Goal: Task Accomplishment & Management: Use online tool/utility

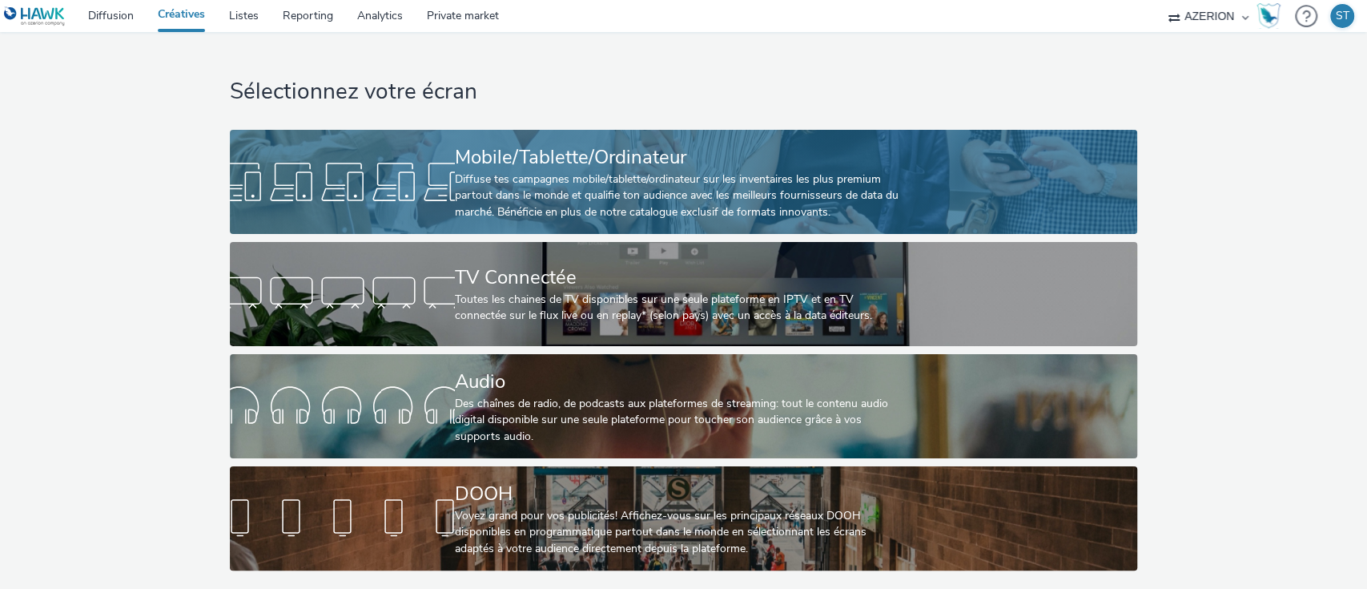
scroll to position [6, 0]
click at [750, 202] on div "Diffuse tes campagnes mobile/tablette/ordinateur sur les inventaires les plus p…" at bounding box center [680, 195] width 451 height 49
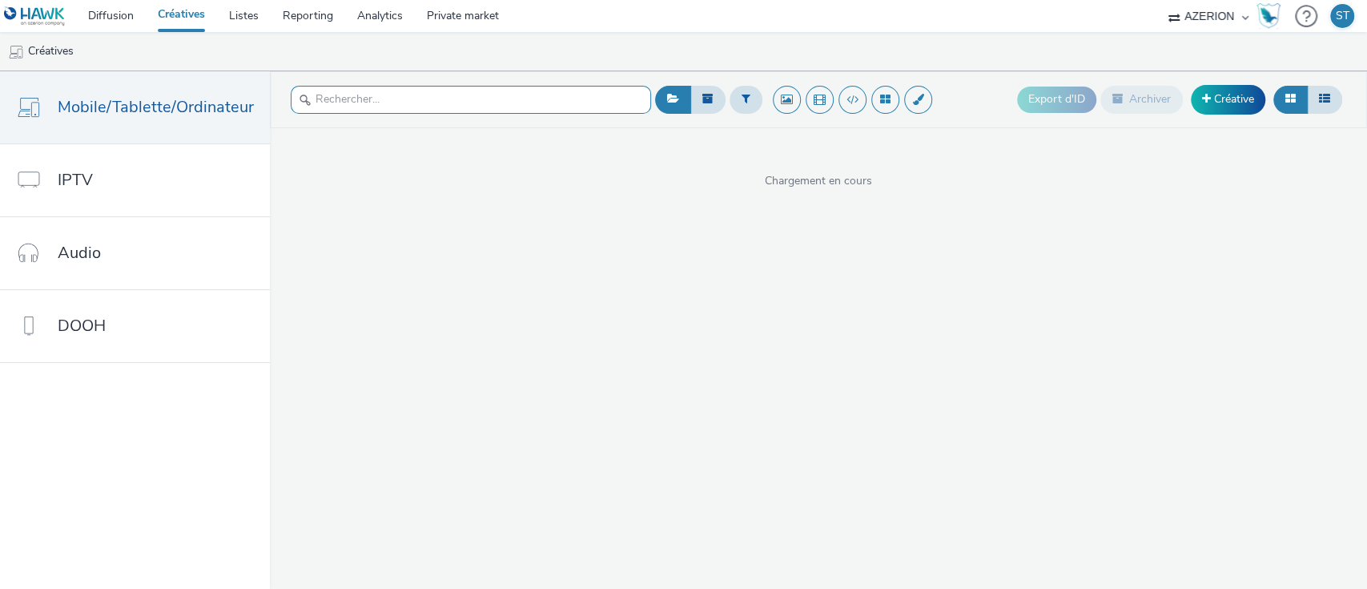
click at [408, 96] on input "text" at bounding box center [471, 100] width 360 height 28
type input "MPU"
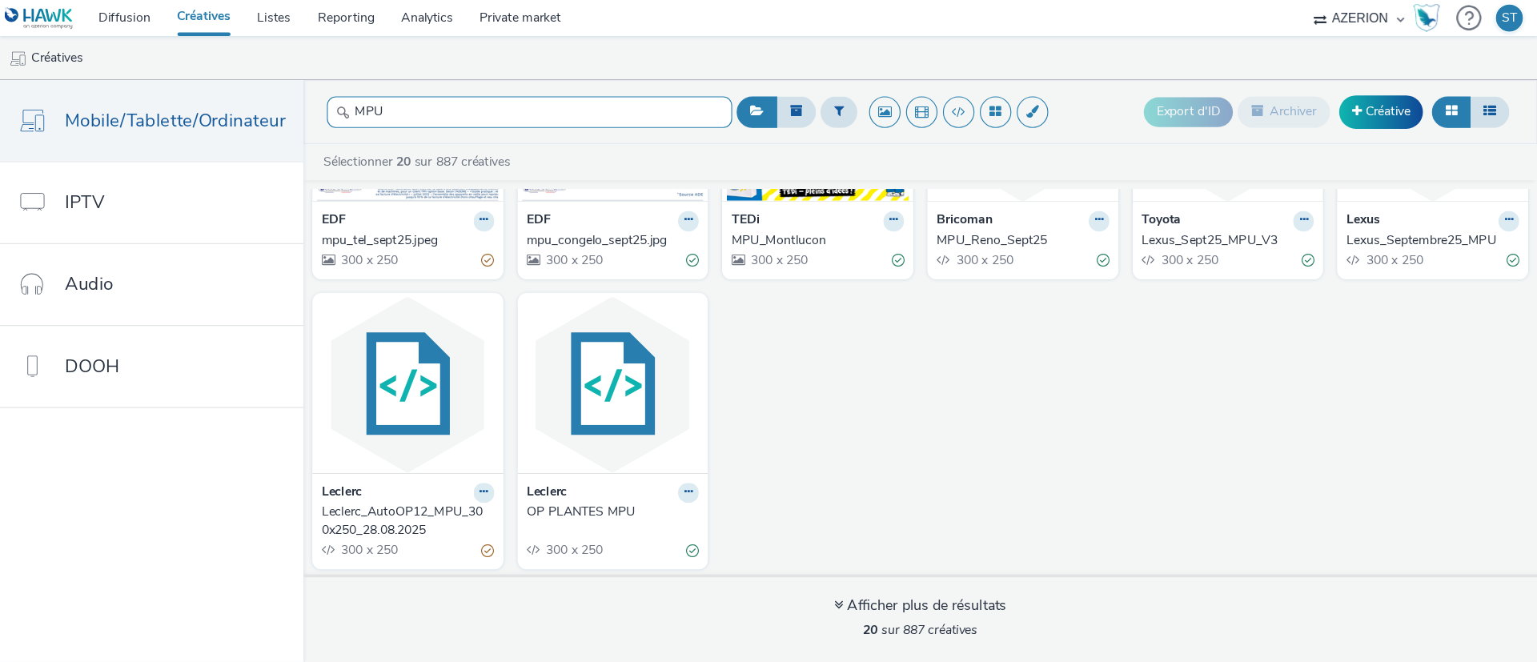
scroll to position [688, 0]
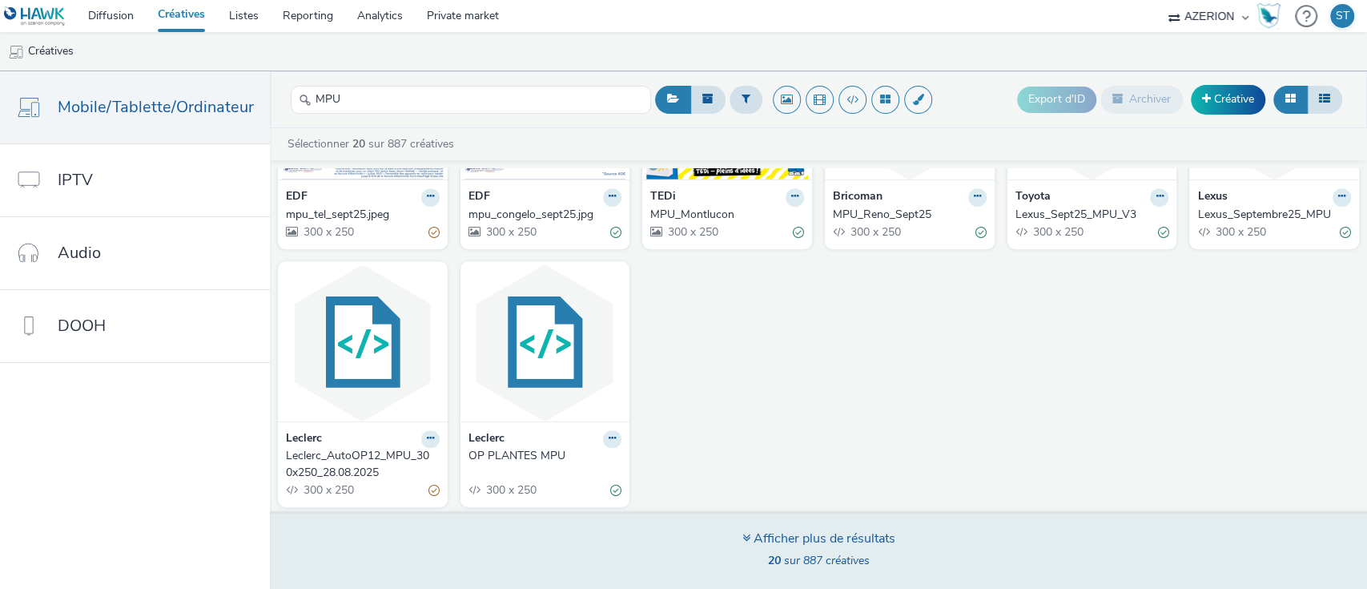
click at [789, 525] on div "Afficher plus de résultats 20 sur 887 créatives" at bounding box center [818, 550] width 1108 height 78
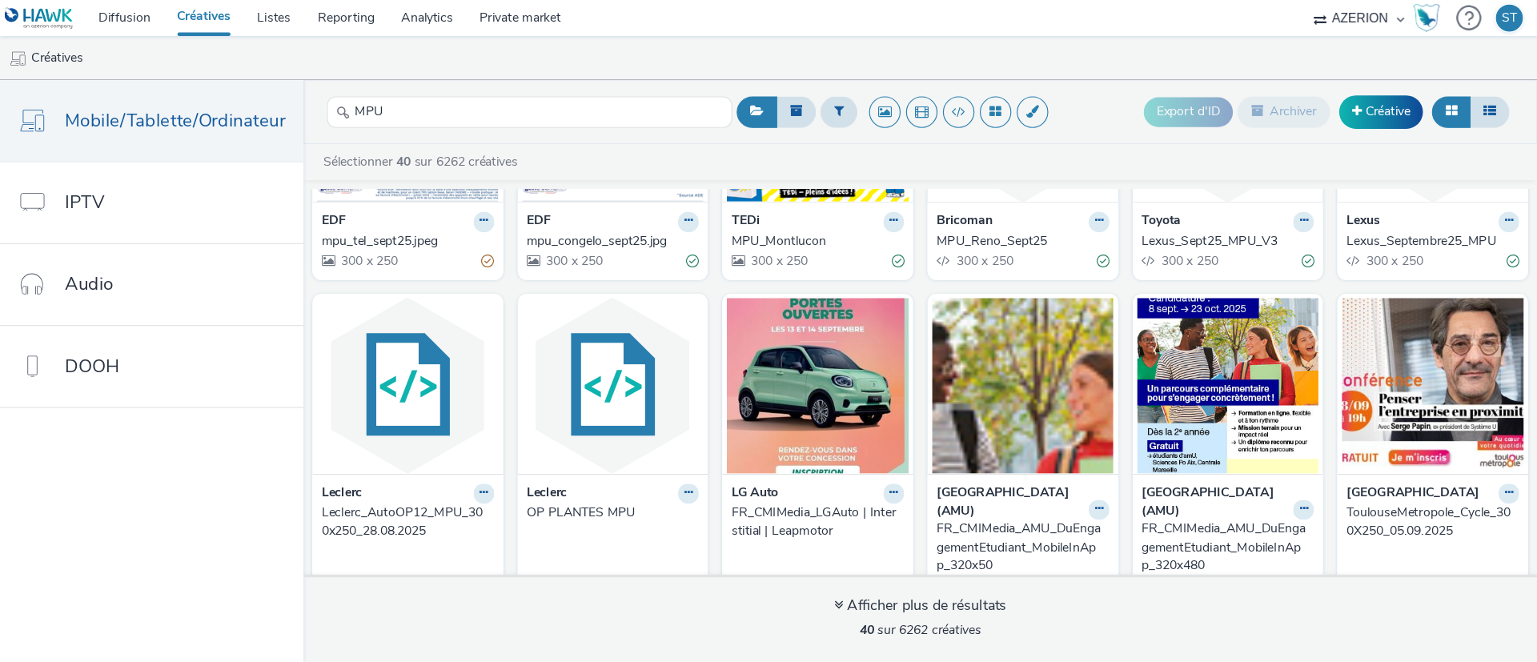
scroll to position [689, 0]
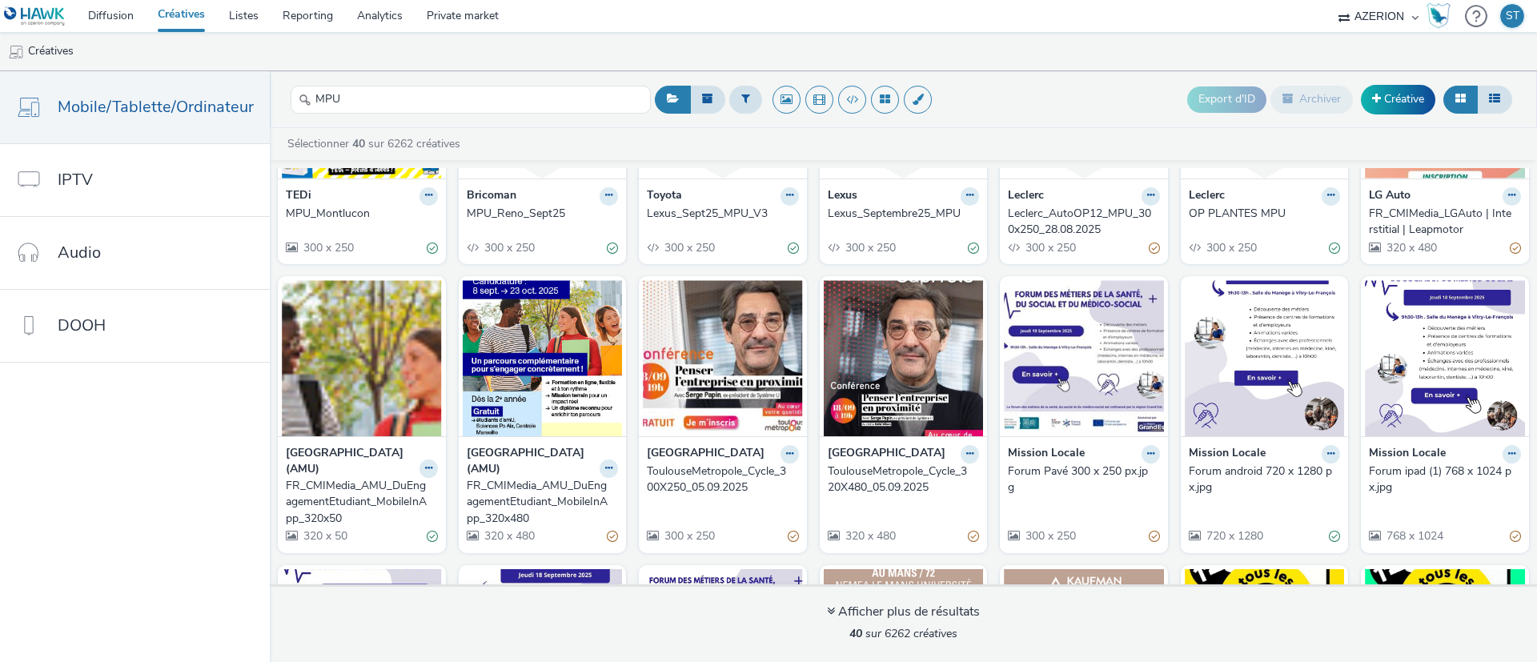
click at [1049, 62] on ul "Créatives" at bounding box center [768, 51] width 1537 height 38
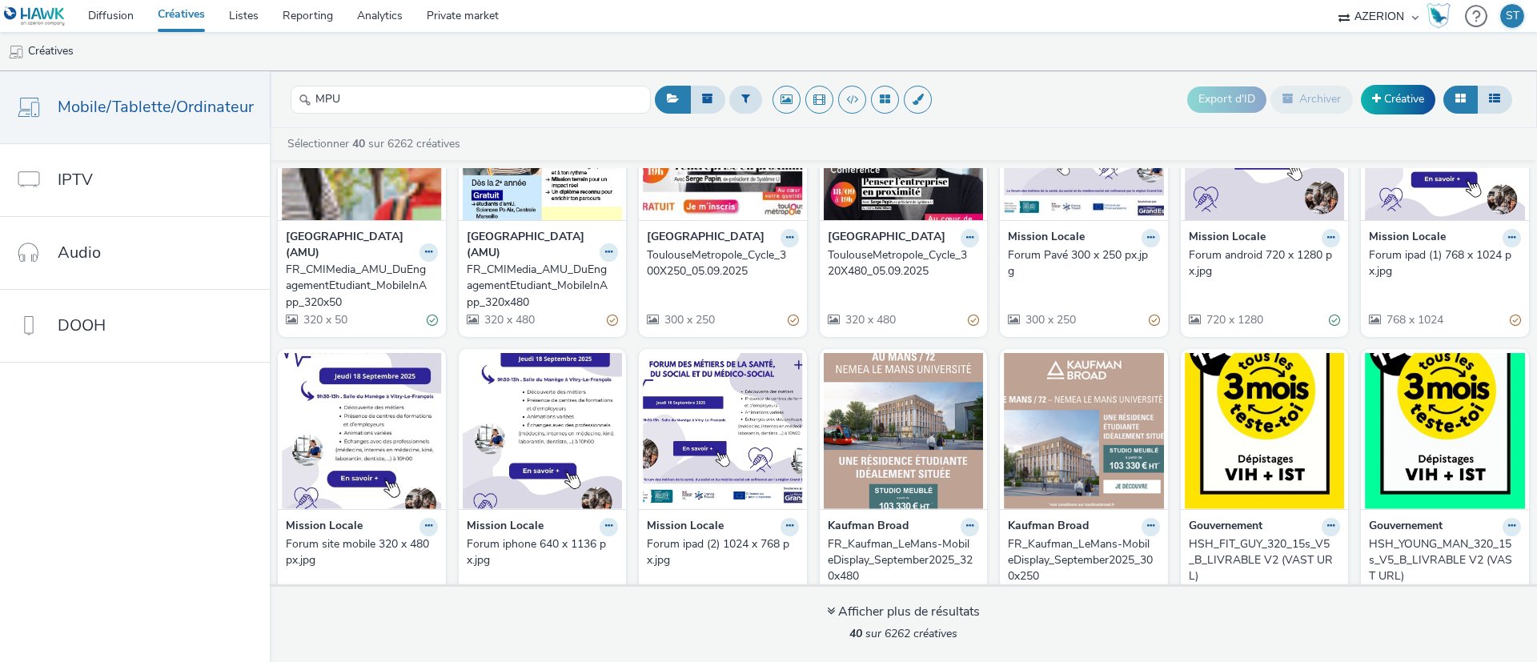
scroll to position [1196, 0]
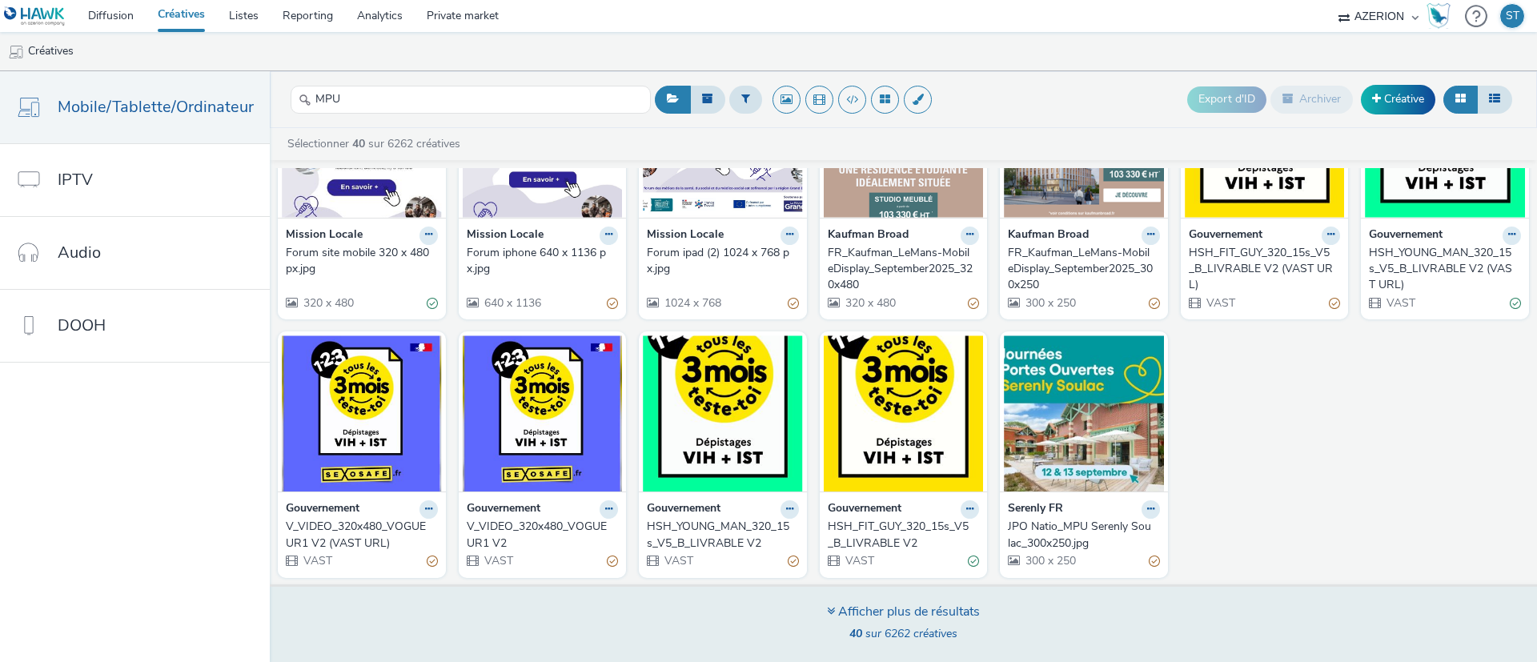
click at [907, 588] on span "40 sur 6262 créatives" at bounding box center [904, 633] width 108 height 15
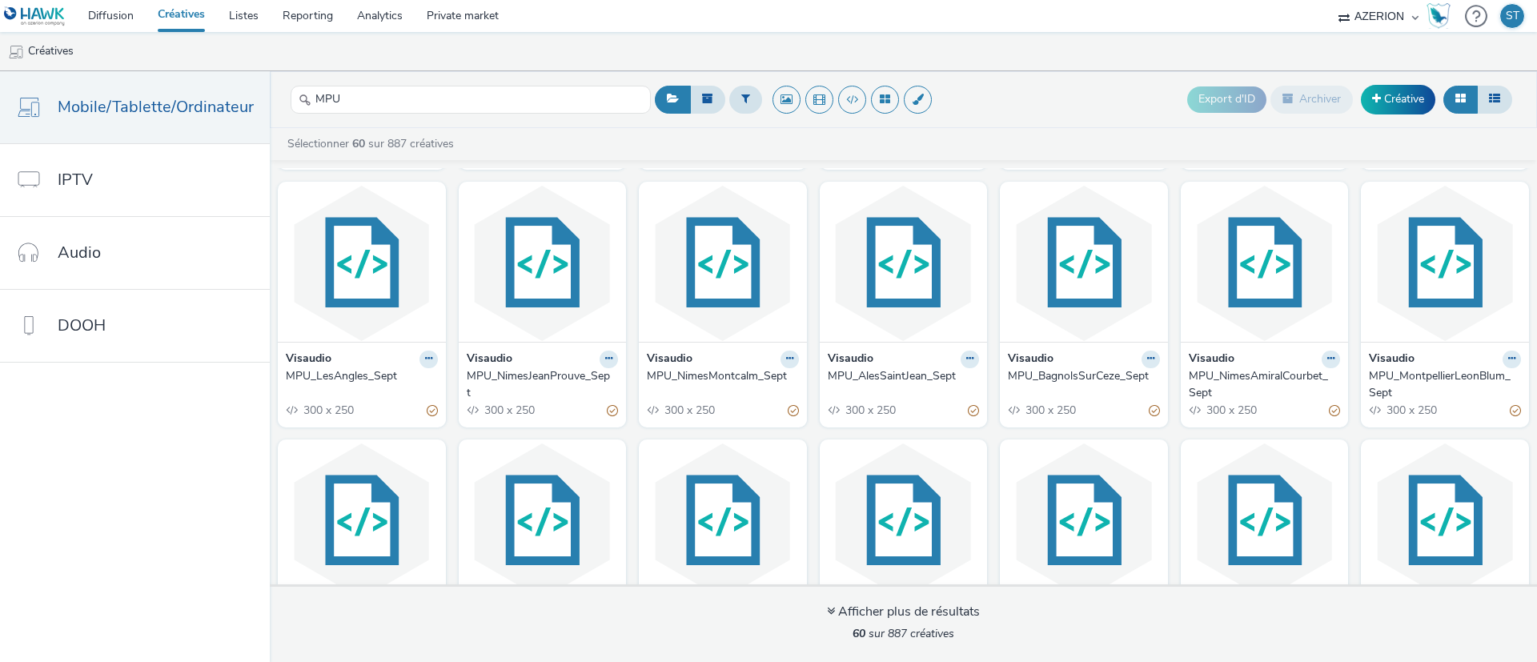
scroll to position [1971, 0]
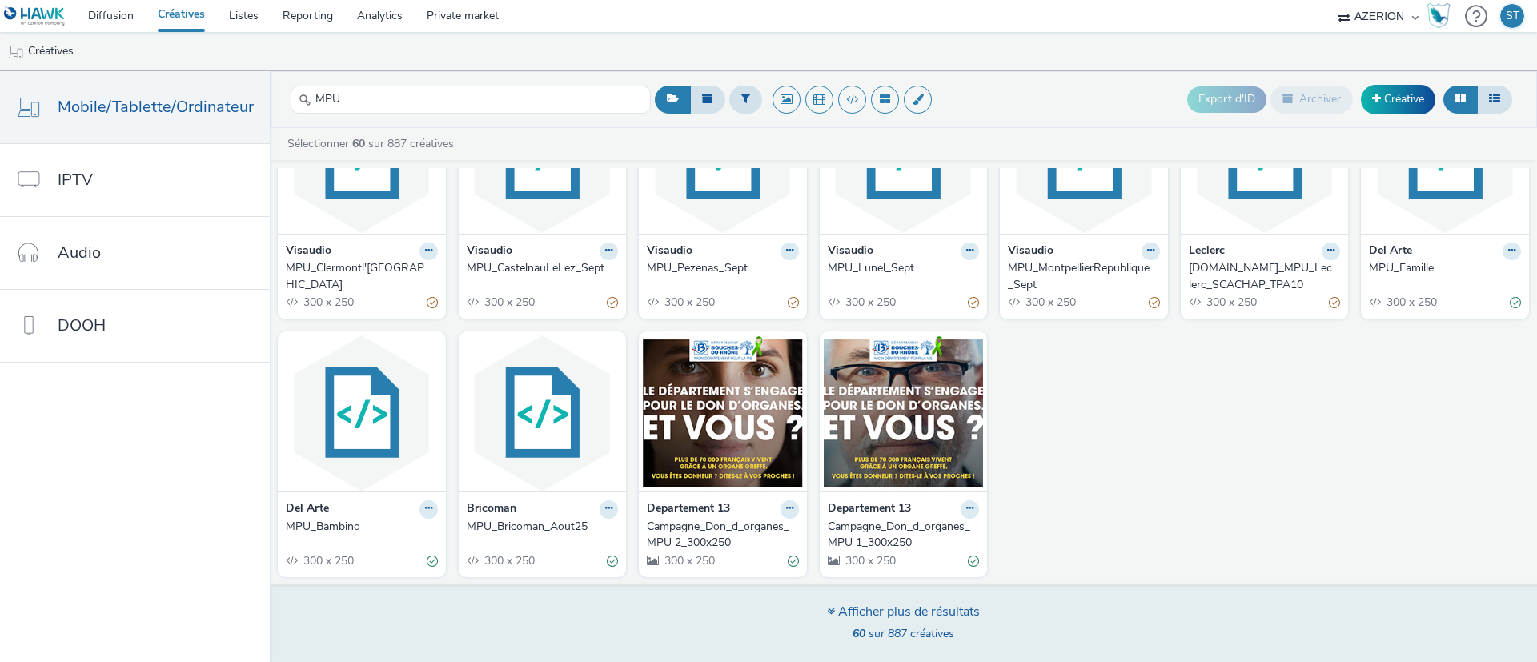
click at [867, 588] on div "Afficher plus de résultats" at bounding box center [903, 612] width 153 height 18
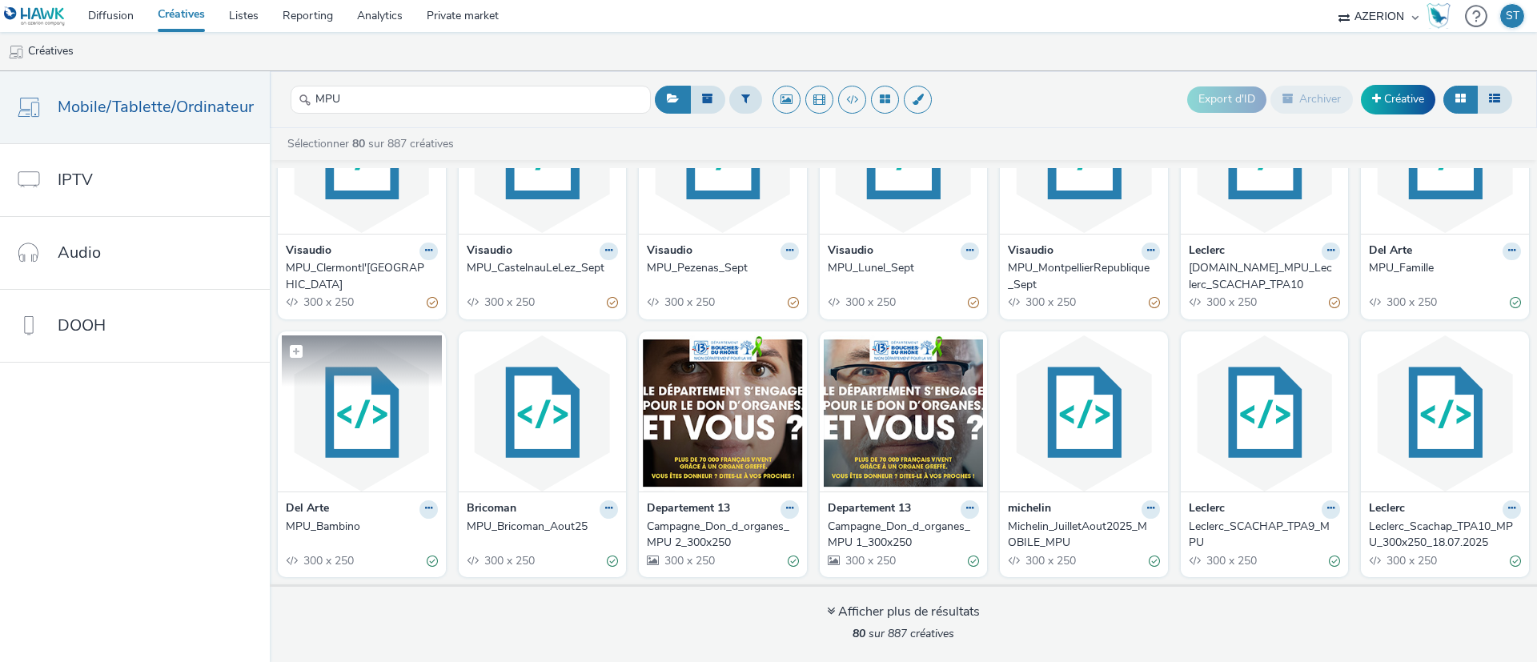
click at [350, 429] on img at bounding box center [362, 414] width 160 height 156
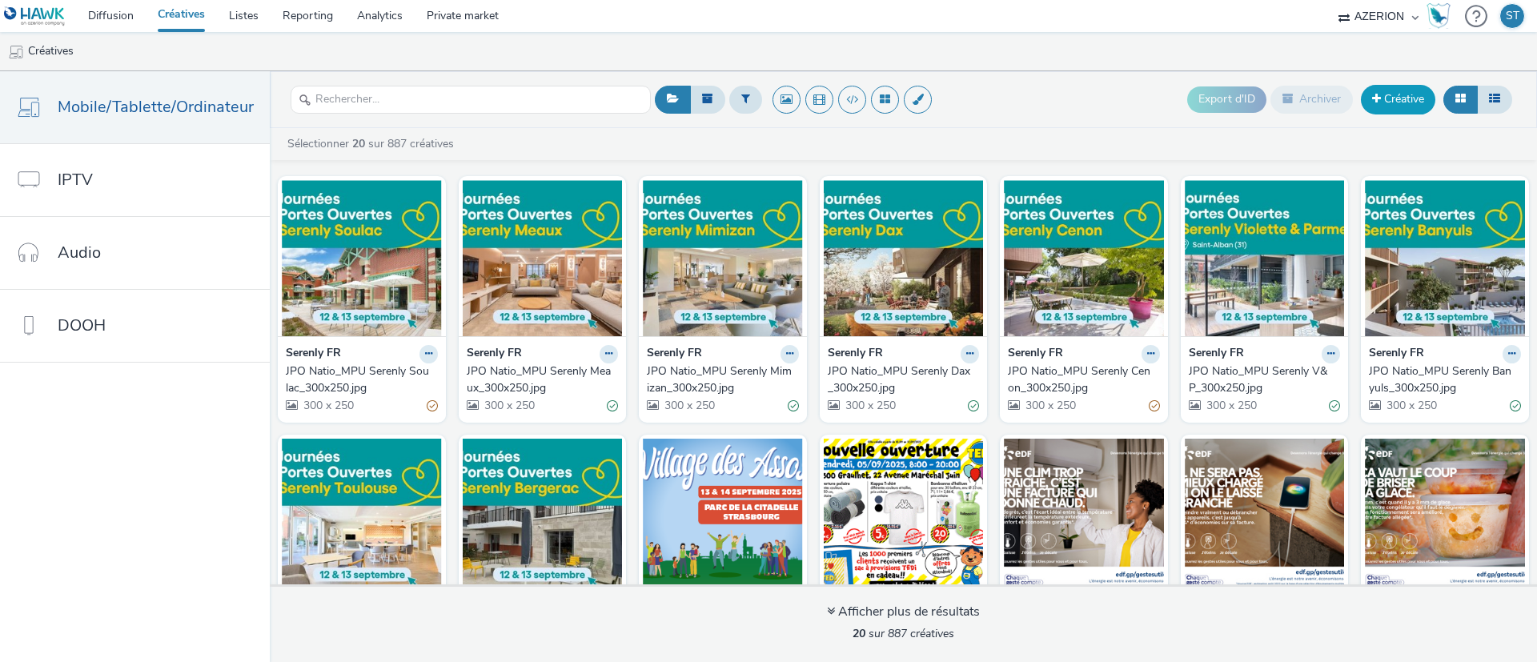
click at [1366, 102] on span at bounding box center [1377, 98] width 9 height 11
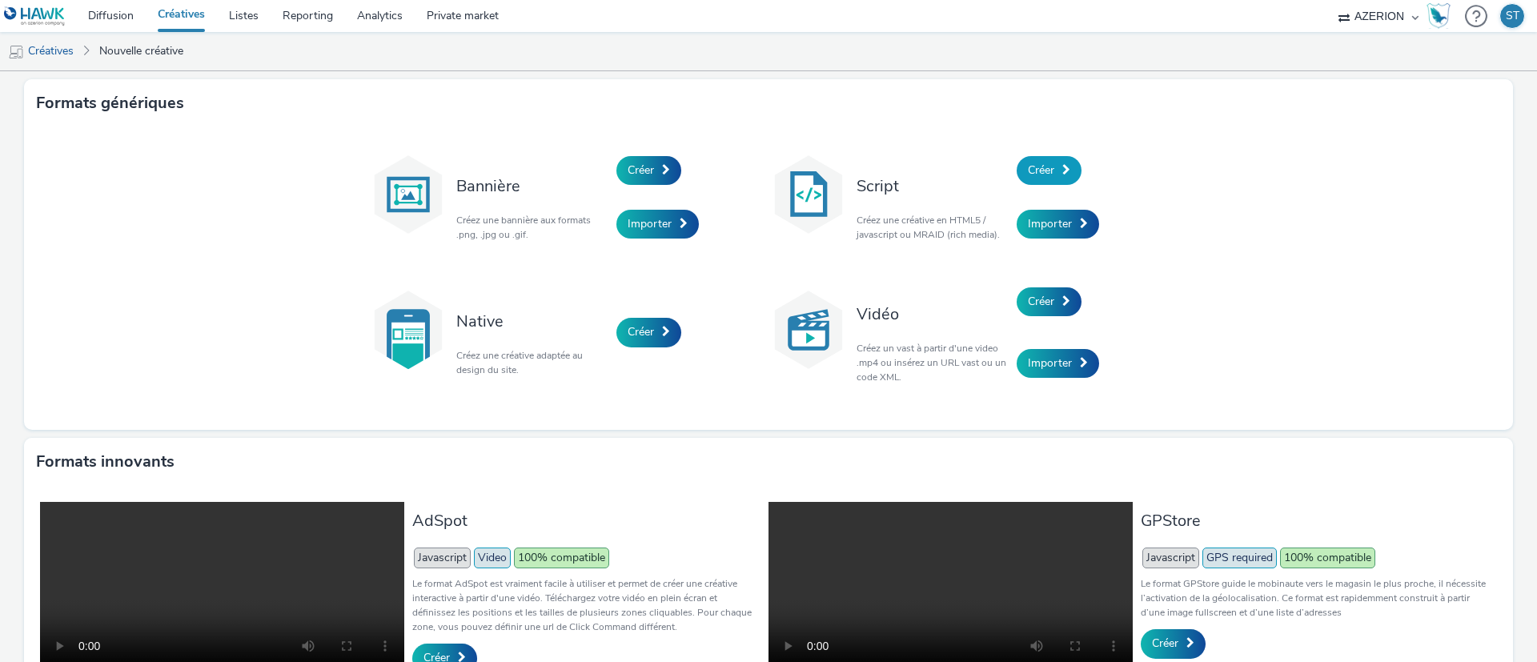
click at [1032, 160] on link "Créer" at bounding box center [1049, 170] width 65 height 29
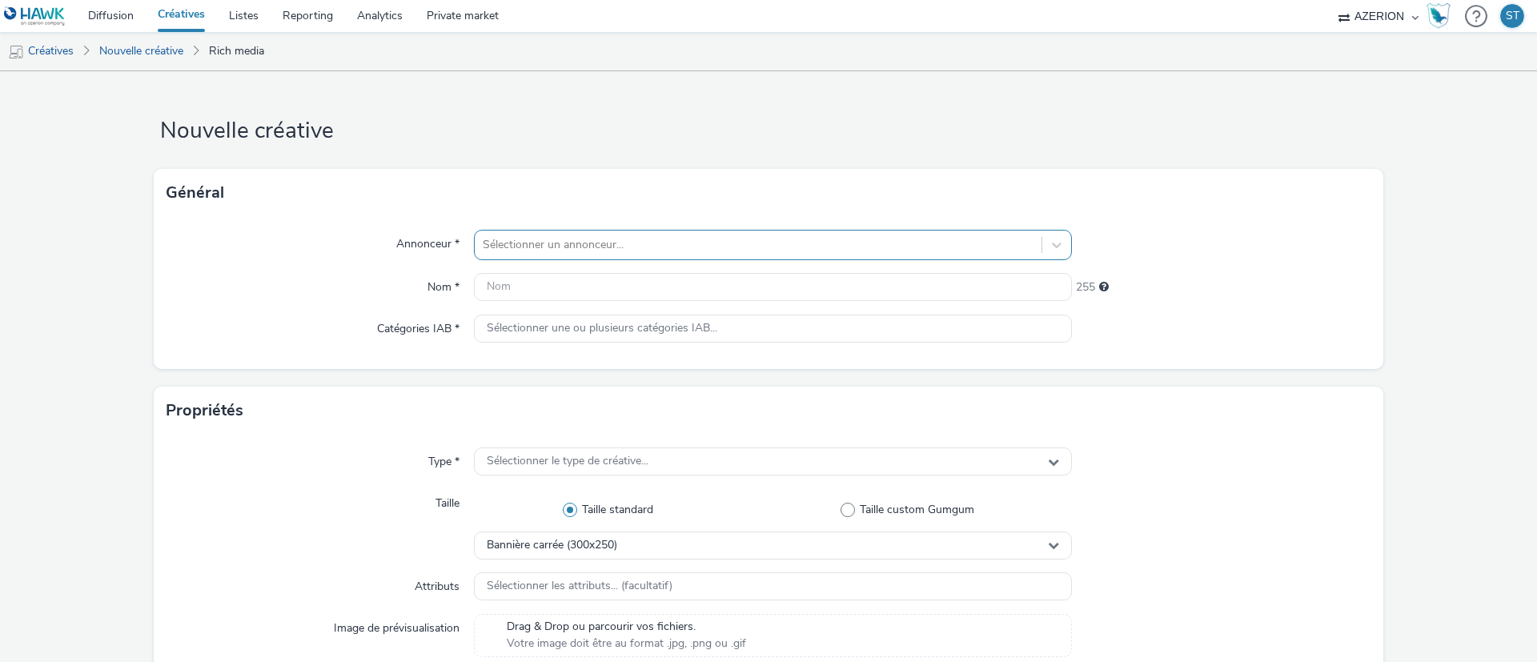
click at [599, 245] on div at bounding box center [758, 244] width 551 height 19
type input "orang"
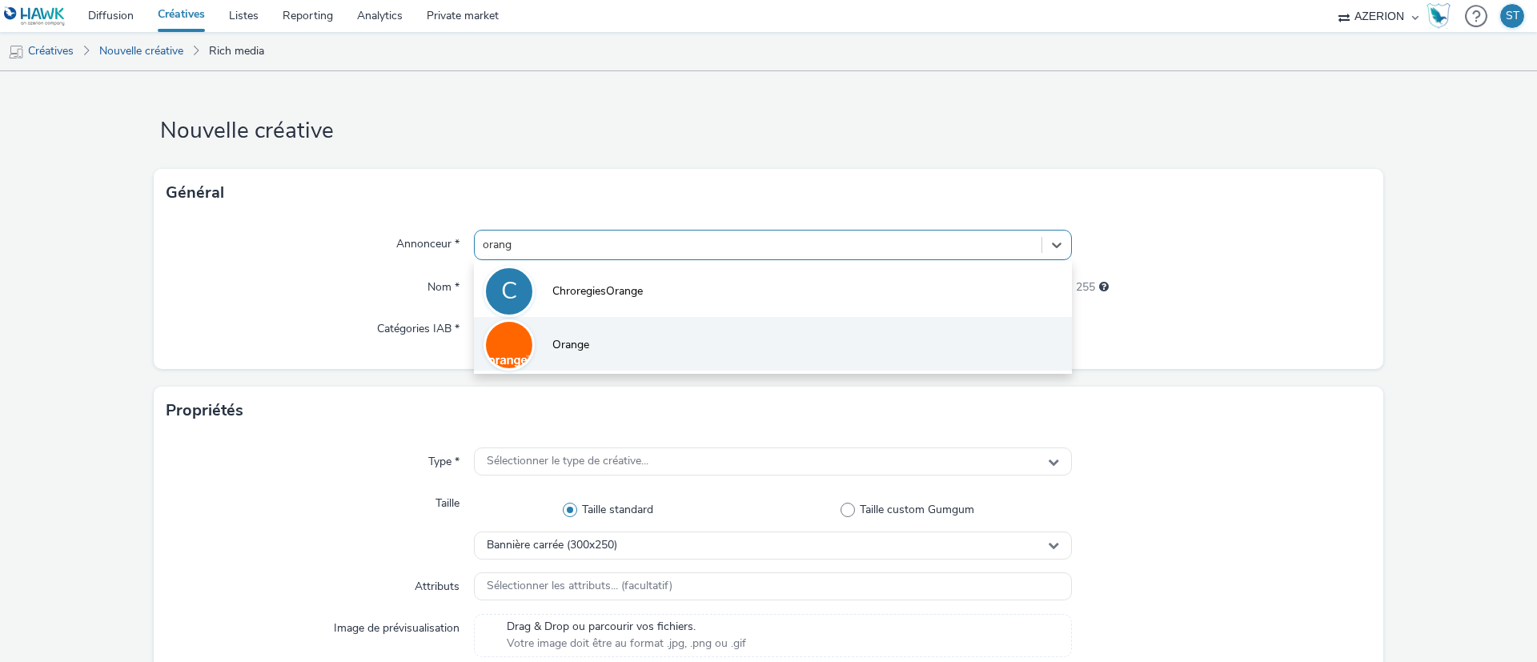
click at [605, 359] on li "Orange" at bounding box center [773, 344] width 598 height 54
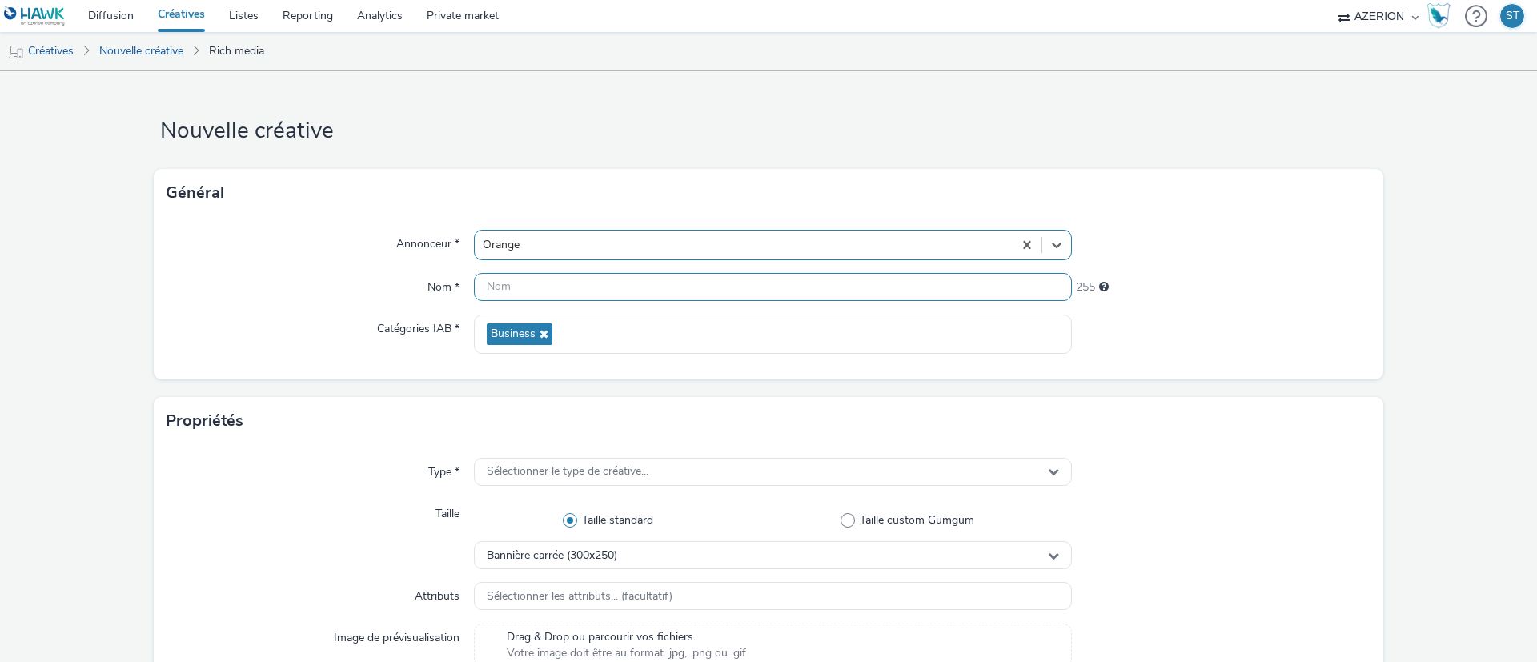
click at [656, 291] on input "text" at bounding box center [773, 287] width 598 height 28
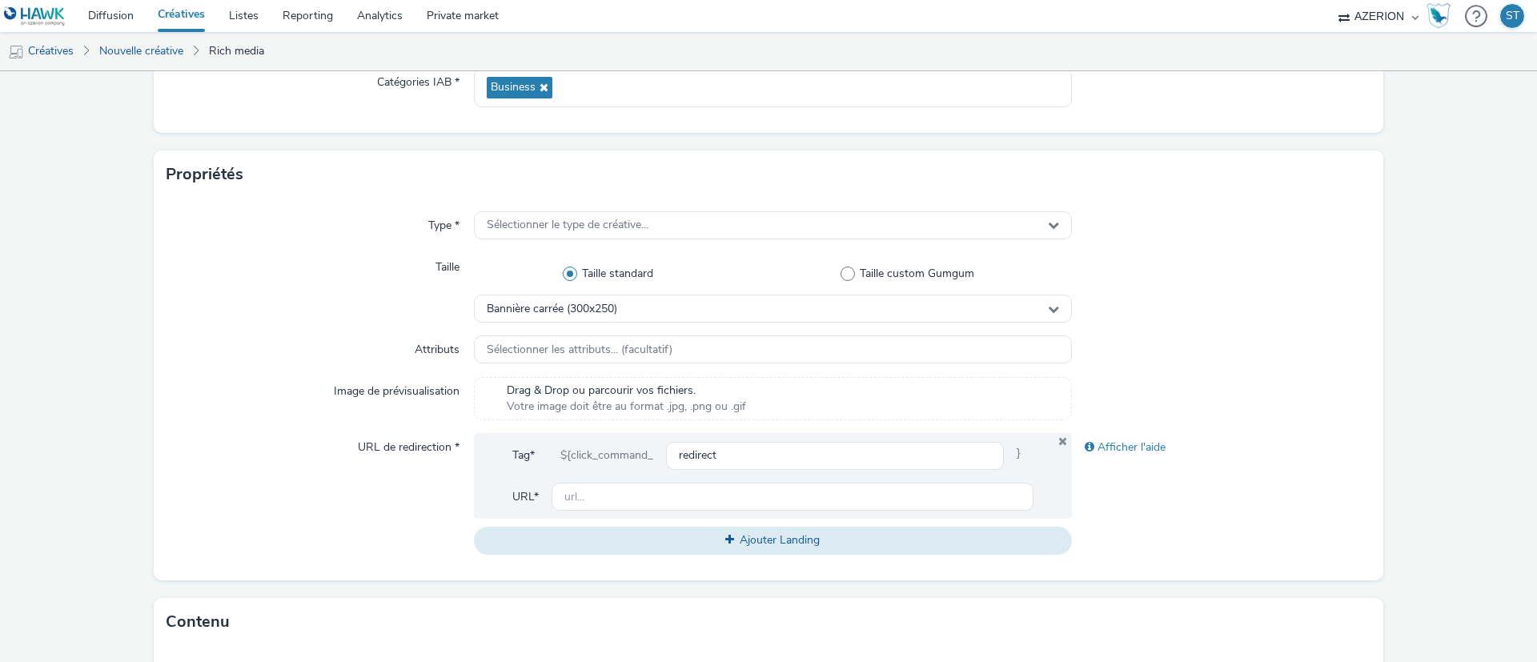
scroll to position [247, 0]
type input "Mobicarte_Ban"
click at [693, 237] on div "Sélectionner le type de créative..." at bounding box center [773, 225] width 598 height 28
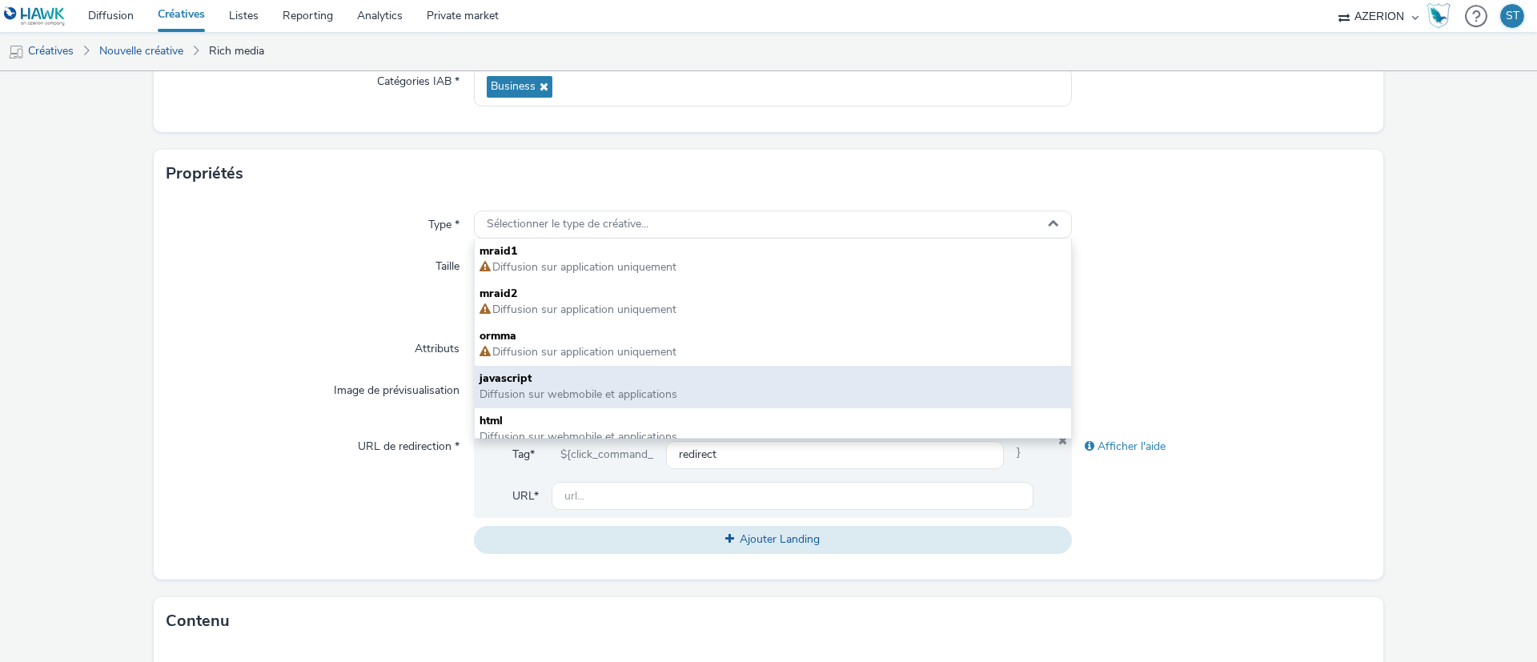
scroll to position [12, 0]
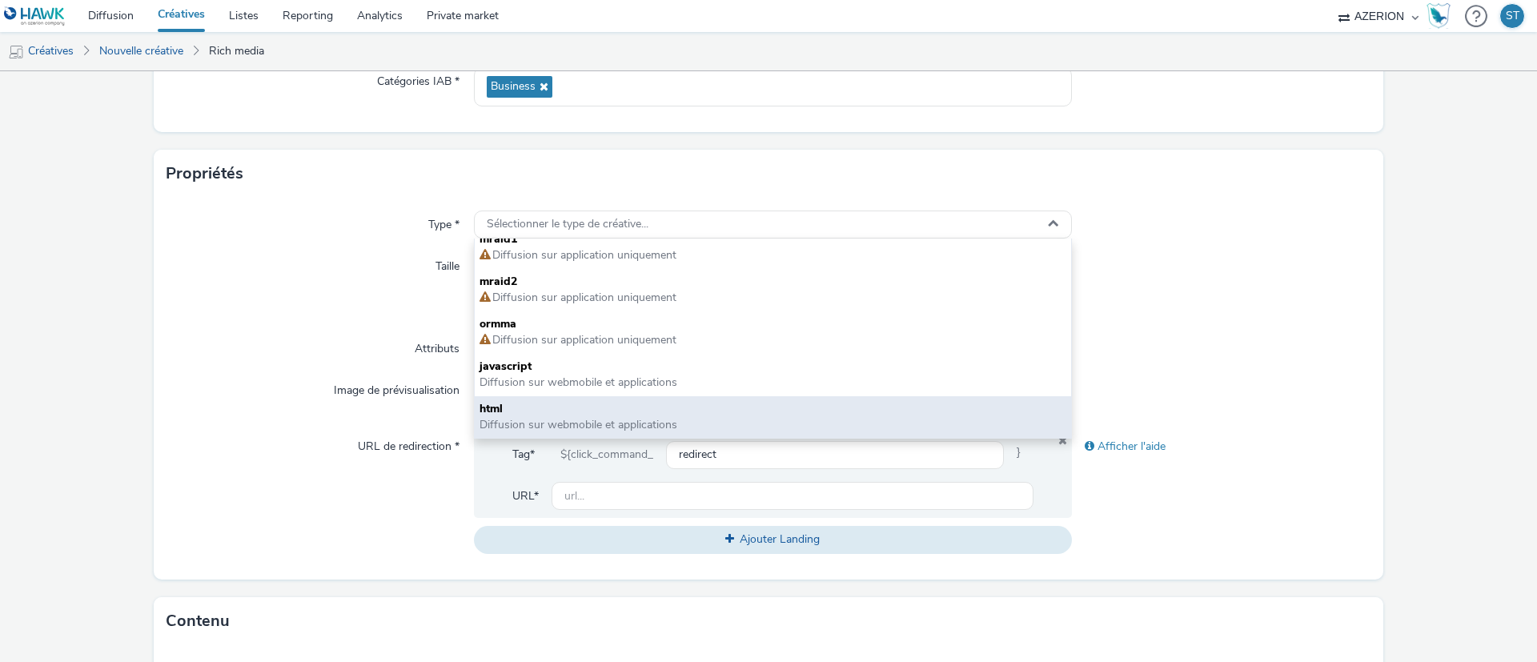
click at [633, 402] on span "html" at bounding box center [773, 409] width 587 height 16
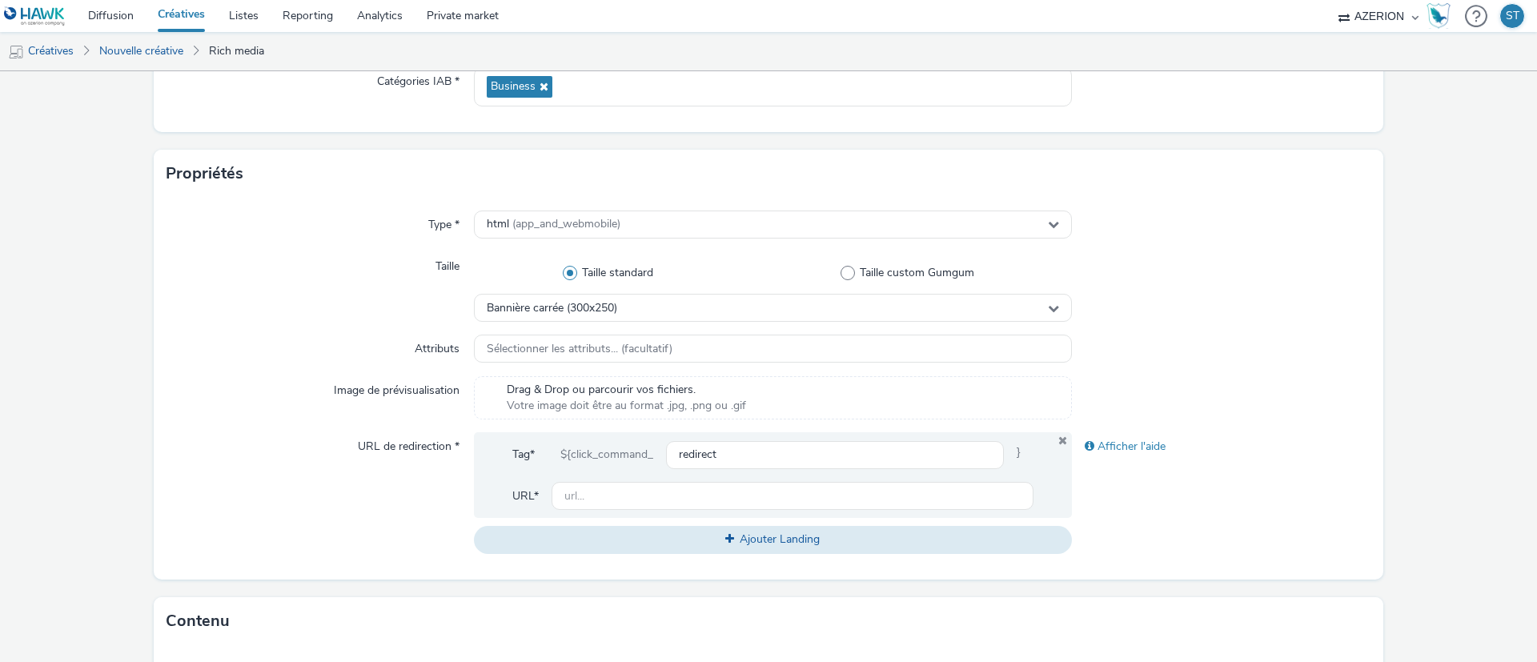
scroll to position [322, 0]
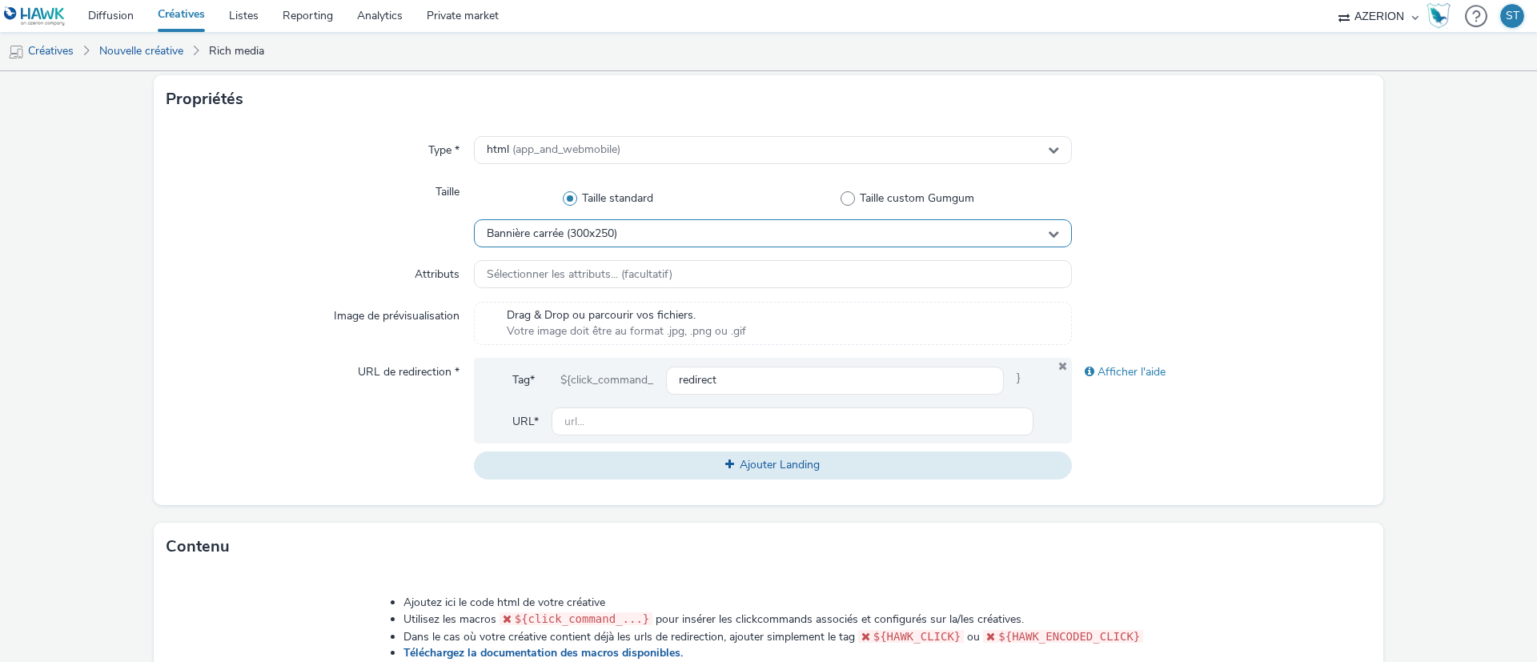
click at [570, 242] on div "Bannière carrée (300x250)" at bounding box center [773, 233] width 598 height 28
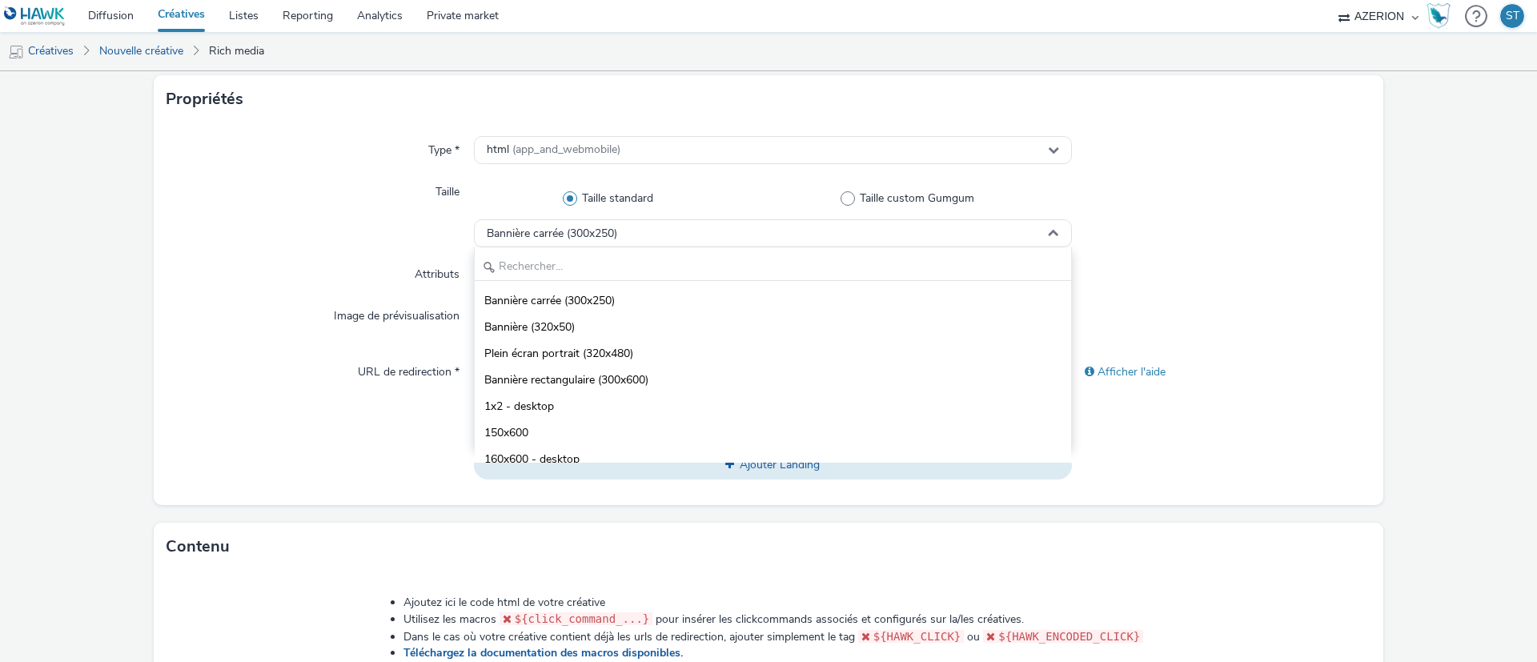
click at [372, 252] on div "Type * html (app_and_webmobile) Taille Taille standard Taille custom Gumgum Ban…" at bounding box center [769, 314] width 1230 height 382
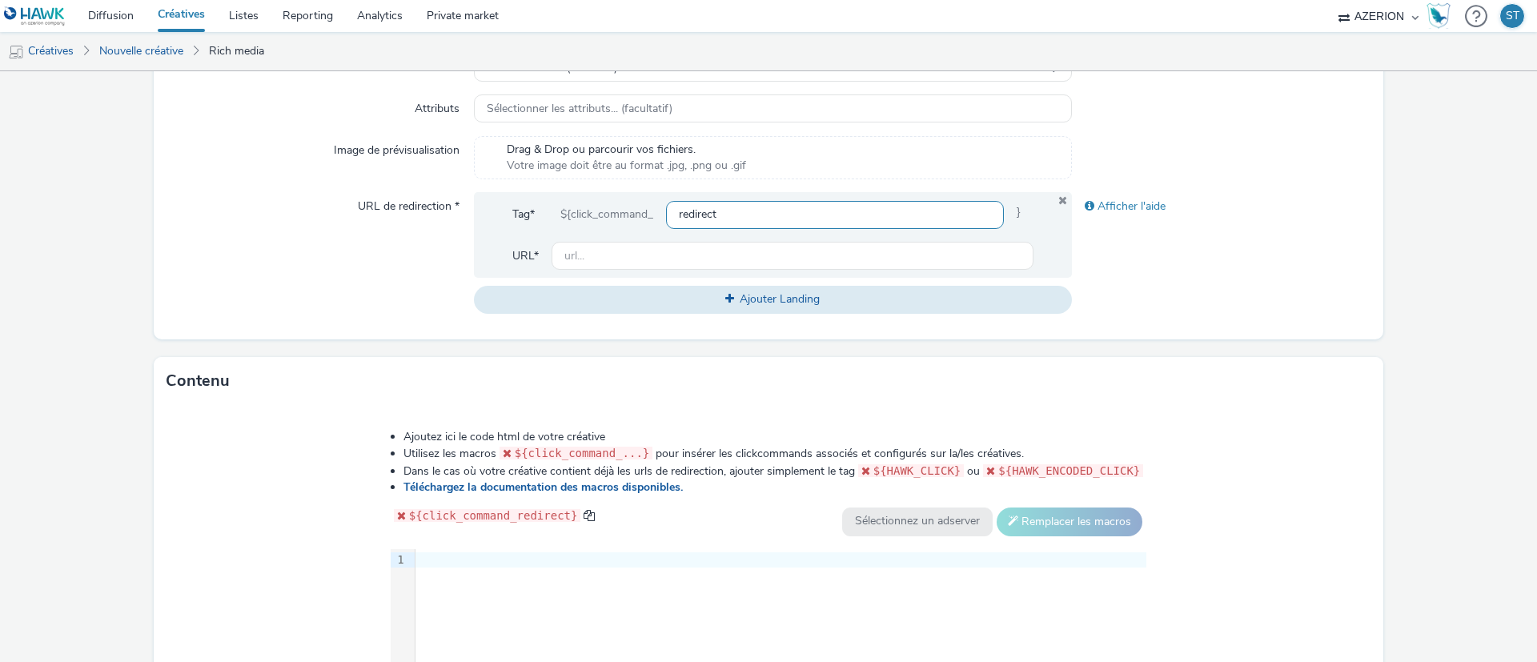
scroll to position [684, 0]
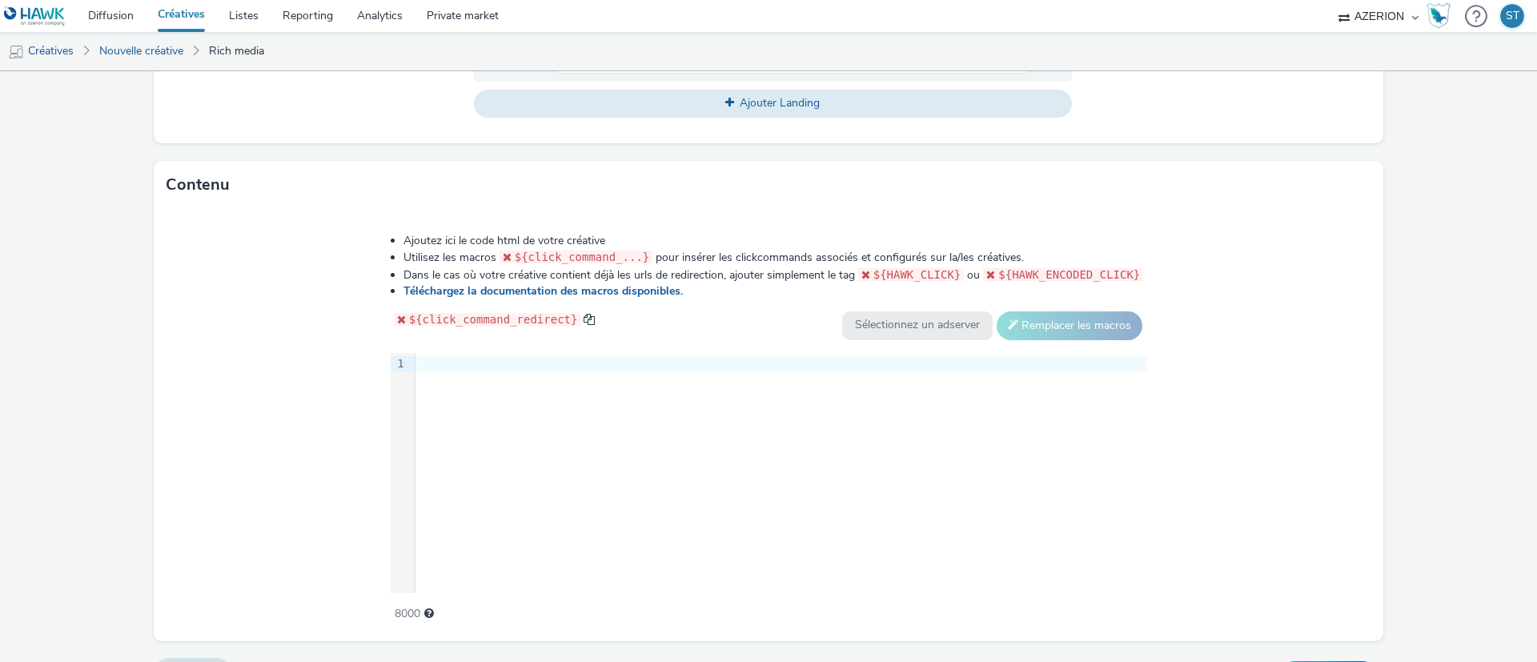
click at [697, 363] on div at bounding box center [781, 364] width 731 height 16
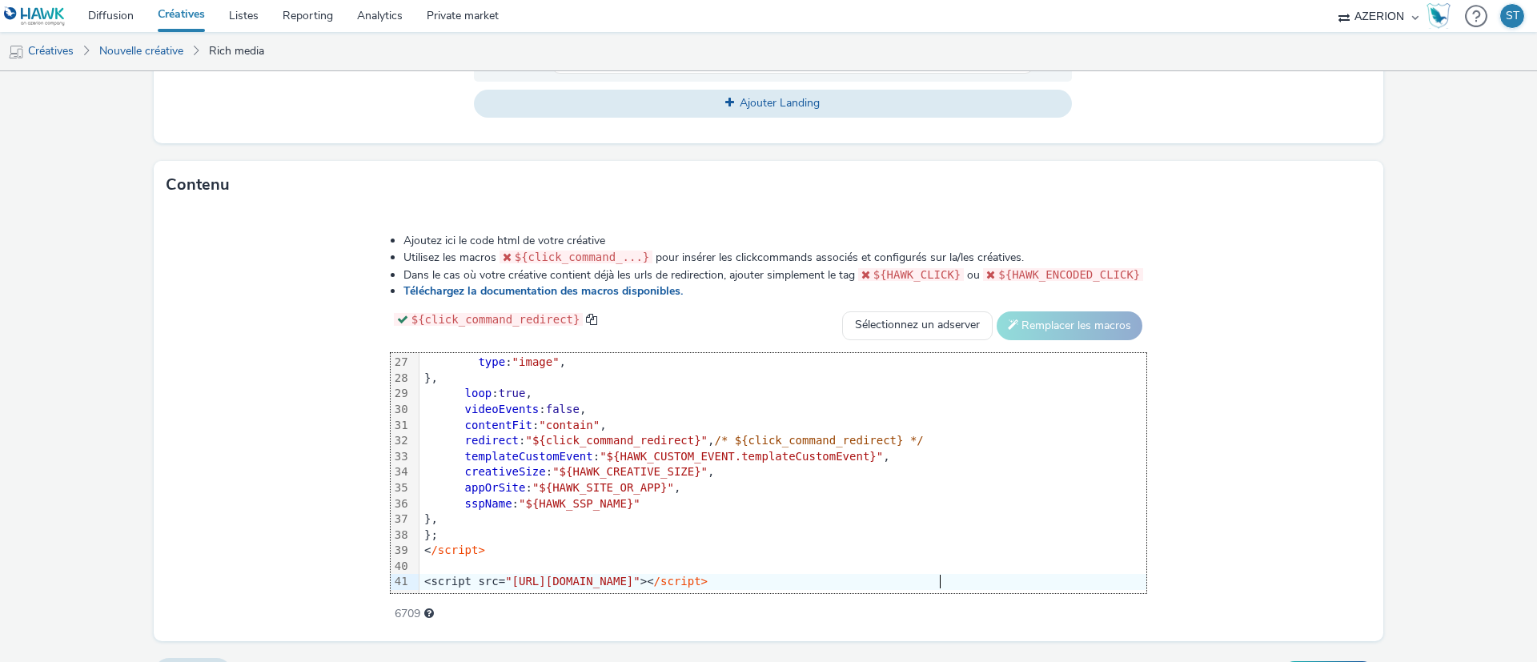
scroll to position [721, 0]
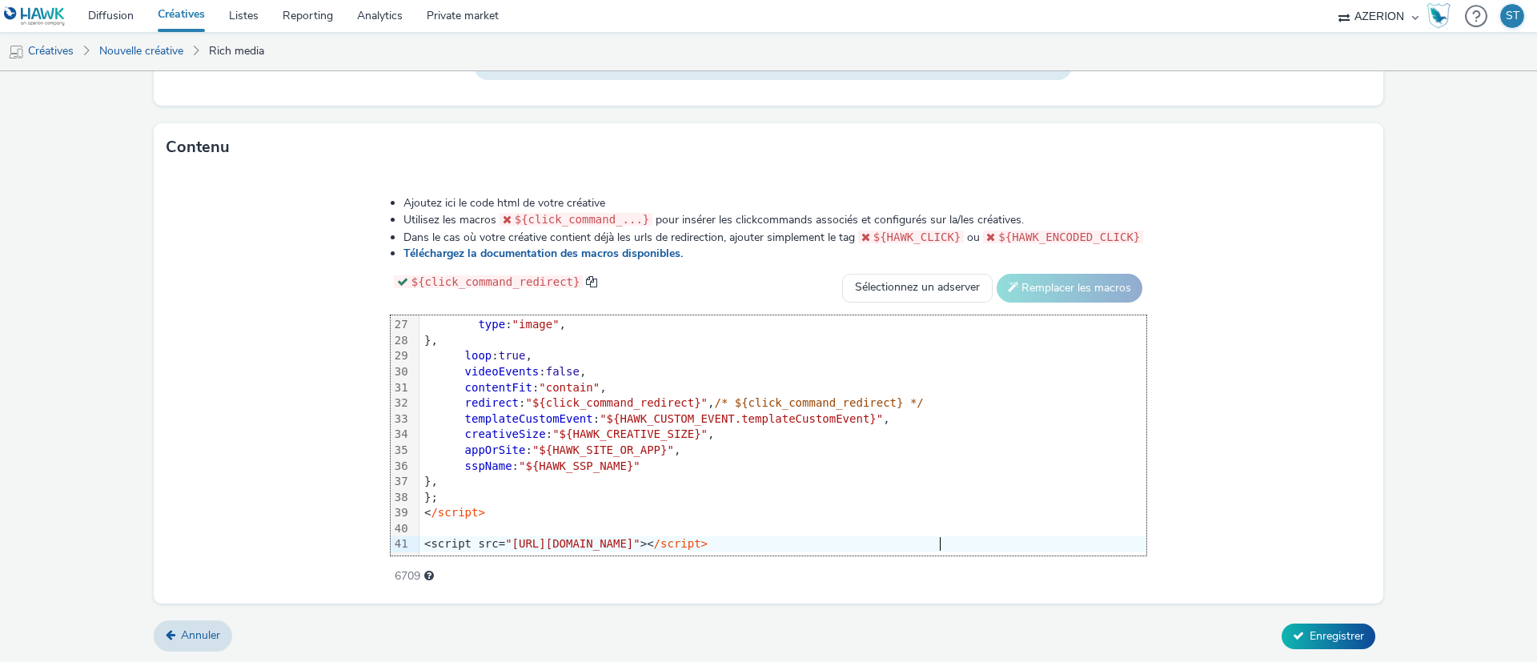
click at [1202, 423] on div "Ajoutez ici le code html de votre créative Utilisez les macros ${click_command_…" at bounding box center [769, 387] width 1230 height 432
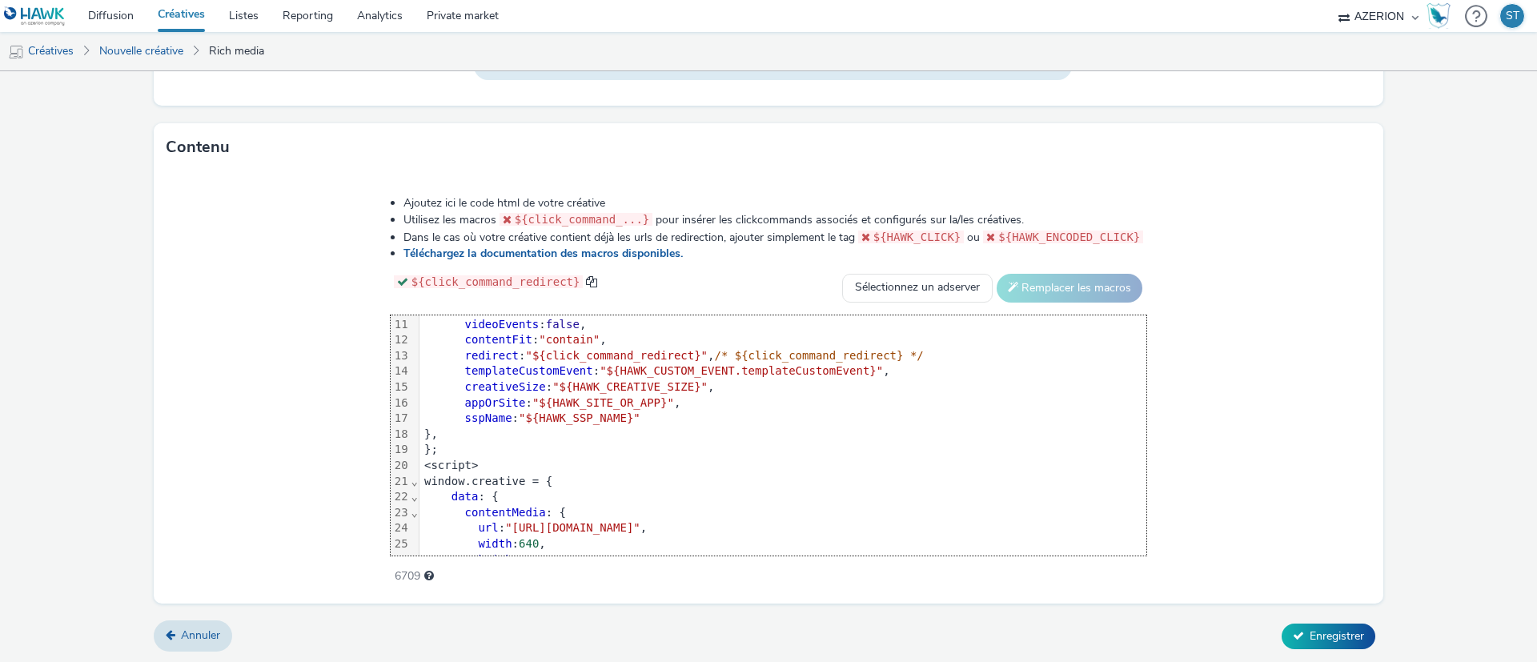
scroll to position [0, 0]
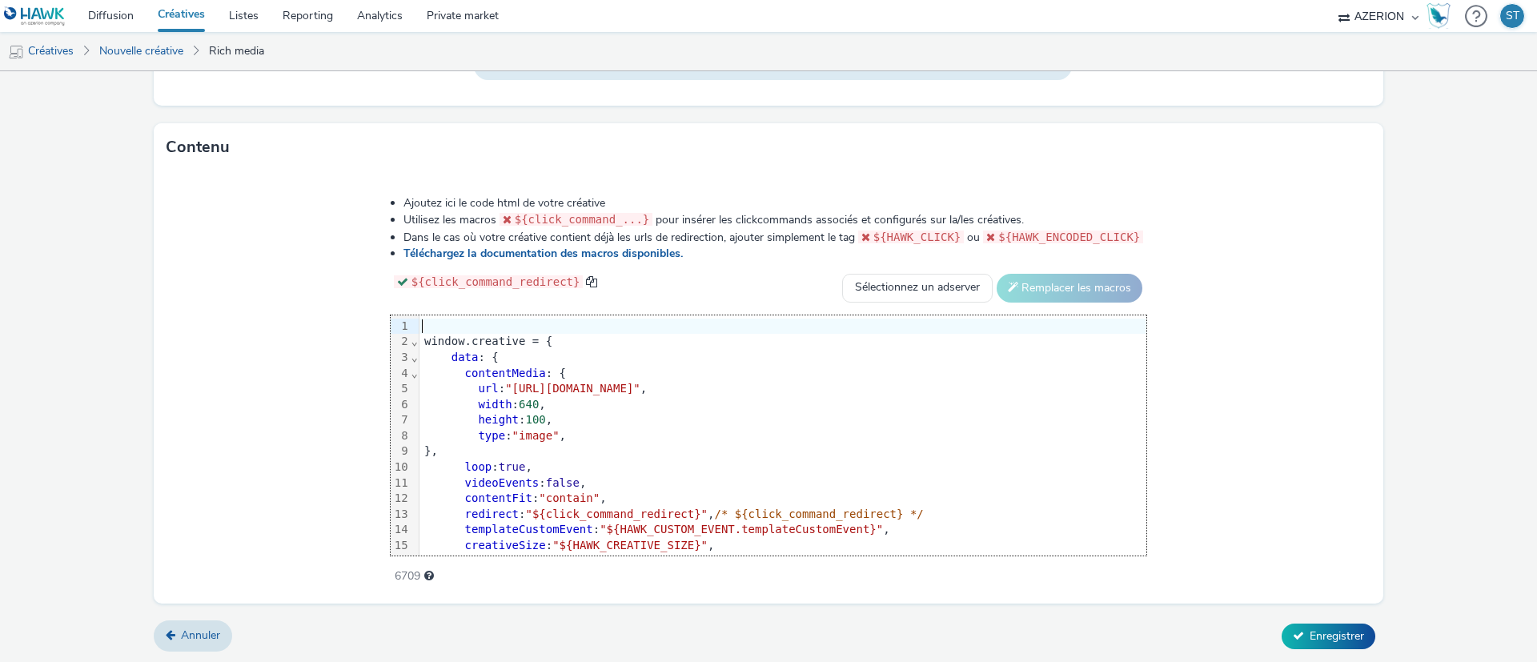
click at [437, 322] on div at bounding box center [783, 327] width 727 height 16
click at [481, 336] on div "window.creative = {" at bounding box center [783, 342] width 727 height 16
click at [462, 319] on div "<script>" at bounding box center [783, 327] width 727 height 16
click at [493, 334] on div "window.creative = {" at bounding box center [783, 342] width 727 height 16
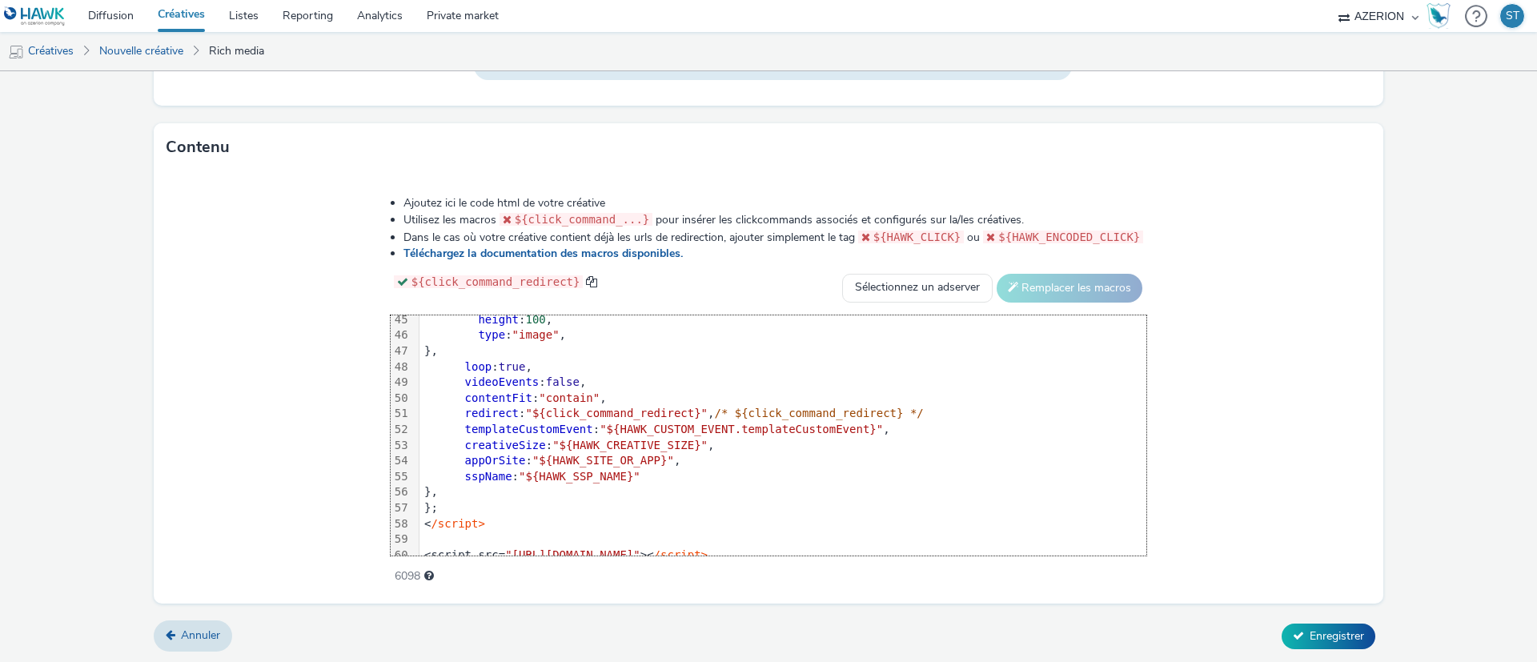
scroll to position [701, 0]
click at [441, 512] on span "/script>" at bounding box center [458, 518] width 54 height 13
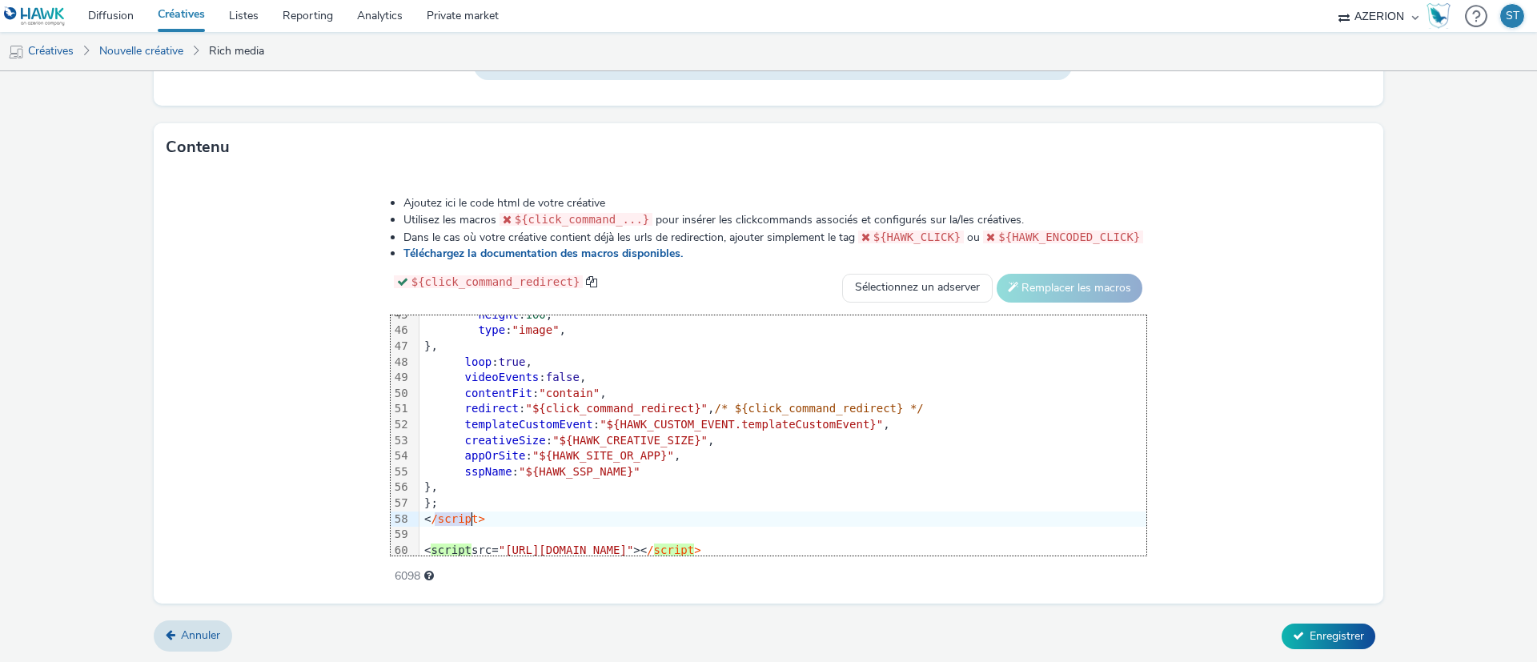
click at [441, 512] on span "/script>" at bounding box center [458, 518] width 54 height 13
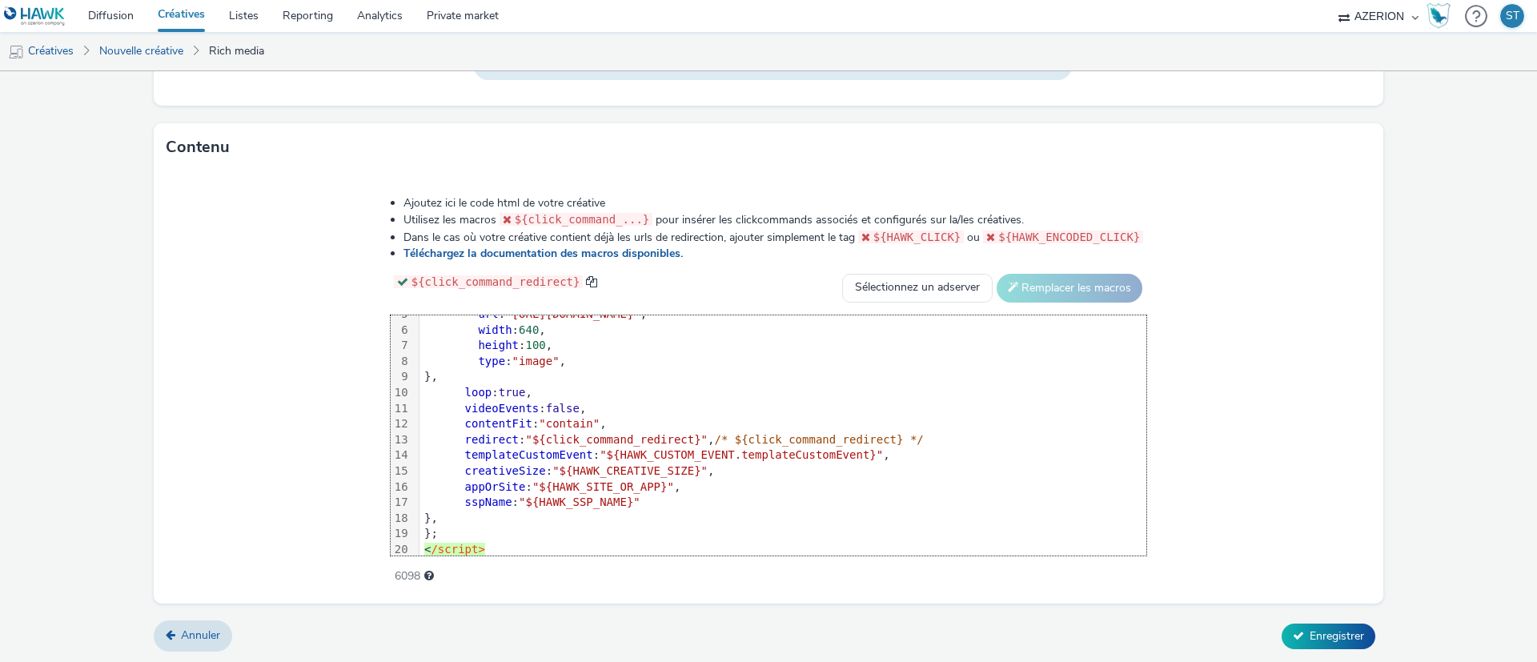
scroll to position [0, 0]
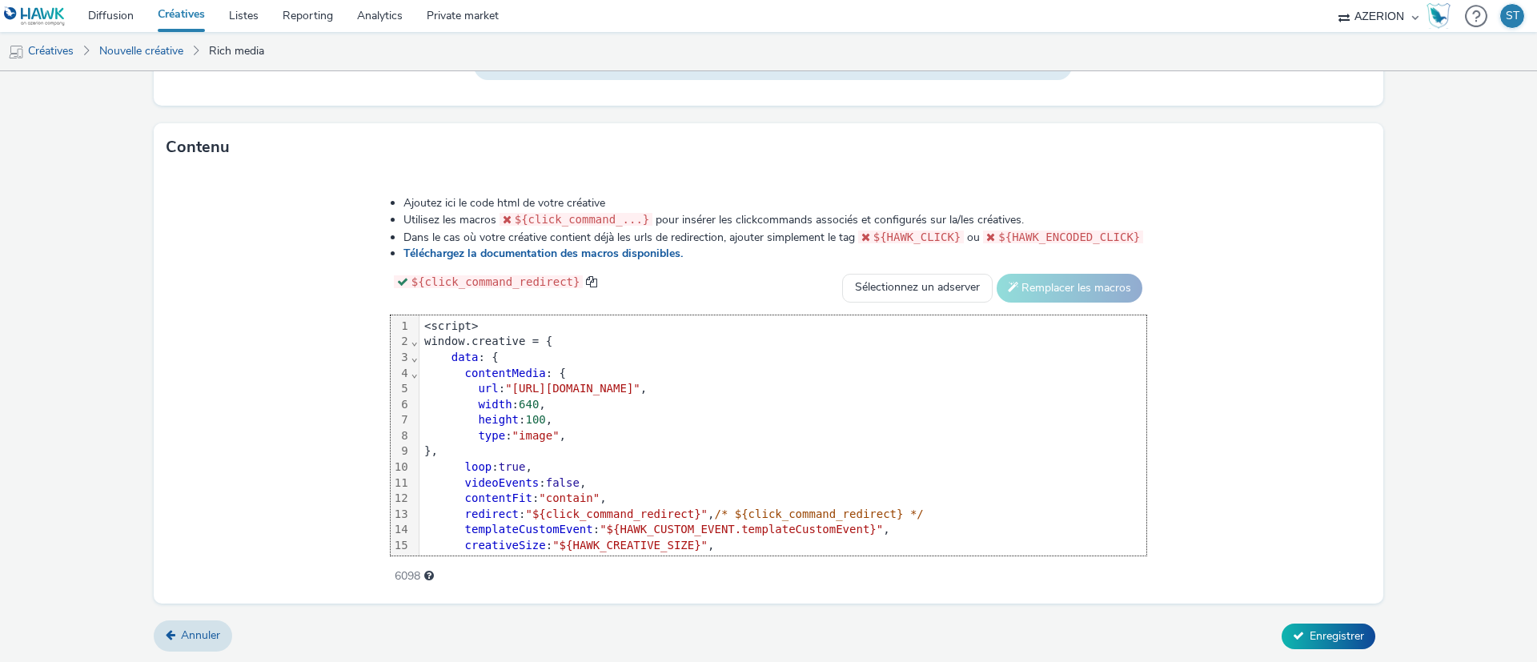
click at [488, 301] on div "Ajoutez ici le code html de votre créative Utilisez les macros ${click_command_…" at bounding box center [769, 381] width 872 height 394
click at [474, 320] on div "<script>" at bounding box center [783, 327] width 727 height 16
click at [964, 416] on div "height : 100 ," at bounding box center [783, 420] width 727 height 16
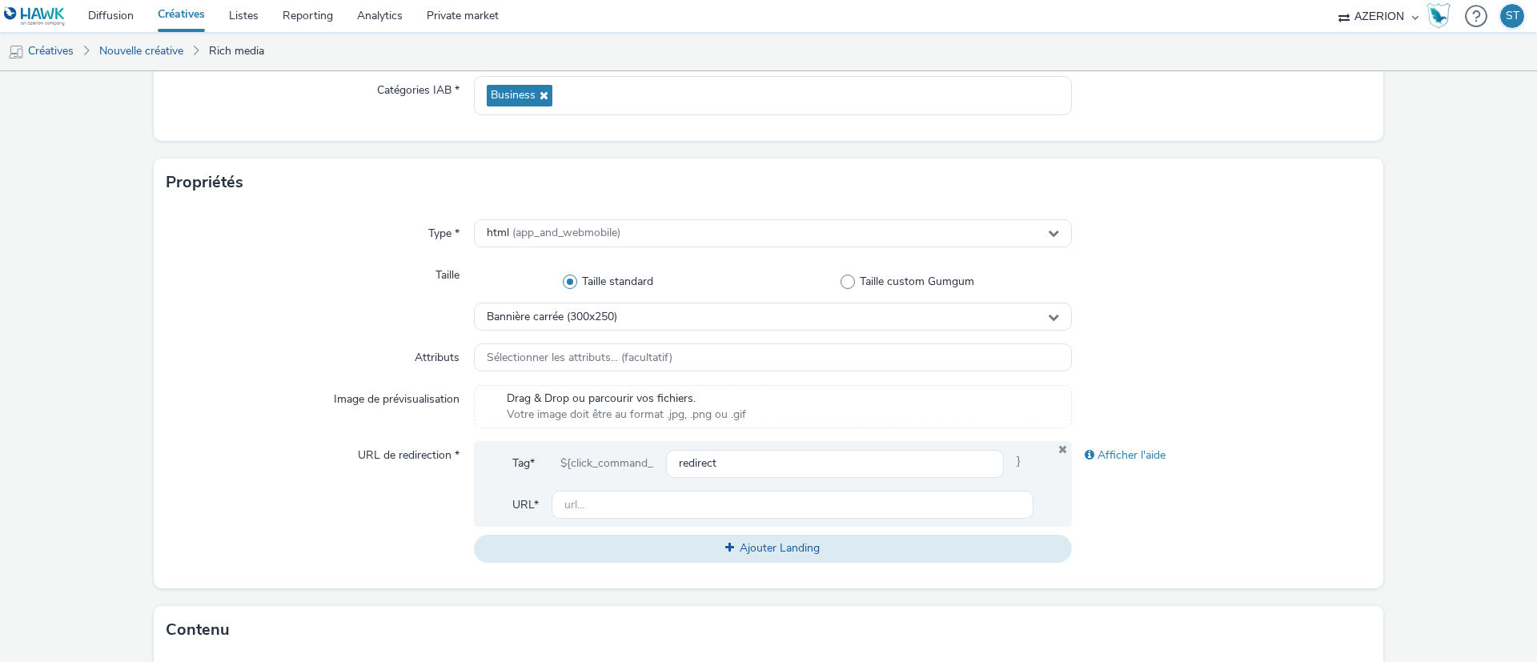
scroll to position [238, 0]
click at [806, 319] on div "Bannière carrée (300x250)" at bounding box center [773, 317] width 598 height 28
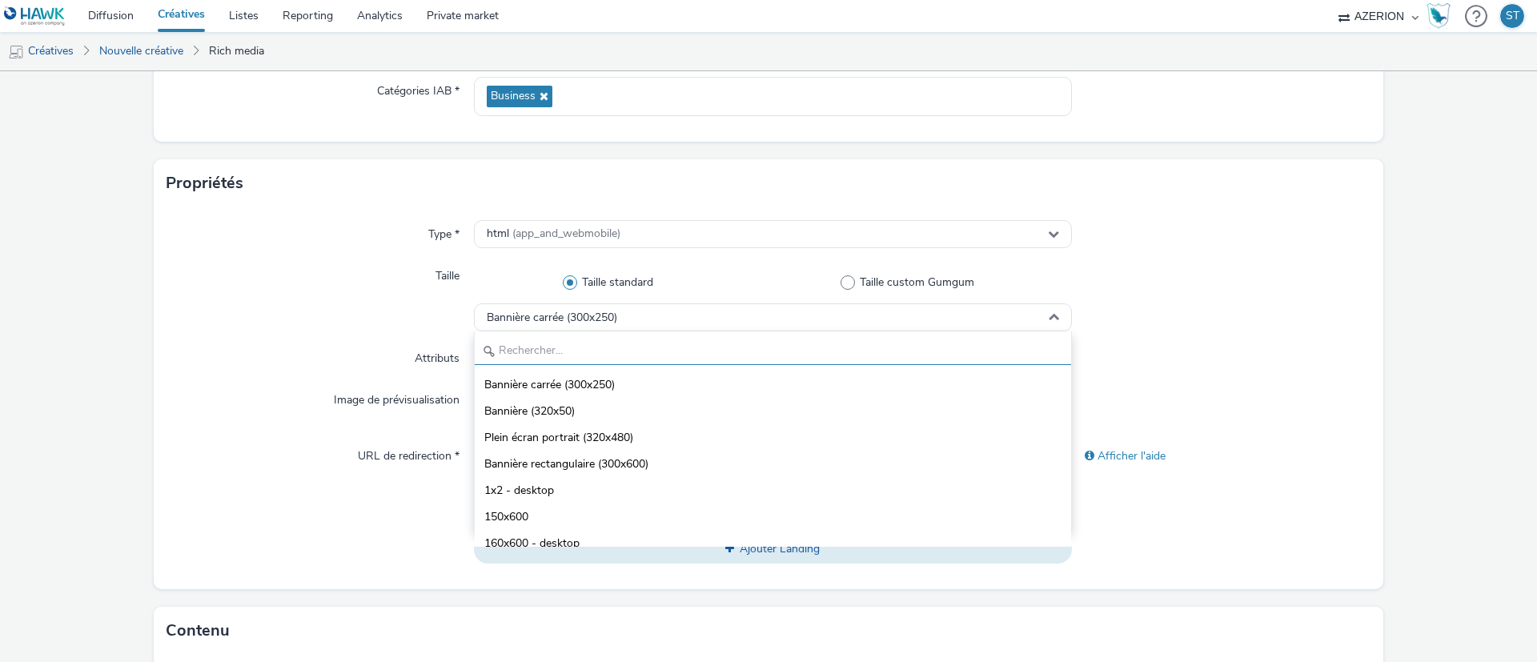
click at [759, 339] on input "text" at bounding box center [773, 351] width 597 height 28
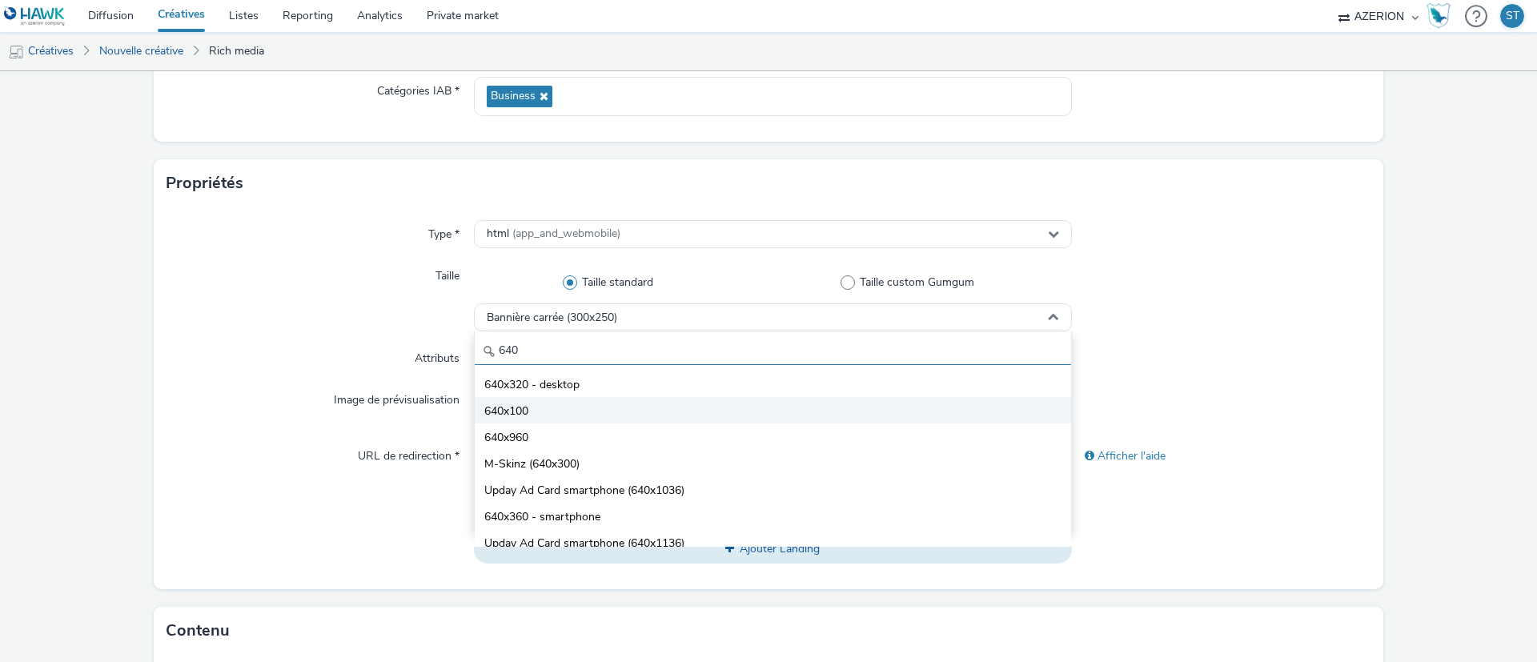
type input "640"
click at [640, 413] on li "640x100" at bounding box center [773, 410] width 597 height 26
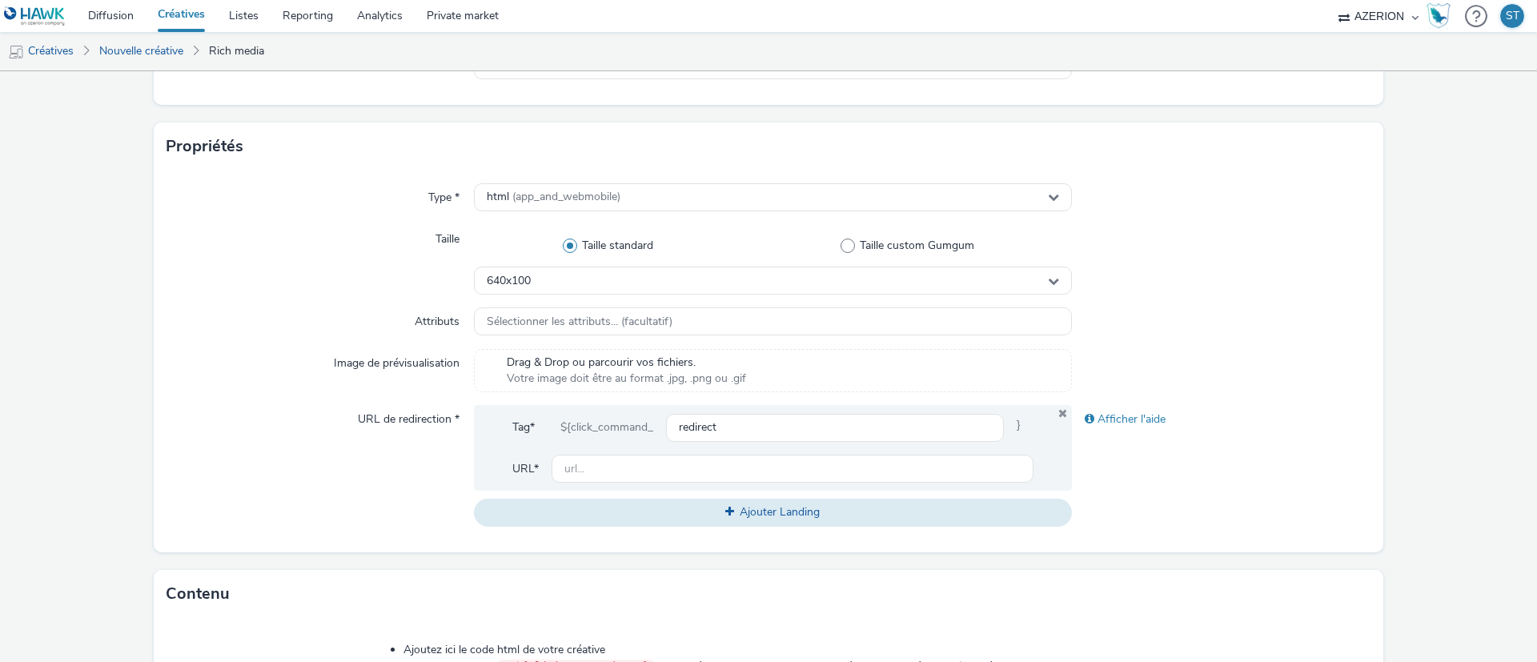
scroll to position [425, 0]
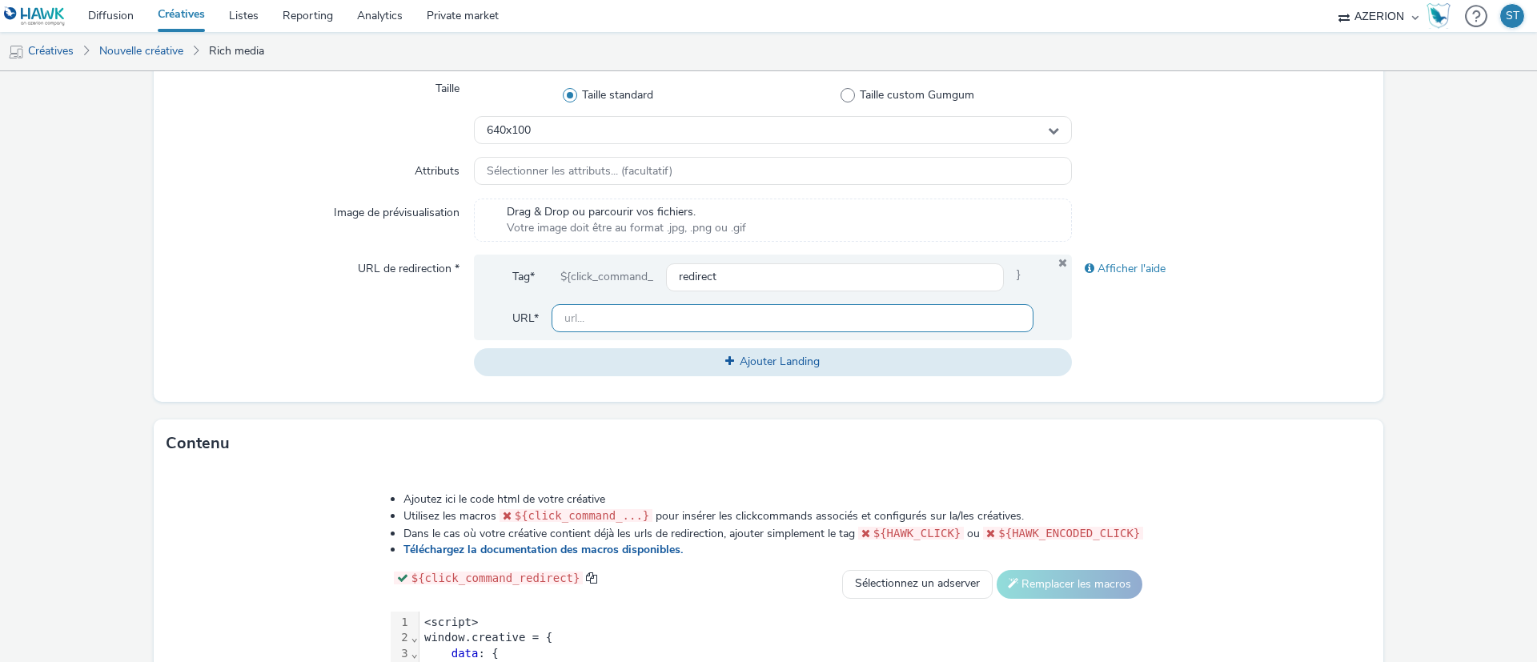
click at [909, 318] on input "text" at bounding box center [793, 318] width 482 height 28
paste input "https://[DOMAIN_NAME]/ddm/trackclk/N743372.4112707AZERION_FRA/B33925594.4281348…"
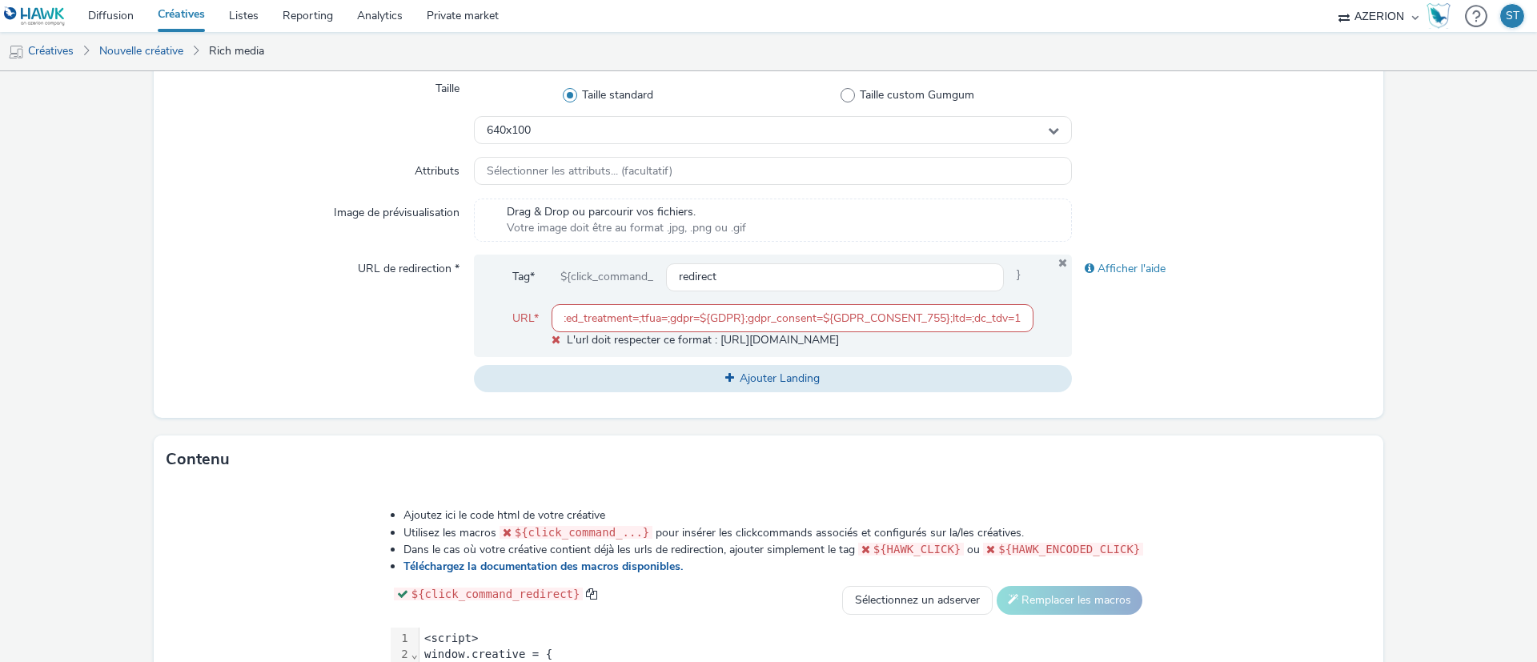
click at [1240, 384] on div "Type * html (app_and_webmobile) Taille Taille standard Taille custom Gumgum 640…" at bounding box center [769, 219] width 1230 height 398
click at [796, 336] on div "L'url doit respecter ce format : [URL][DOMAIN_NAME]" at bounding box center [793, 340] width 482 height 16
click at [811, 324] on input "https://[DOMAIN_NAME]/ddm/trackclk/N743372.4112707AZERION_FRA/B33925594.4281348…" at bounding box center [793, 318] width 482 height 28
paste input "[DOMAIN_NAME][URL]"
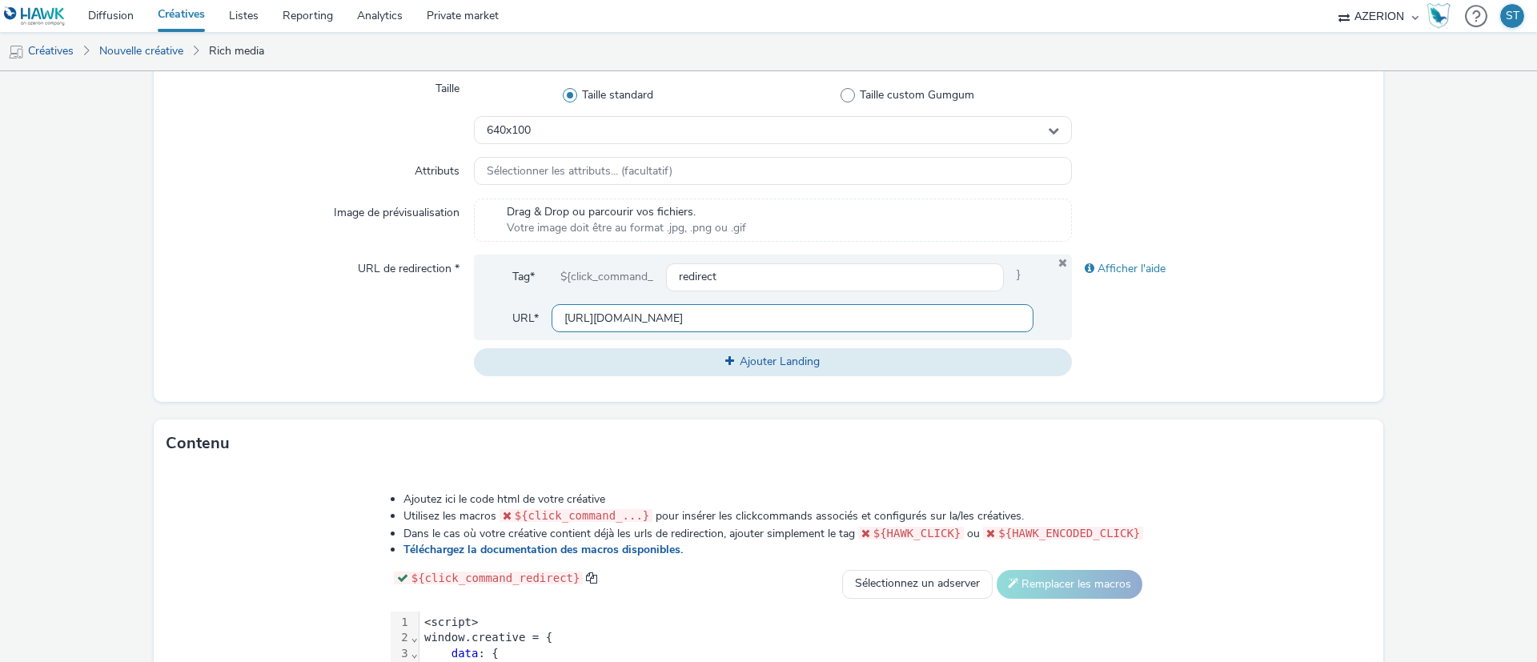
scroll to position [0, 174]
type input "[URL][DOMAIN_NAME]"
click at [1310, 396] on div "Type * html (app_and_webmobile) Taille Taille standard Taille custom Gumgum 640…" at bounding box center [769, 211] width 1230 height 382
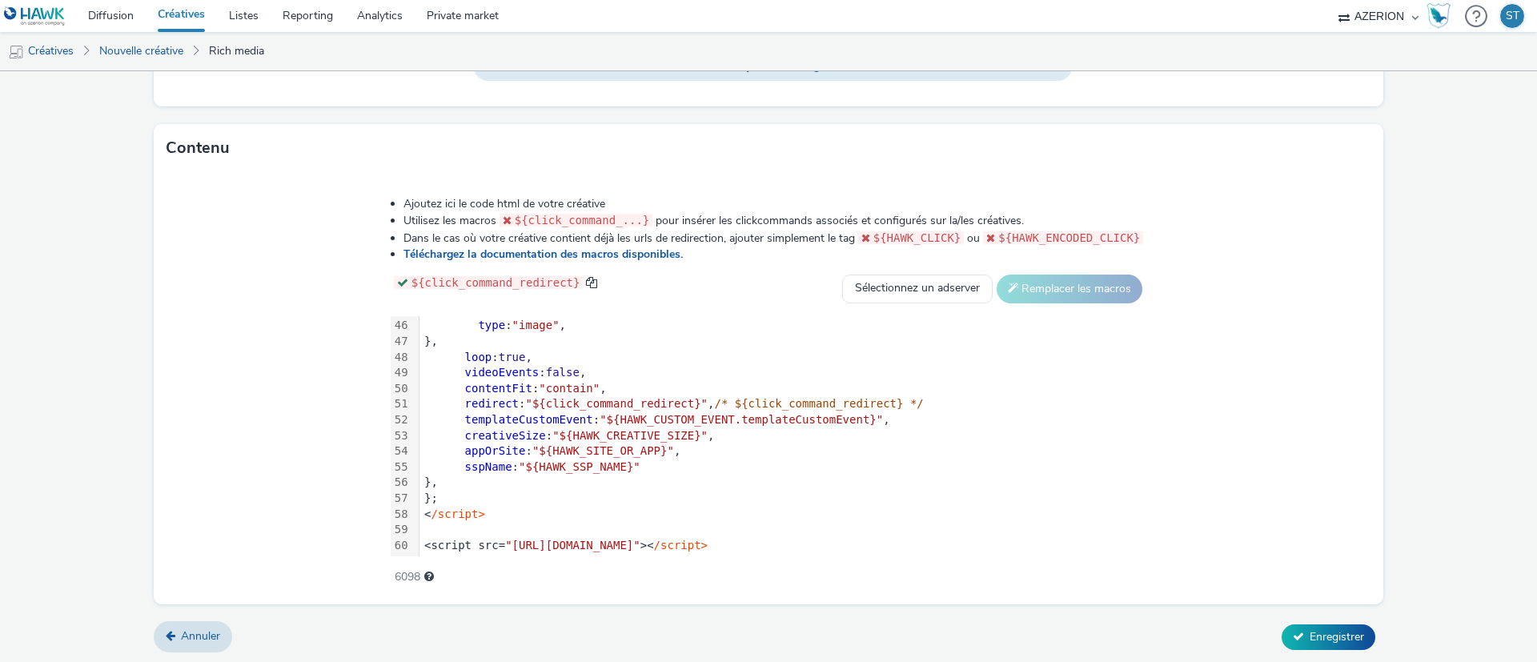
scroll to position [721, 0]
click at [465, 525] on div at bounding box center [783, 529] width 727 height 16
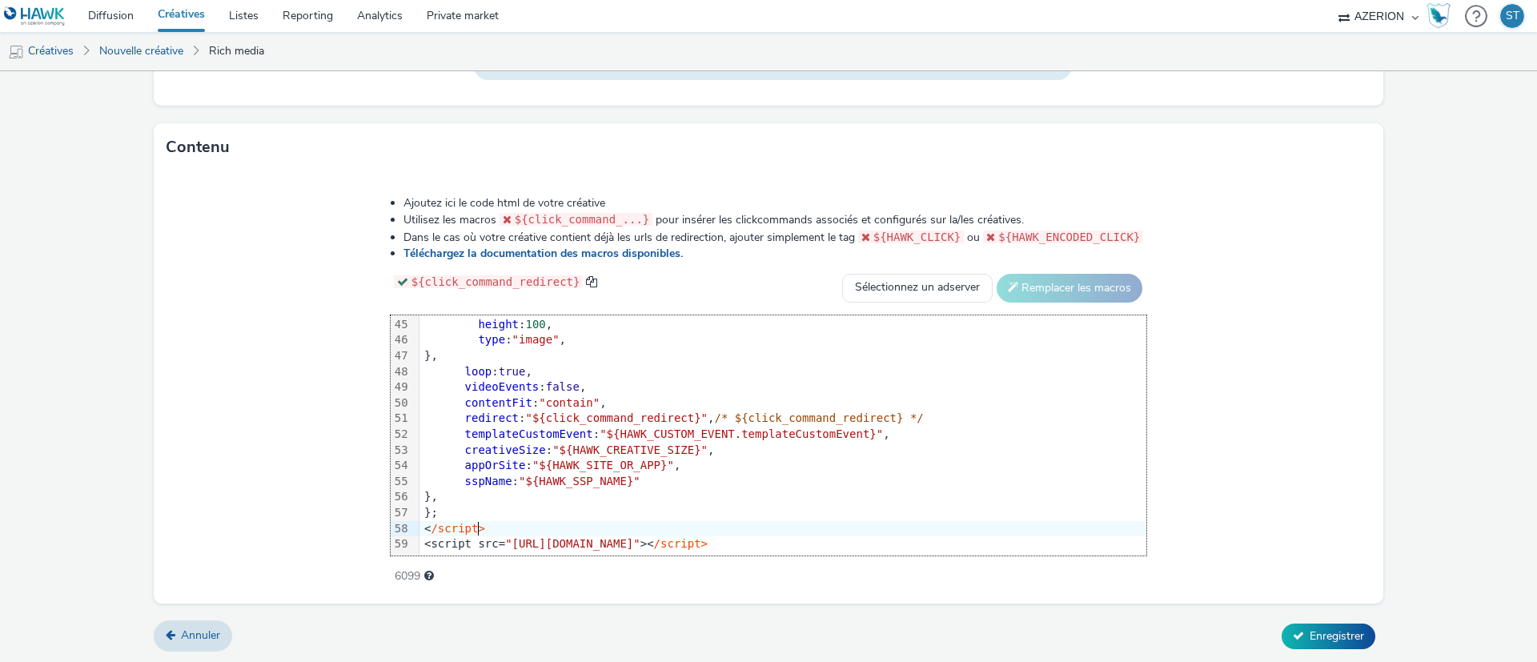
scroll to position [692, 0]
click at [1017, 511] on div "};" at bounding box center [783, 513] width 727 height 16
click at [1239, 444] on div "Ajoutez ici le code html de votre créative Utilisez les macros ${click_command_…" at bounding box center [769, 387] width 1230 height 432
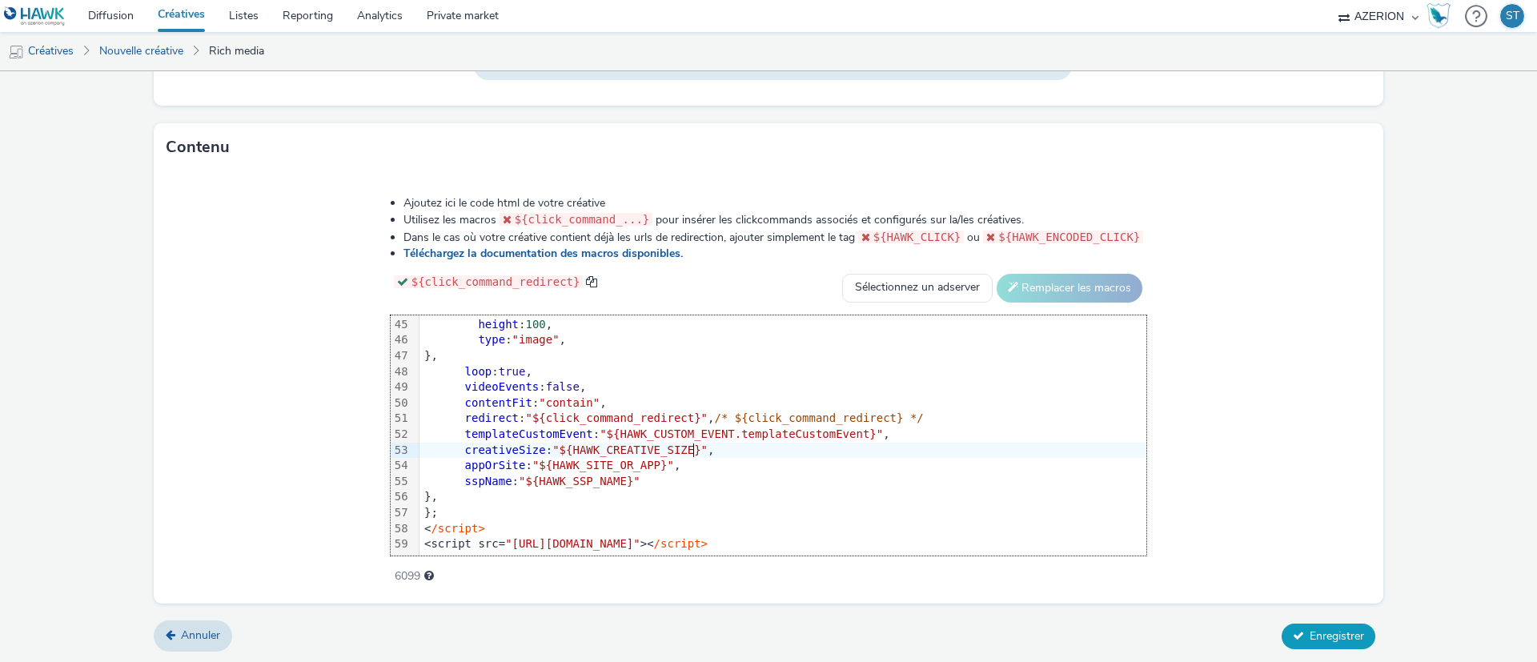
click at [1328, 588] on button "Enregistrer" at bounding box center [1329, 637] width 94 height 26
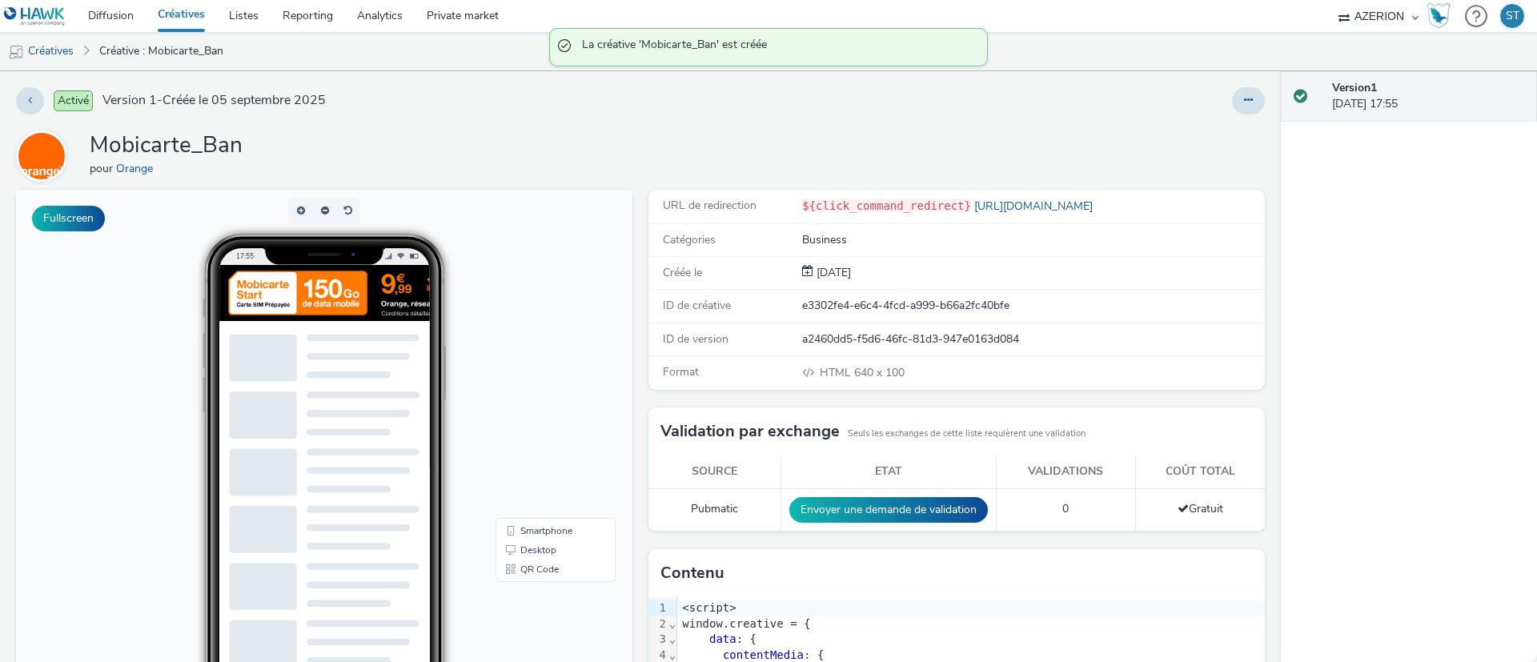
scroll to position [127, 0]
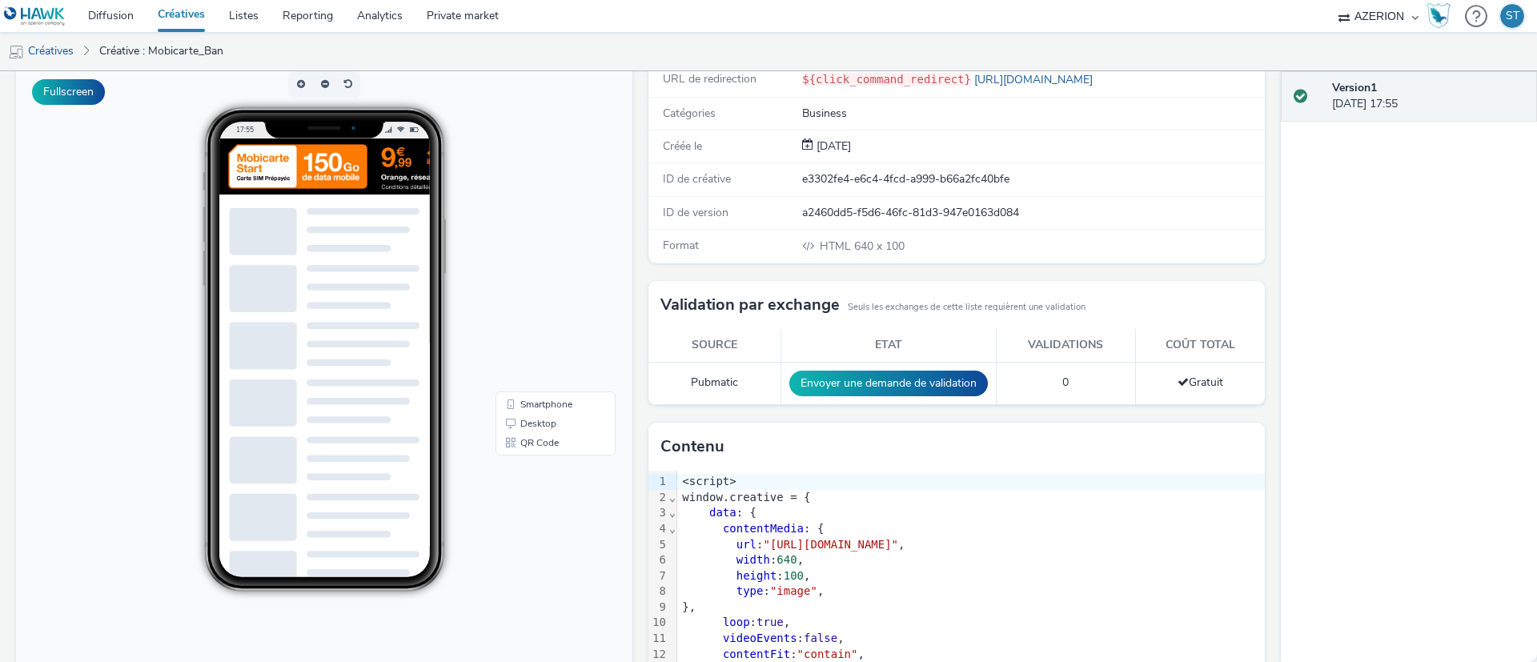
click at [412, 173] on div at bounding box center [475, 179] width 512 height 80
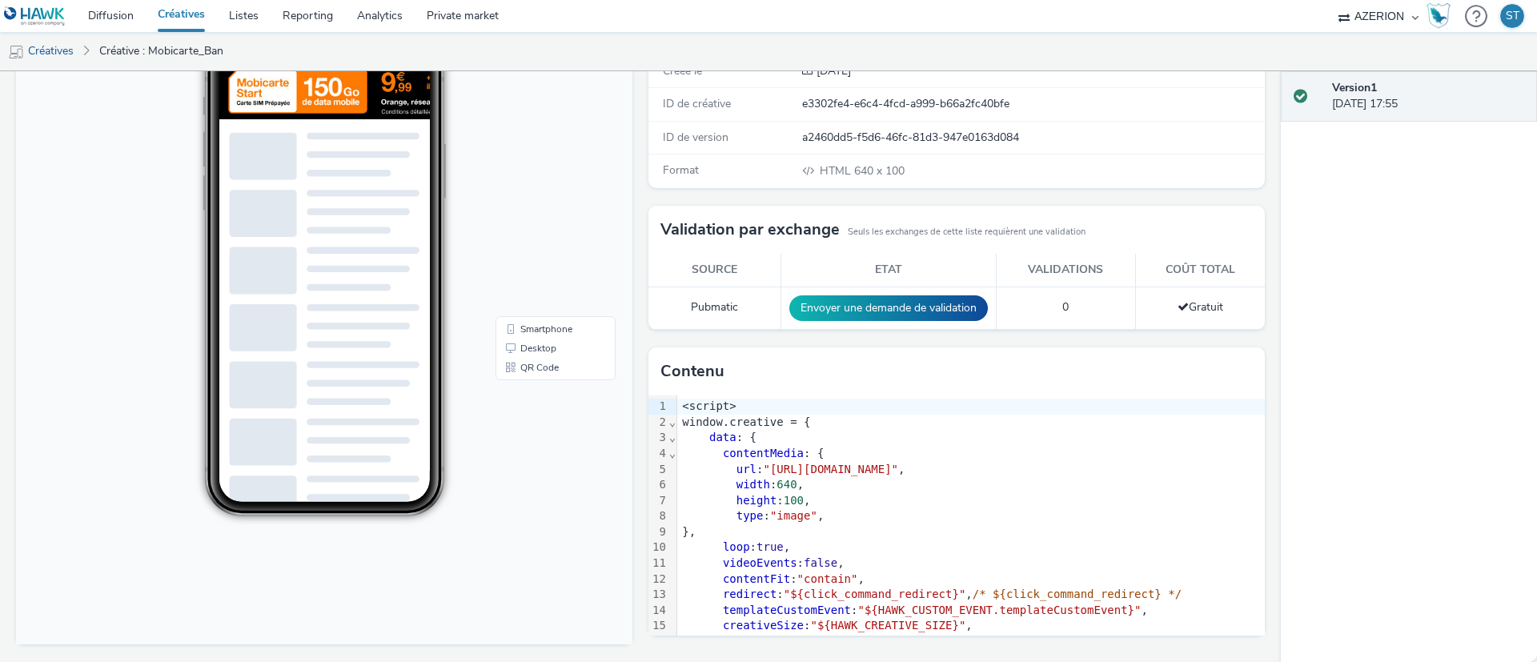
scroll to position [0, 0]
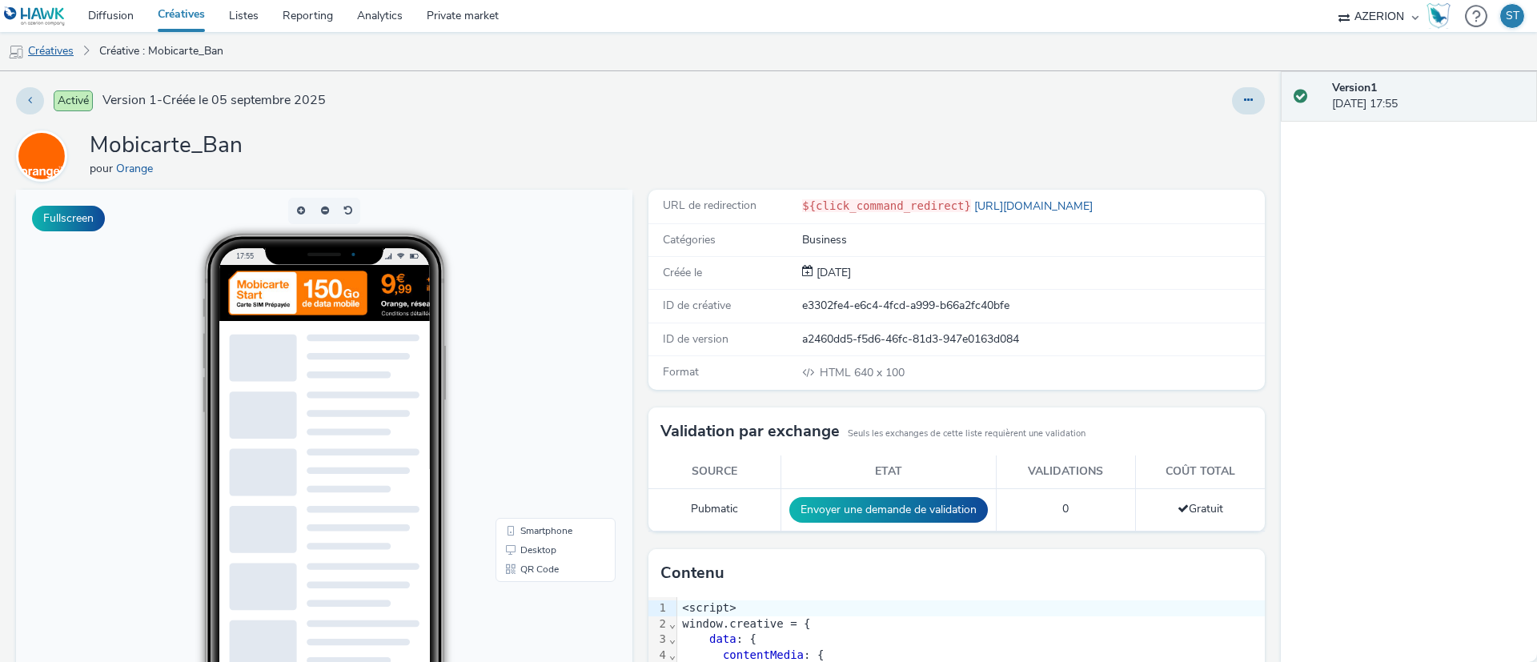
click at [81, 43] on link "Créatives" at bounding box center [41, 51] width 82 height 38
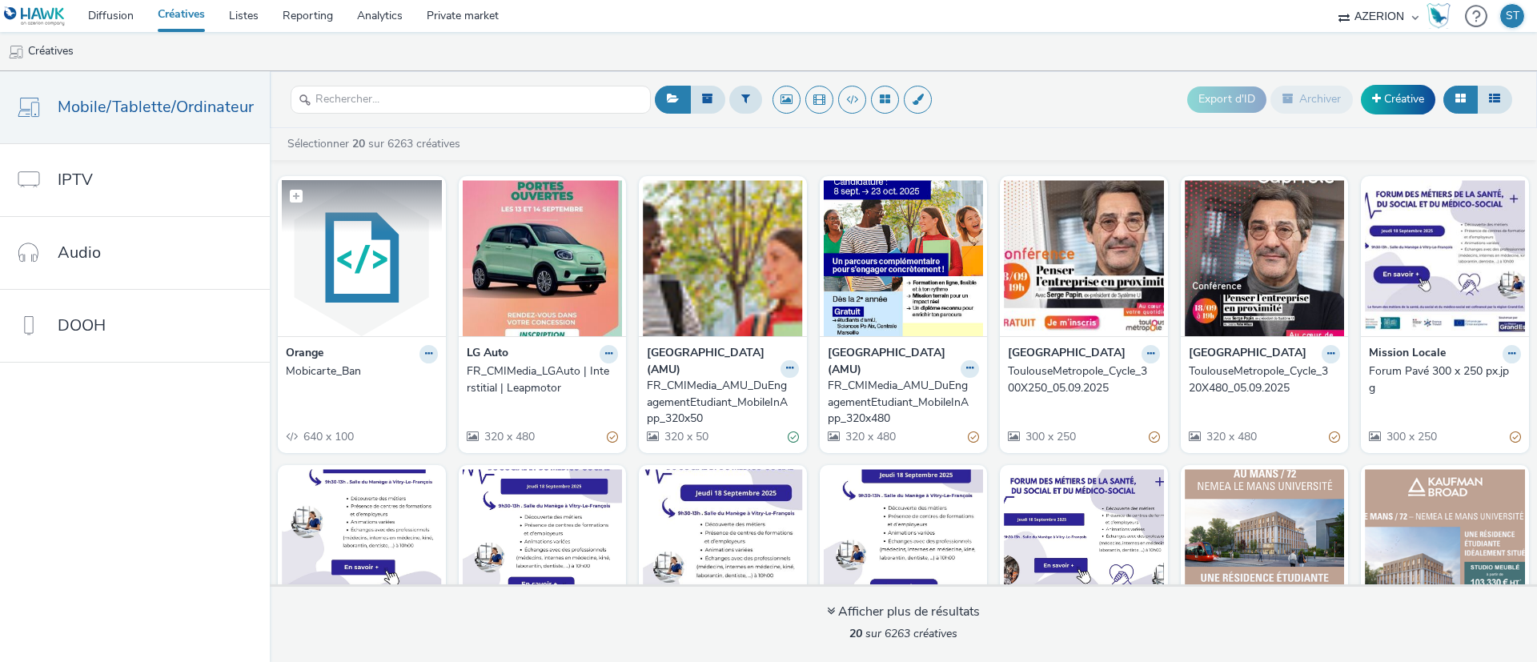
click at [337, 269] on img at bounding box center [362, 258] width 160 height 156
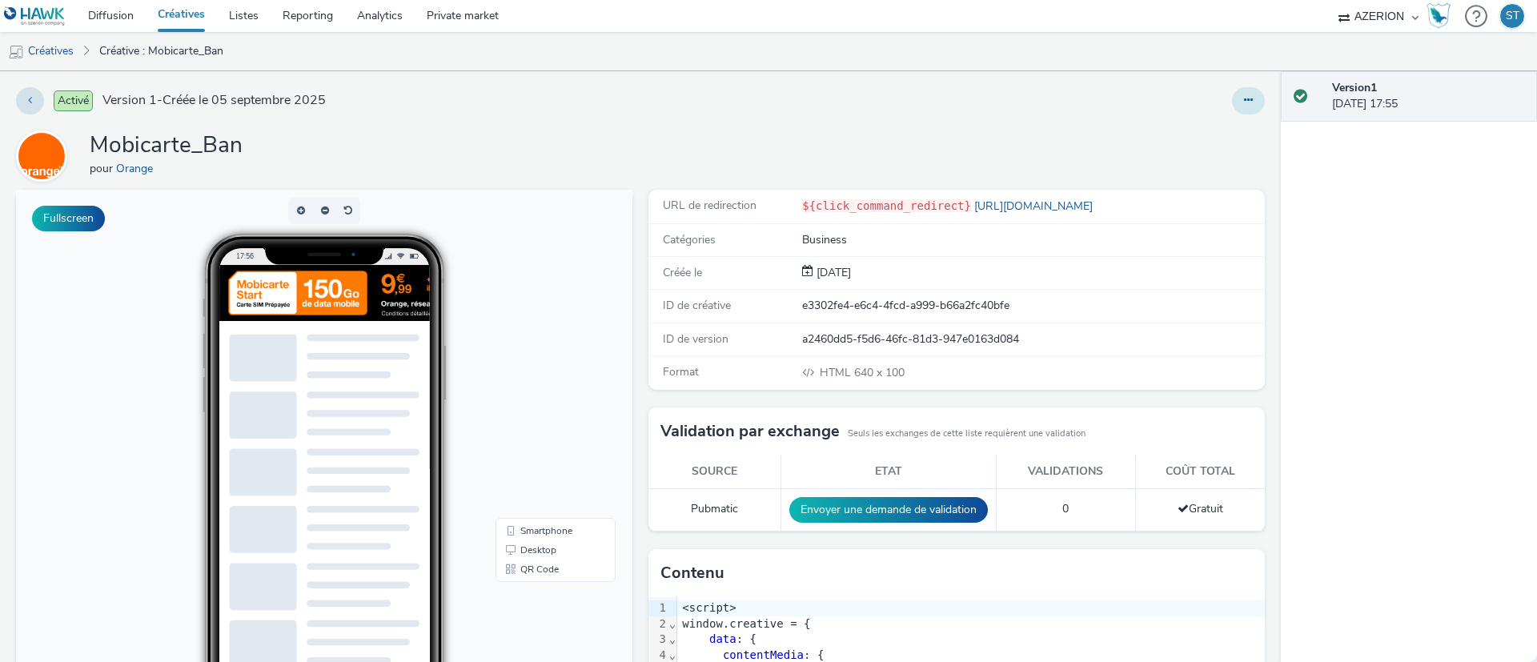
click at [1233, 92] on button at bounding box center [1248, 100] width 33 height 27
click at [1190, 119] on link "Modifier" at bounding box center [1205, 133] width 120 height 32
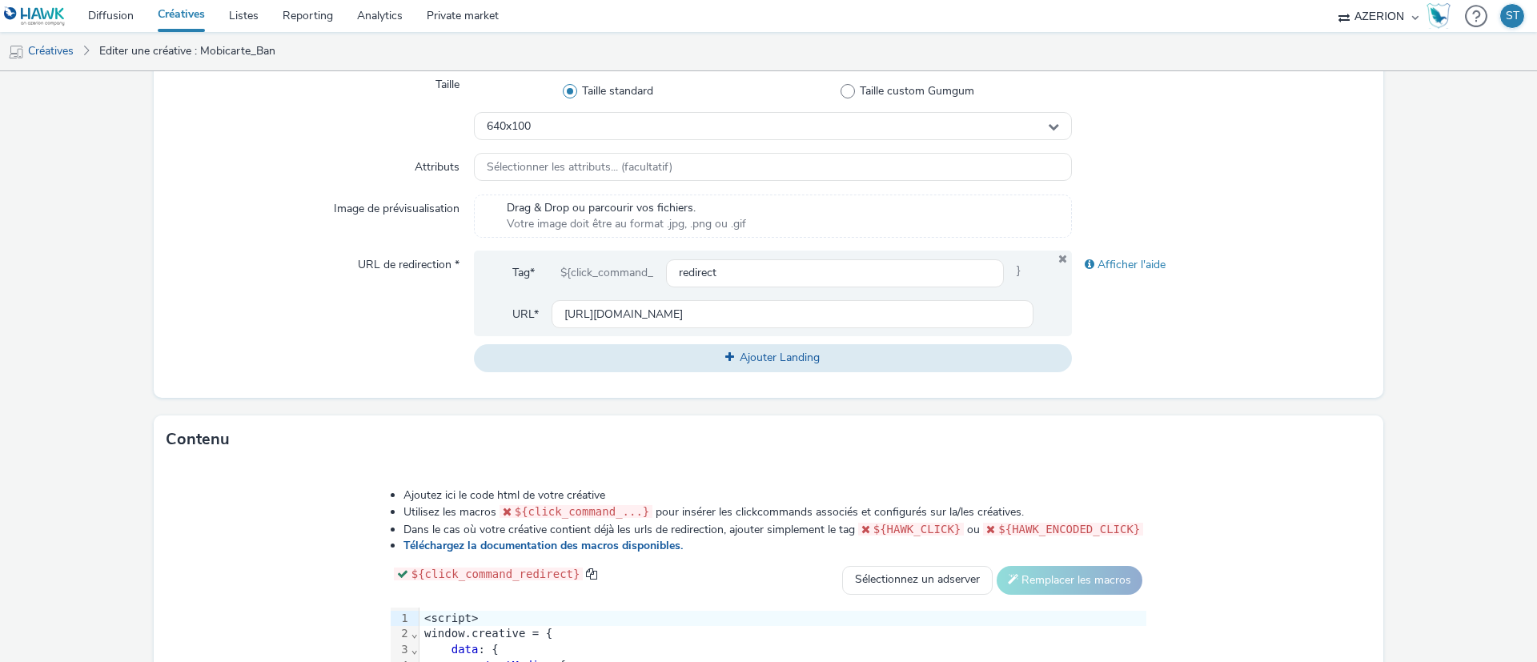
scroll to position [430, 0]
click at [681, 131] on div "640x100" at bounding box center [773, 125] width 598 height 28
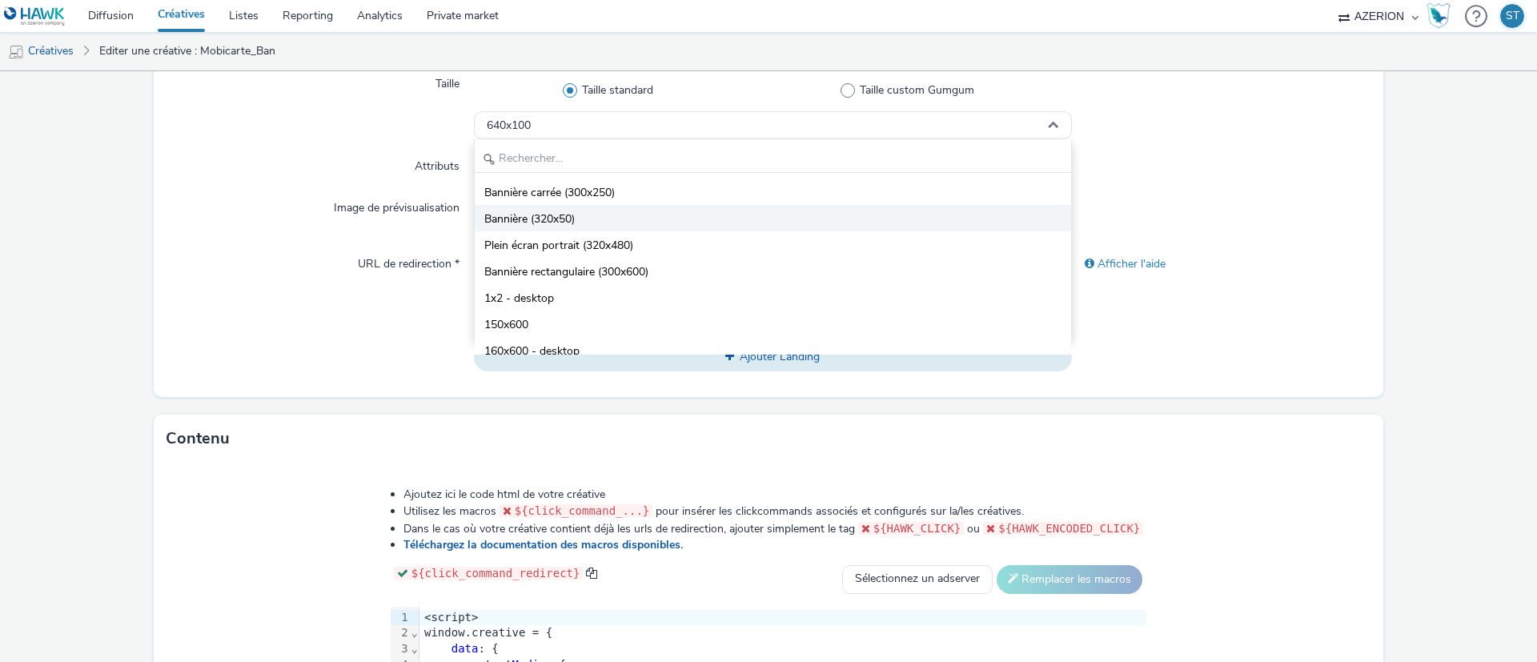
click at [633, 217] on li "Bannière (320x50)" at bounding box center [773, 218] width 597 height 26
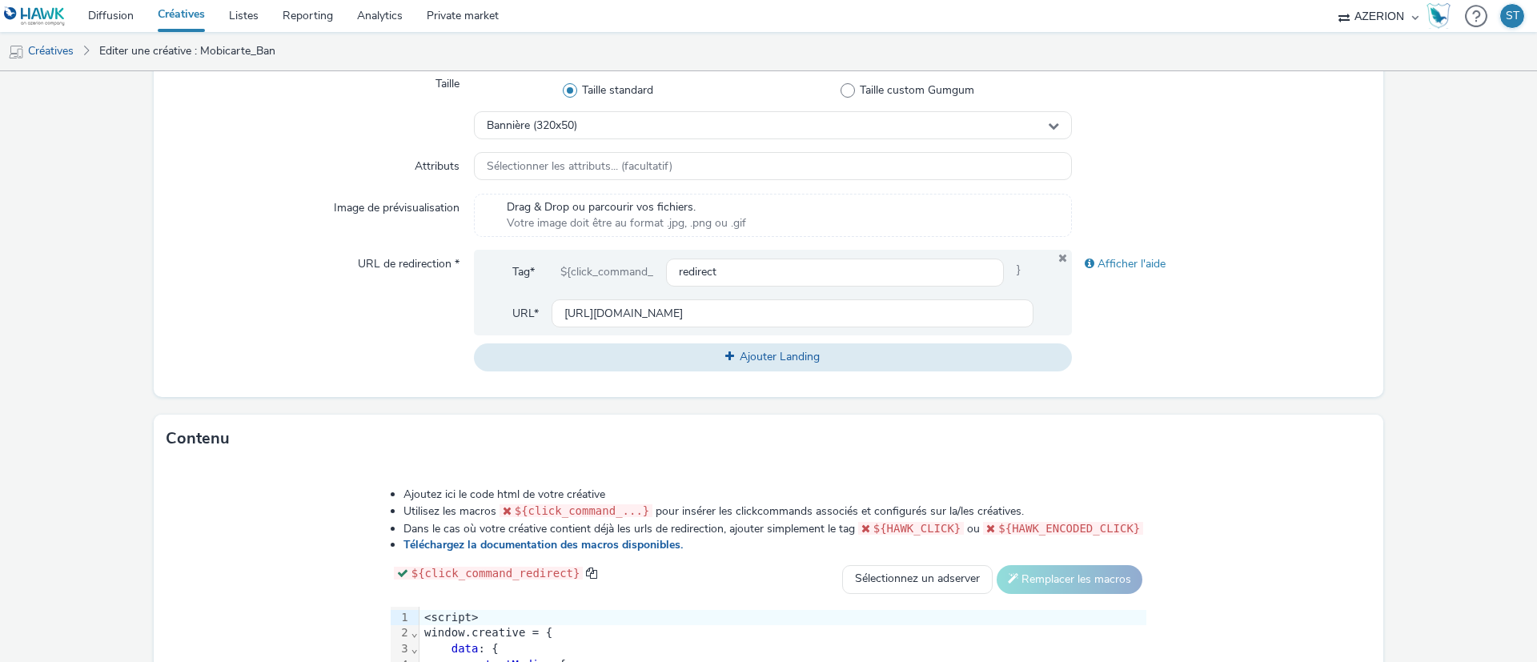
scroll to position [721, 0]
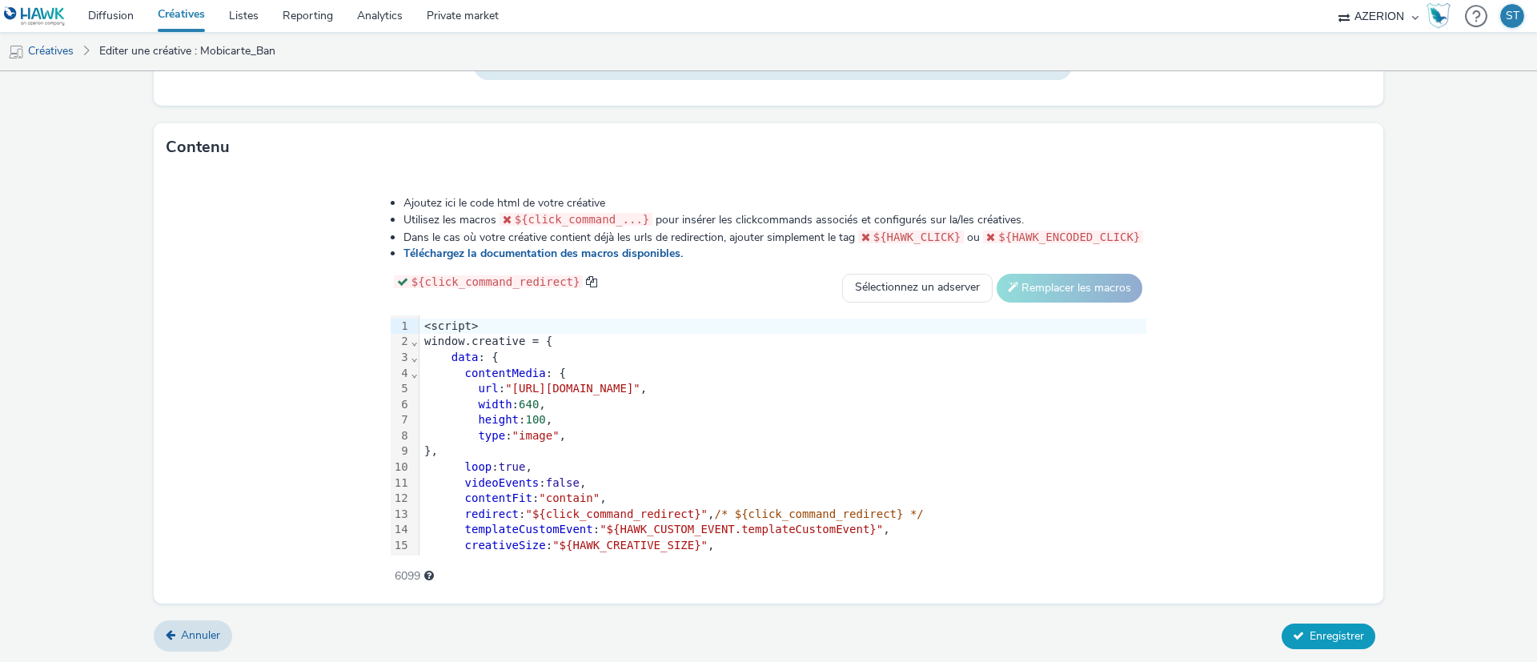
click at [1310, 588] on span "Enregistrer" at bounding box center [1337, 636] width 54 height 15
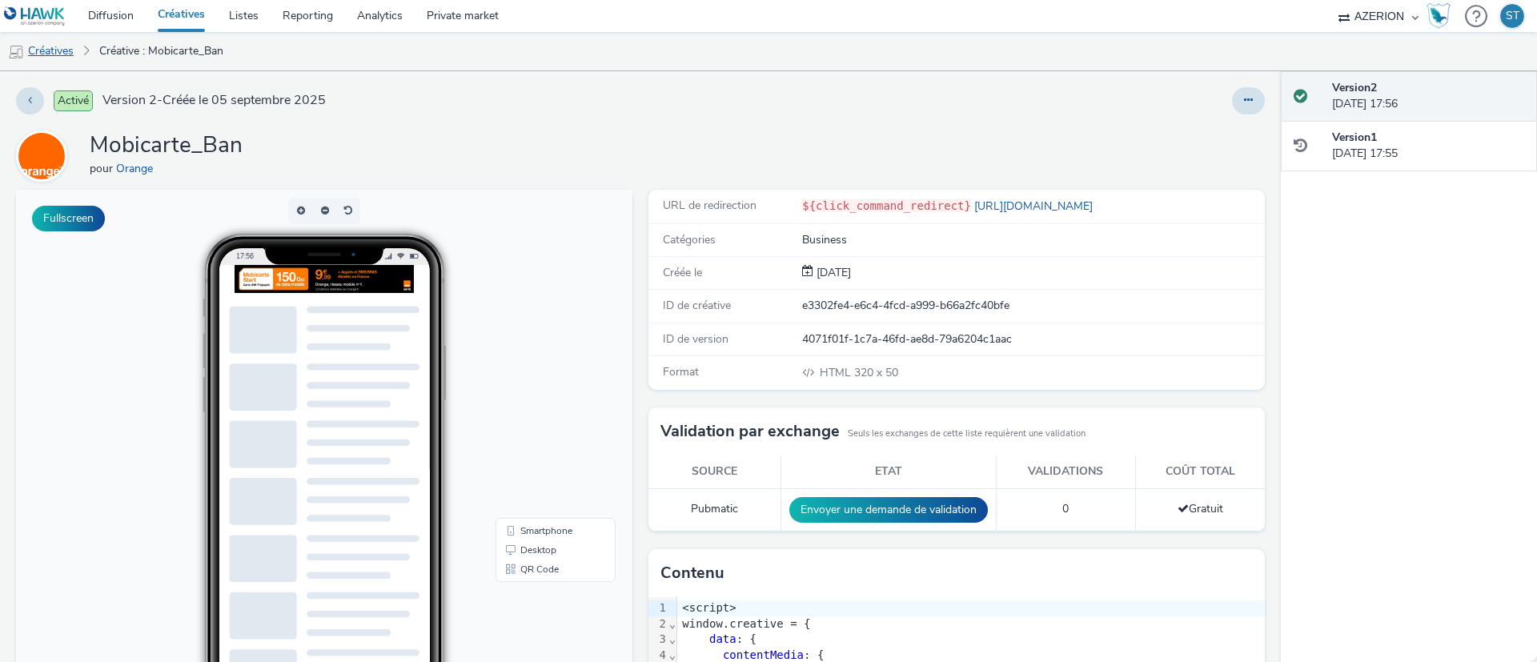
click at [53, 47] on link "Créatives" at bounding box center [41, 51] width 82 height 38
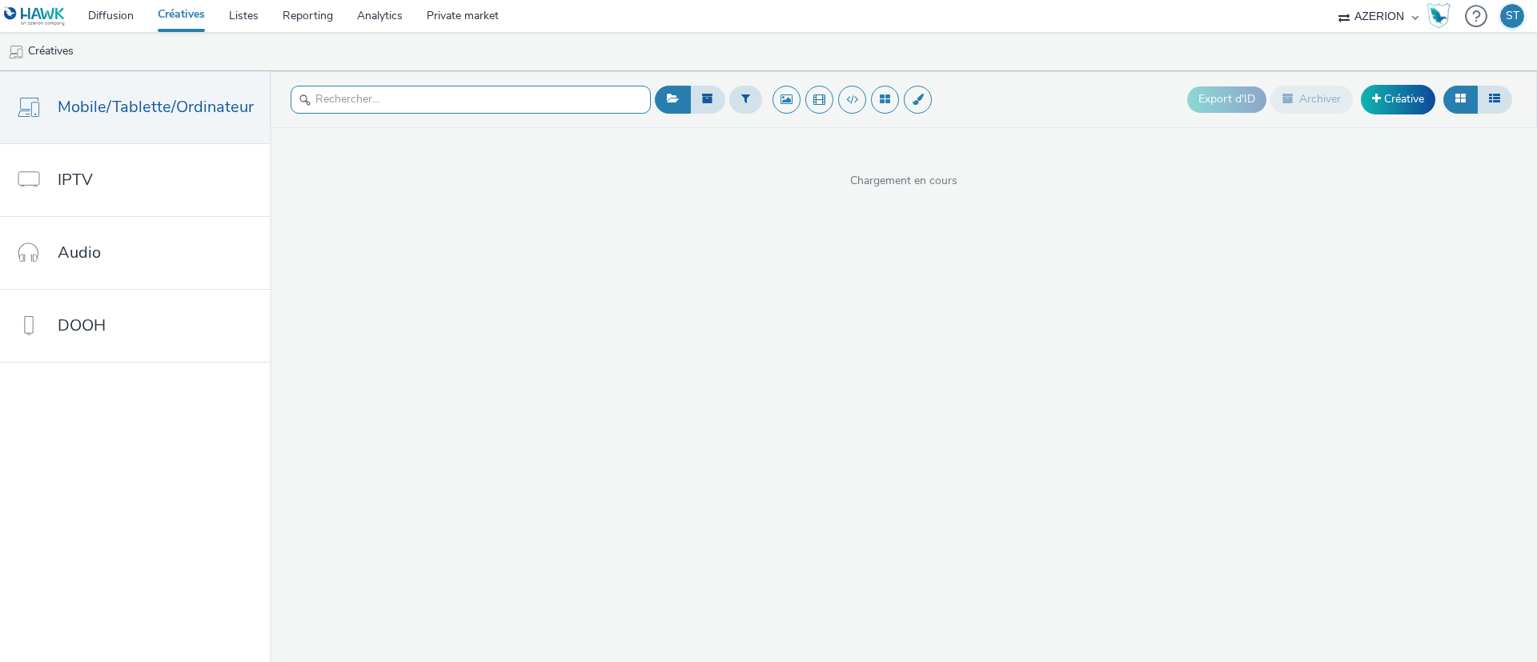
click at [430, 105] on input "text" at bounding box center [471, 100] width 360 height 28
click at [1366, 103] on link "Créative" at bounding box center [1398, 99] width 74 height 29
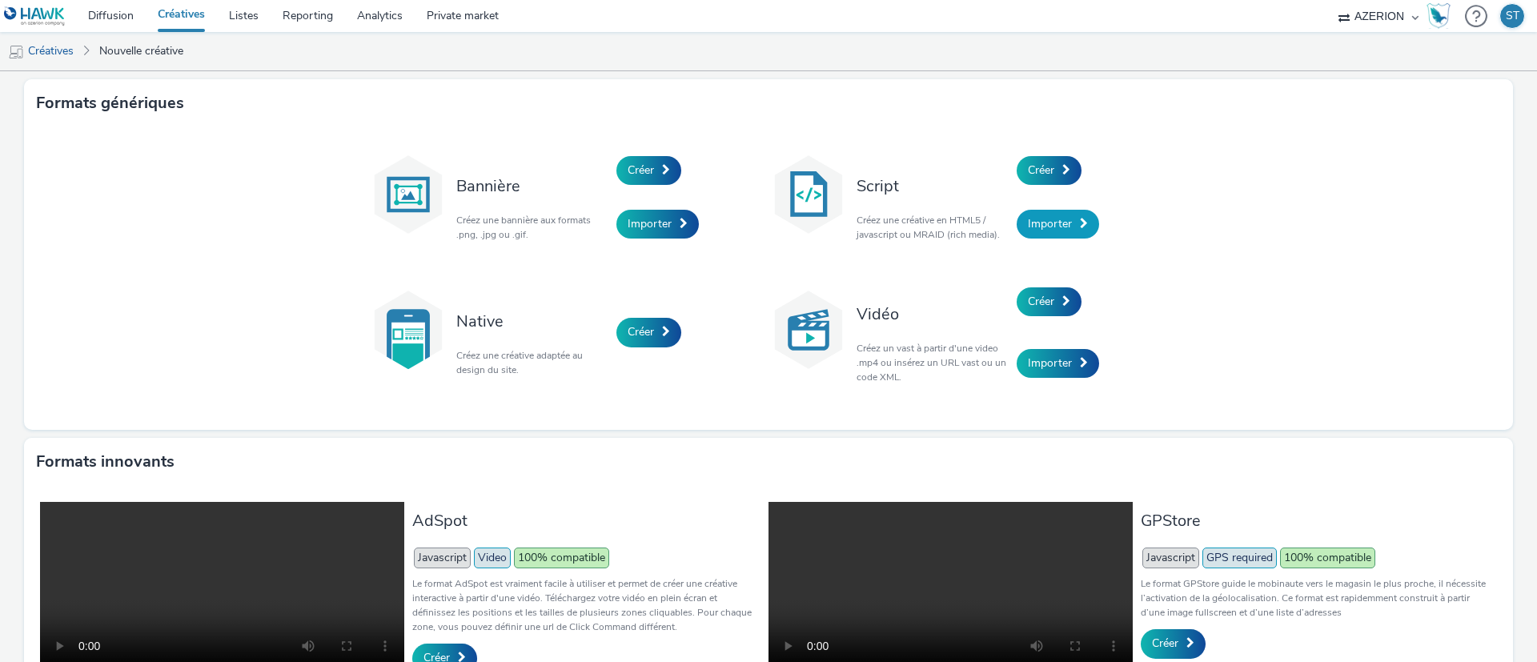
click at [1061, 223] on span "Importer" at bounding box center [1050, 223] width 44 height 15
click at [1052, 178] on link "Créer" at bounding box center [1049, 170] width 65 height 29
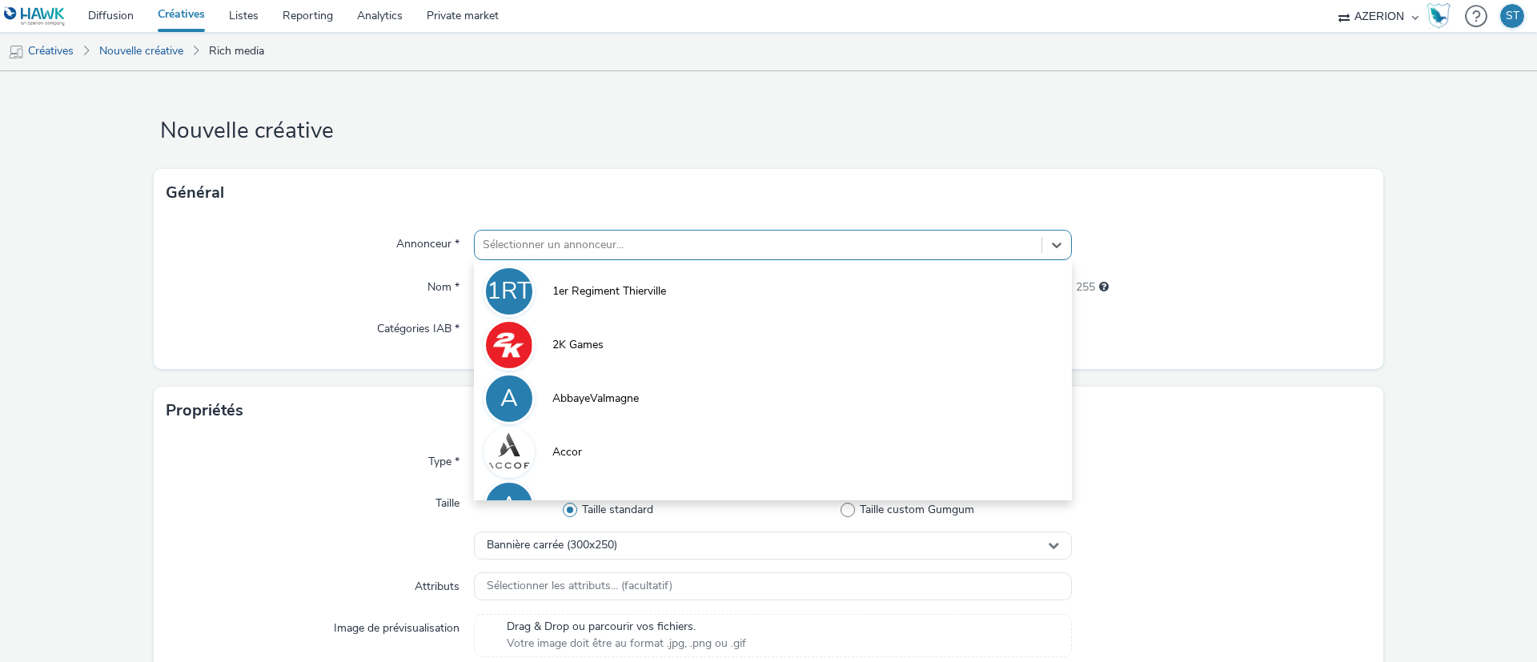
click at [552, 244] on div at bounding box center [758, 244] width 551 height 19
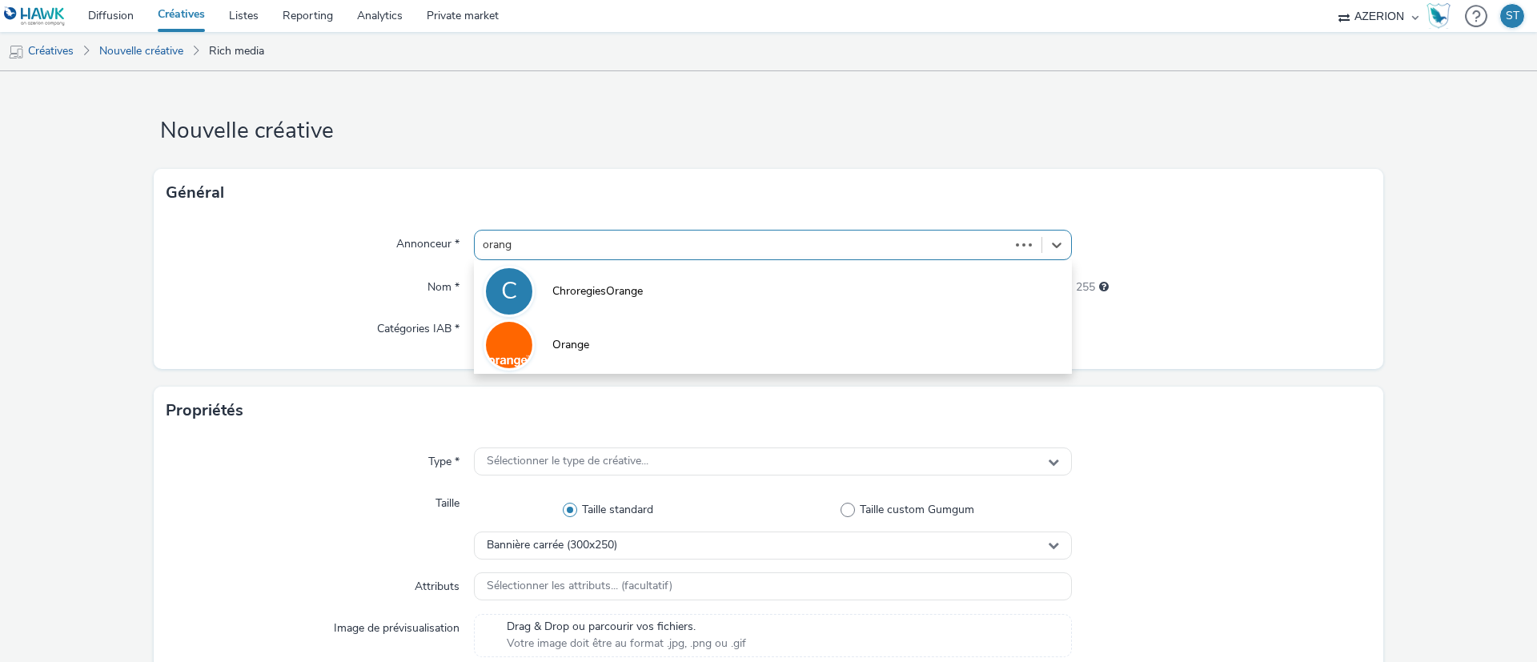
type input "orange"
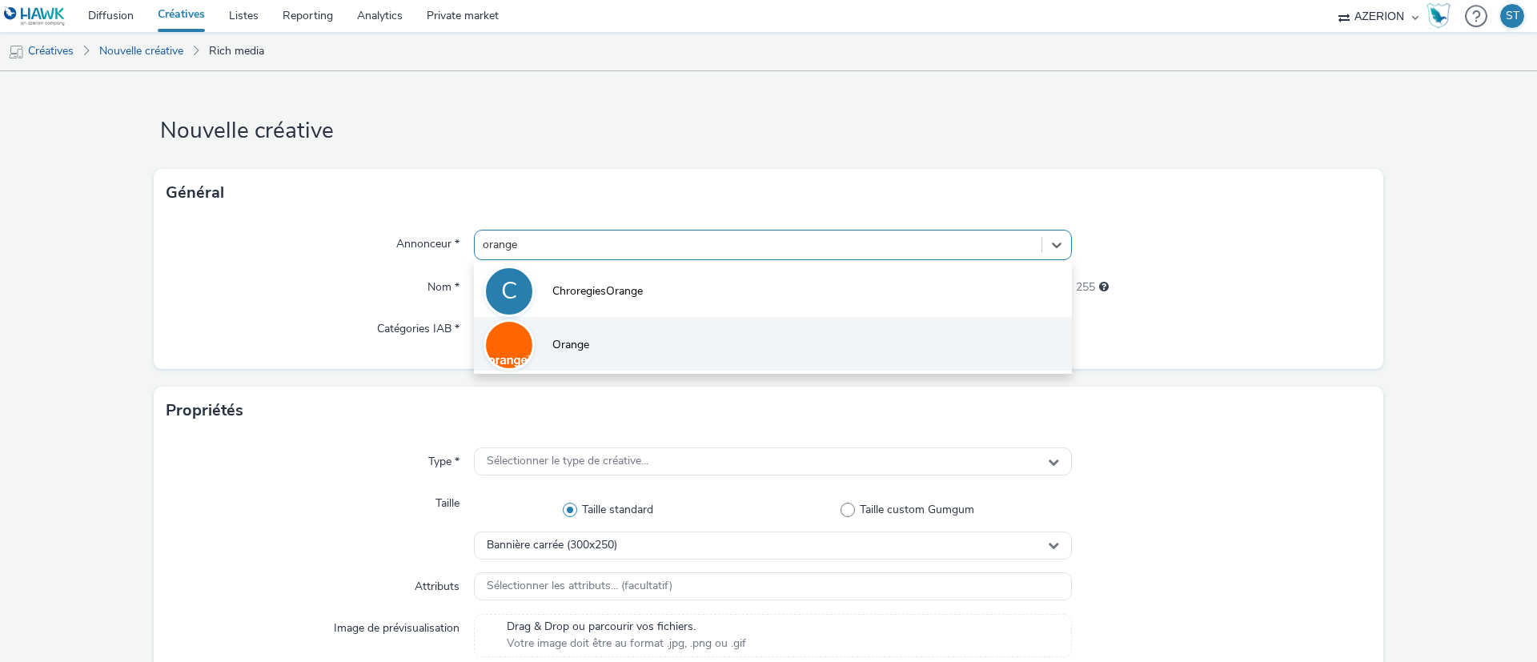
click at [598, 360] on li "Orange" at bounding box center [773, 344] width 598 height 54
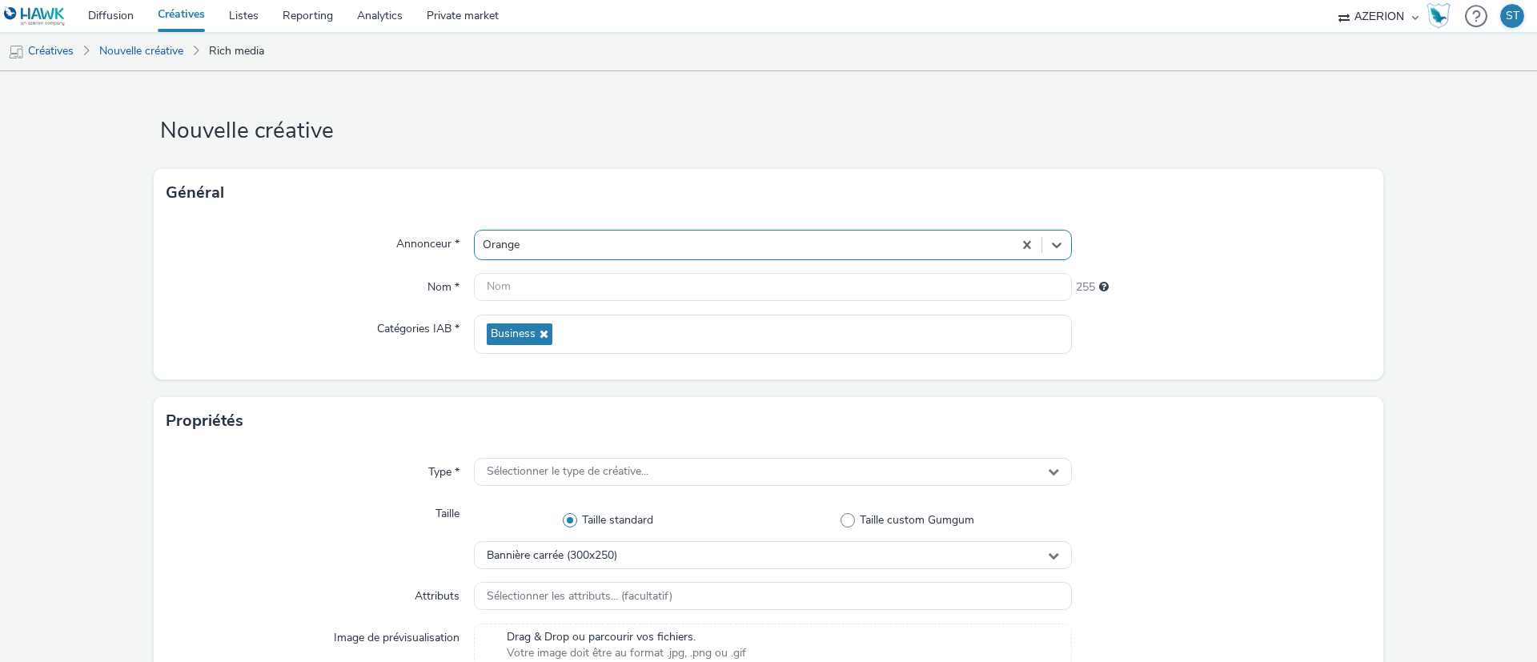
click at [617, 311] on div "Annonceur * option Orange, selected. Select is focused ,type to refine list, pr…" at bounding box center [769, 298] width 1230 height 163
click at [645, 284] on input "text" at bounding box center [773, 287] width 598 height 28
type input "Mobicarte_MPU"
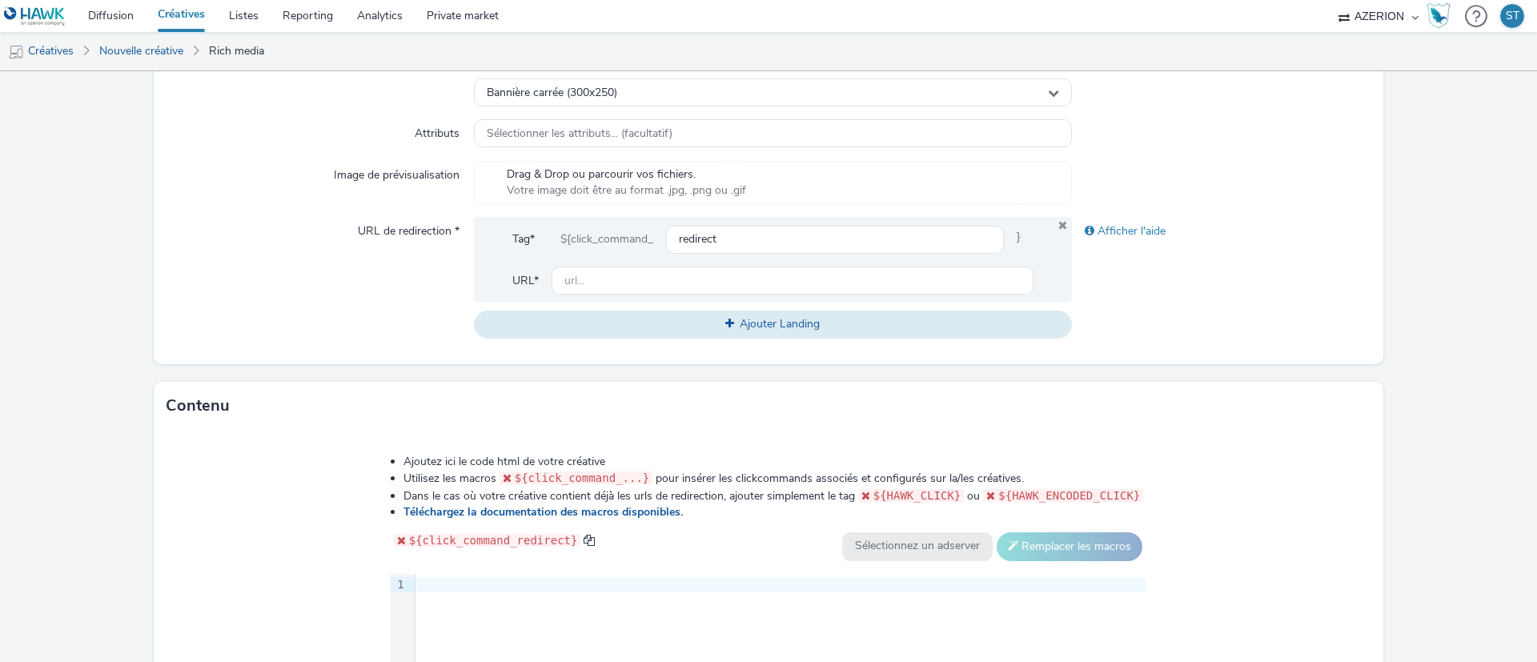
scroll to position [351, 0]
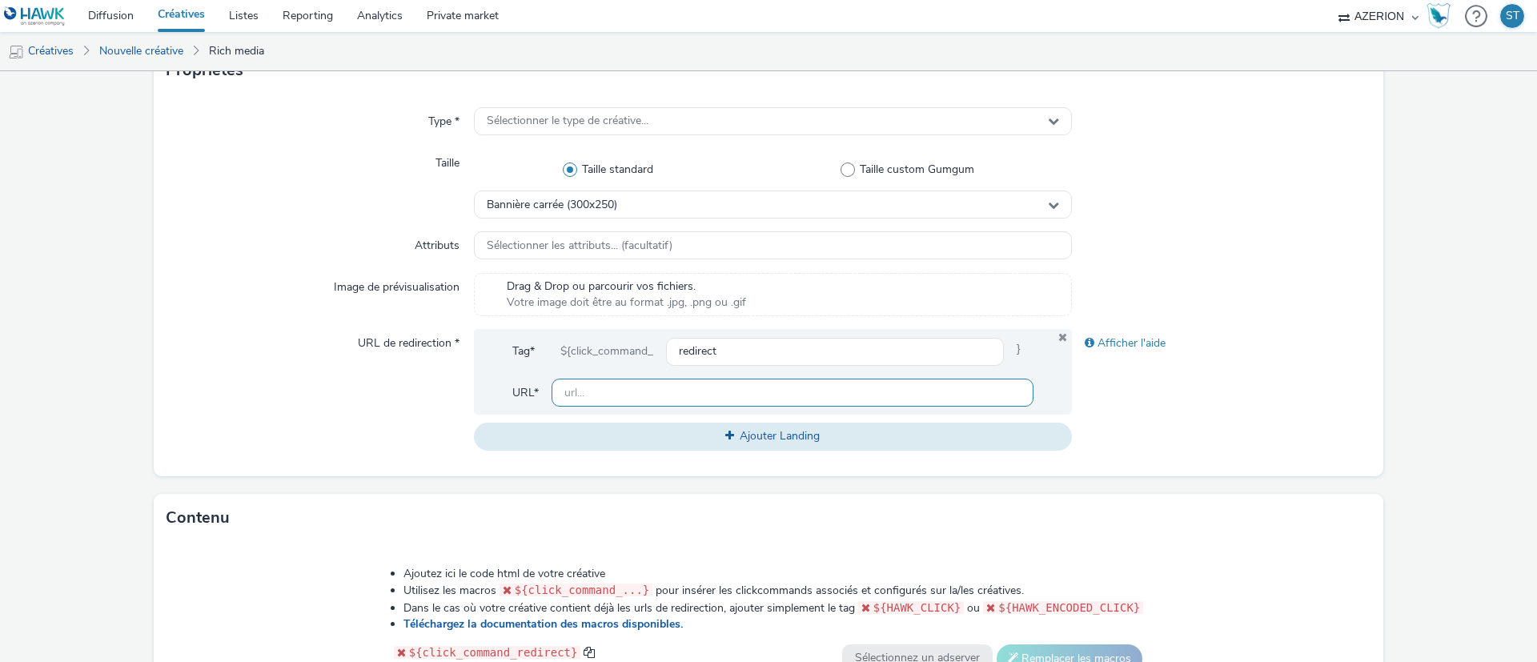
click at [637, 393] on input "text" at bounding box center [793, 393] width 482 height 28
paste input "[URL][DOMAIN_NAME]"
click at [1313, 430] on div "Afficher l'aide" at bounding box center [1221, 389] width 299 height 121
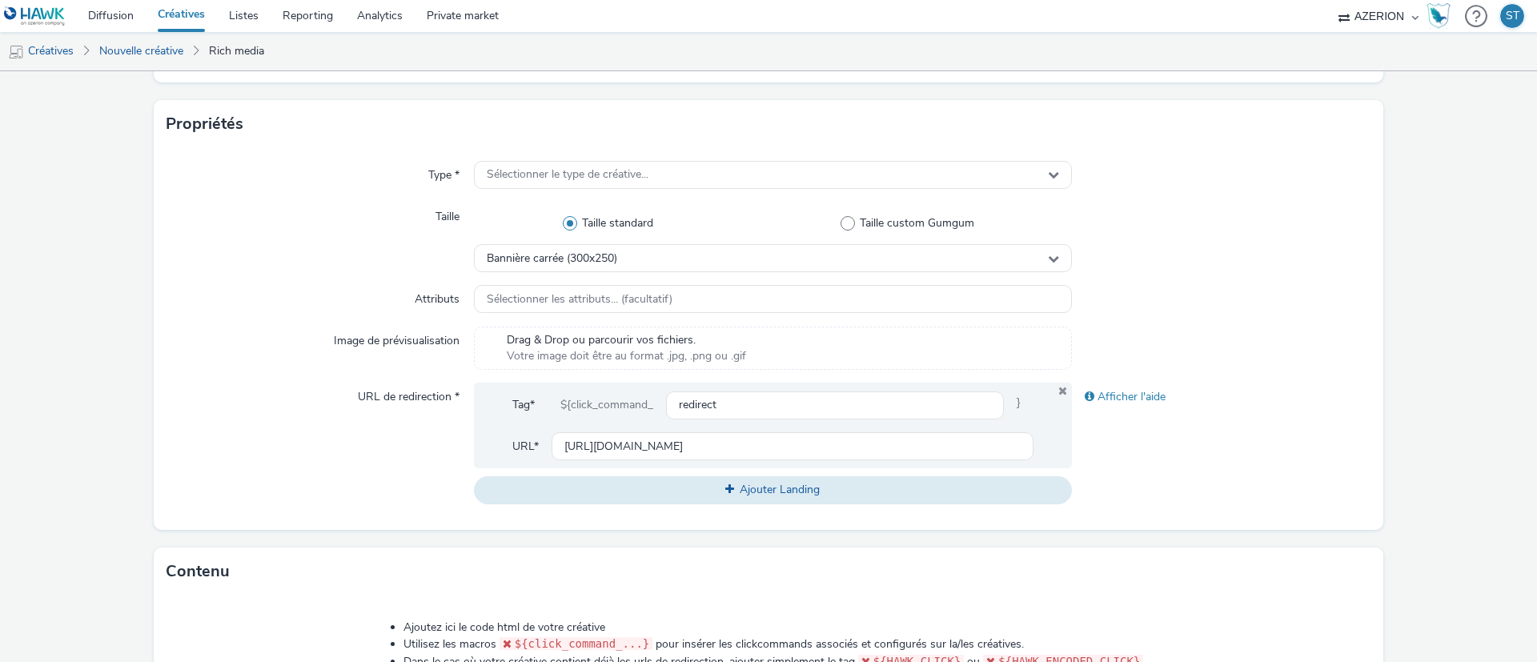
scroll to position [298, 0]
click at [802, 455] on input "[URL][DOMAIN_NAME]" at bounding box center [793, 446] width 482 height 28
paste input "J31hJv-wY8DFeVeHQkdiL4Ncg"
type input "[URL][DOMAIN_NAME]"
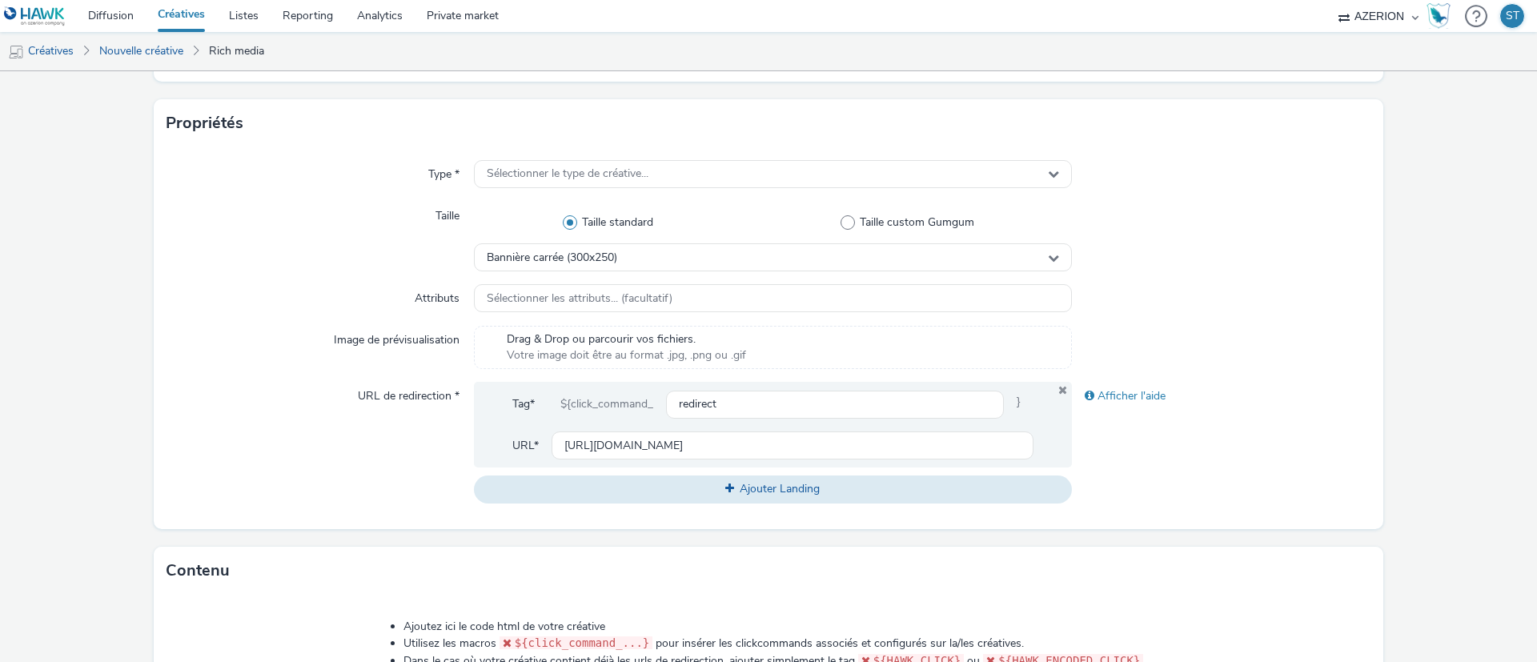
click at [1339, 334] on div at bounding box center [1221, 347] width 299 height 43
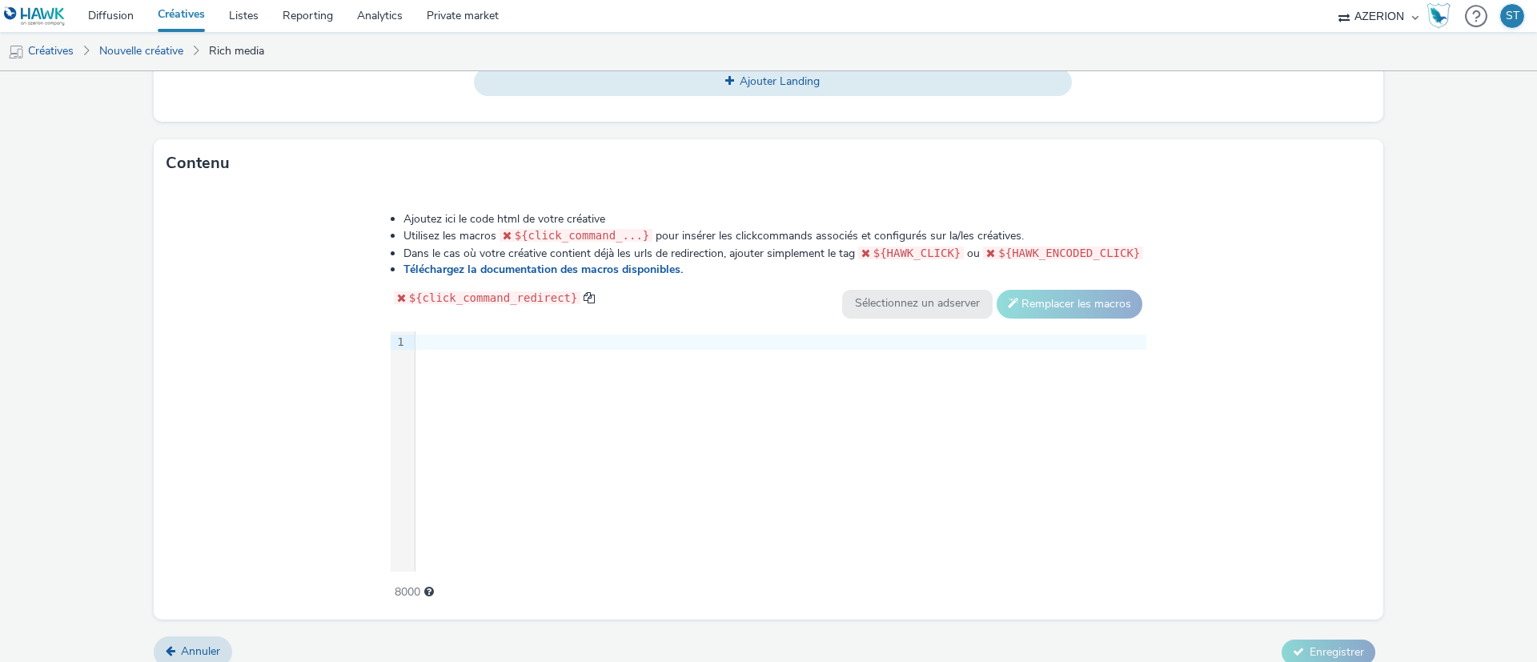
scroll to position [704, 0]
click at [826, 344] on div at bounding box center [781, 344] width 731 height 16
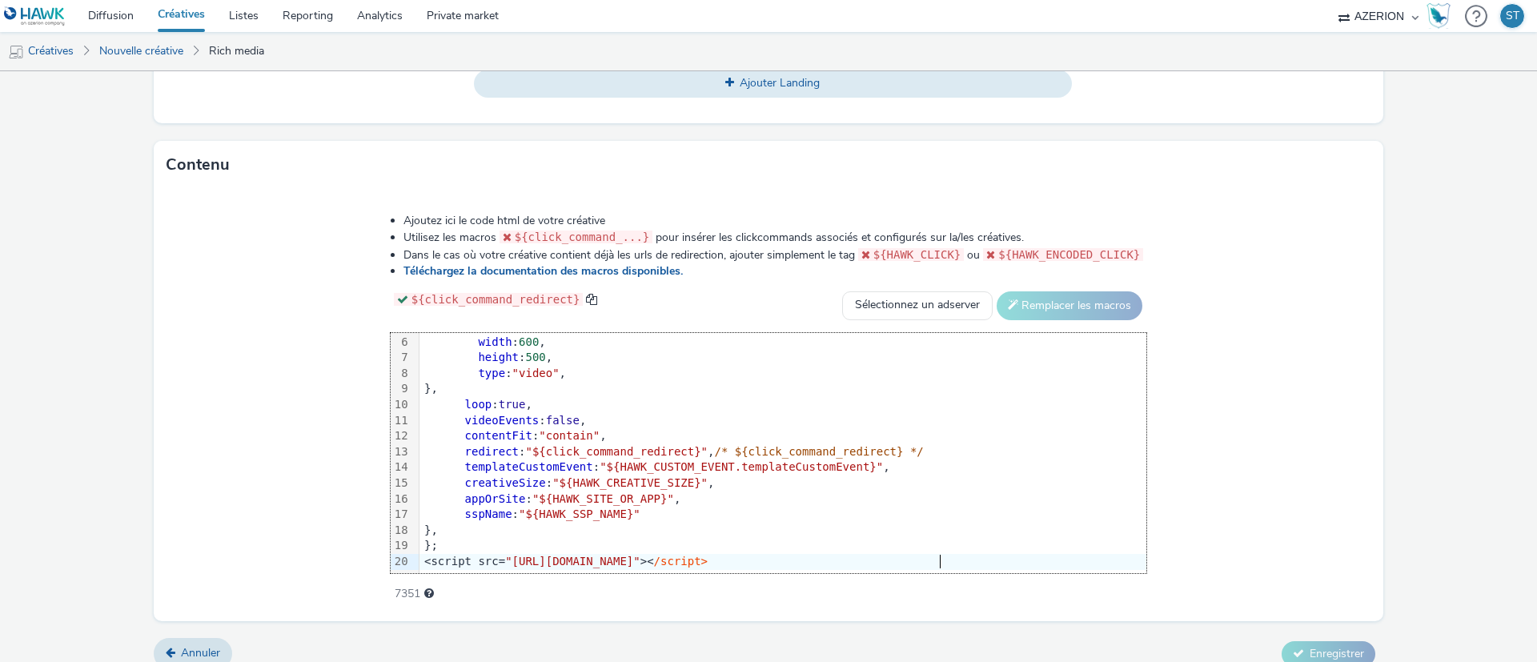
scroll to position [0, 0]
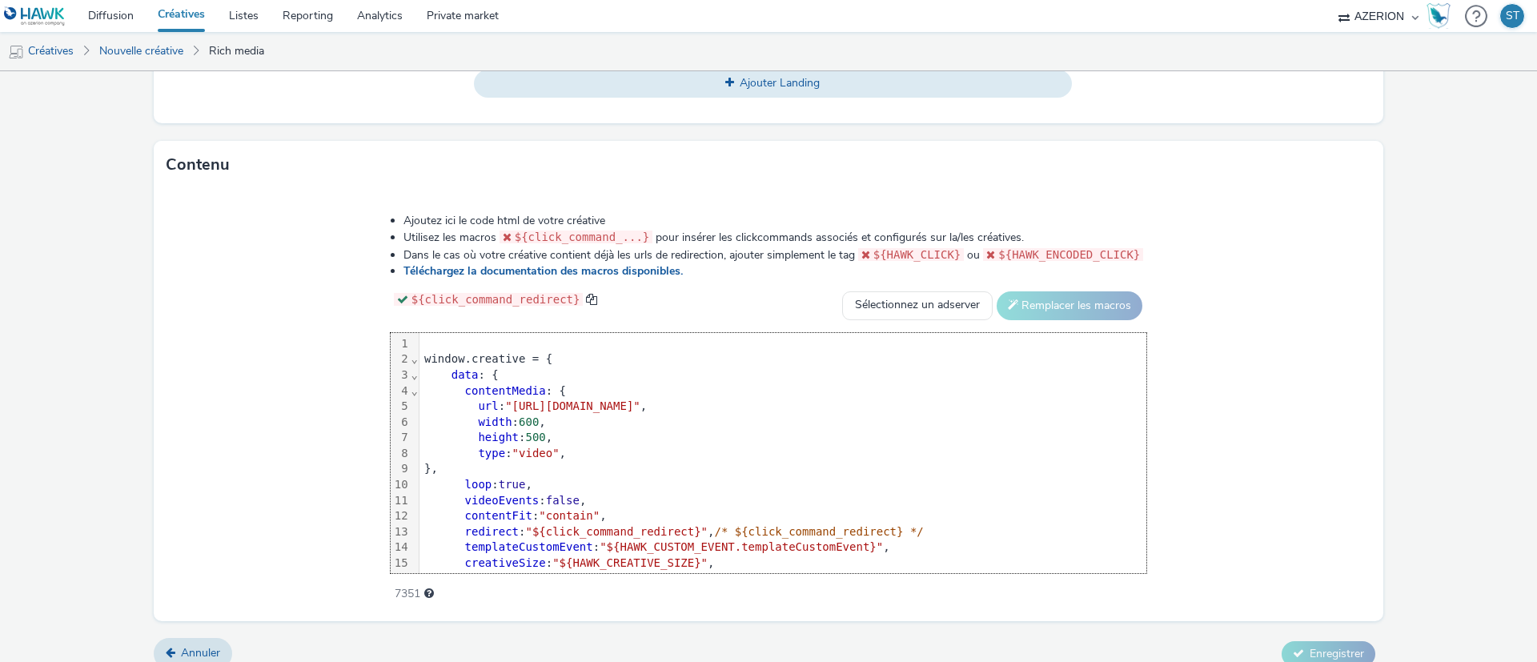
click at [458, 333] on div "window.creative = { data : { contentMedia : { url : "[URL][DOMAIN_NAME]" , widt…" at bounding box center [783, 493] width 727 height 320
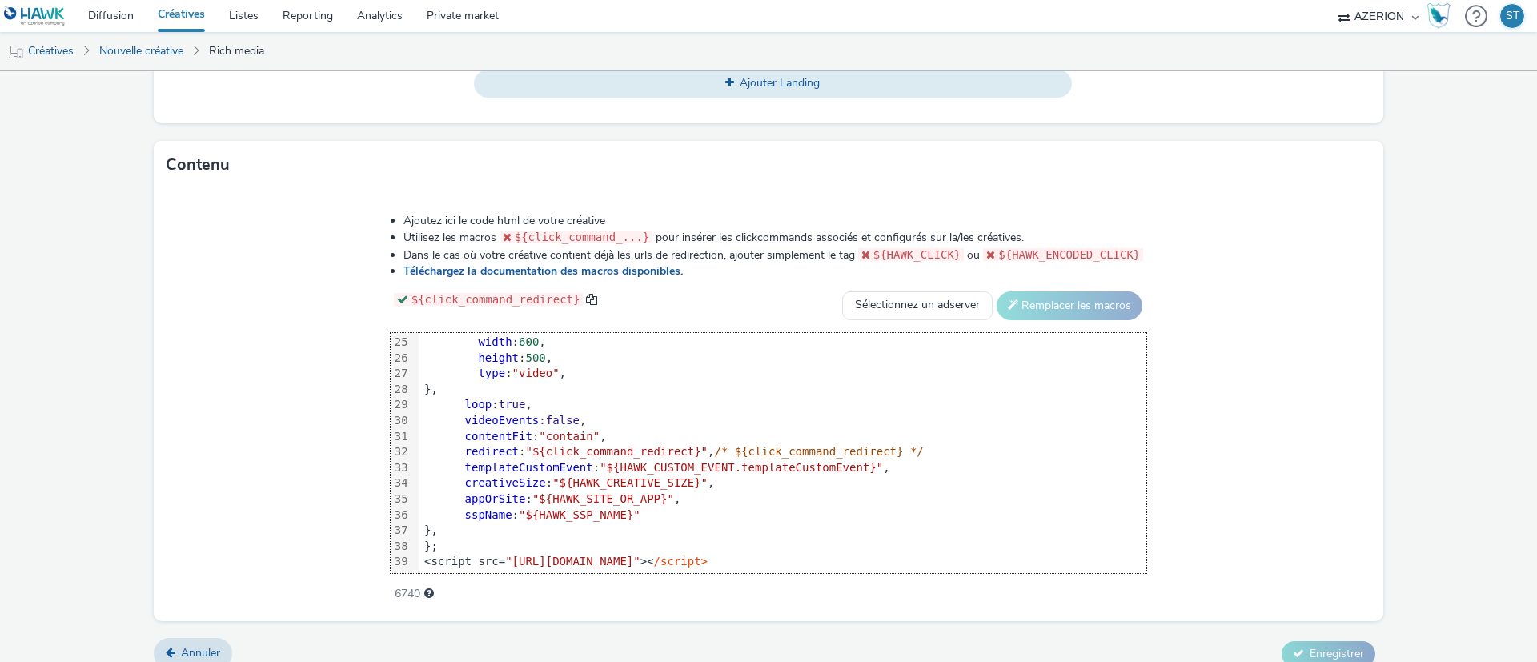
scroll to position [721, 0]
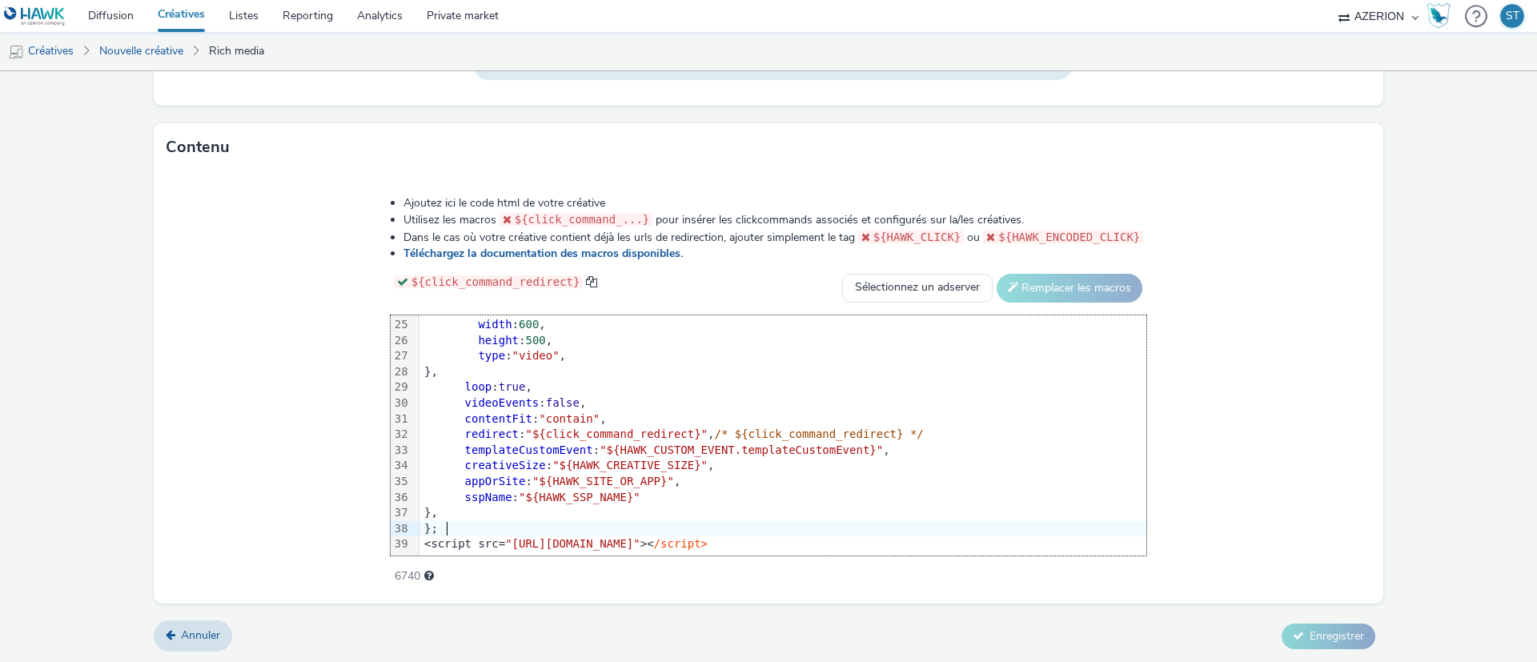
click at [469, 527] on div "};" at bounding box center [783, 529] width 727 height 16
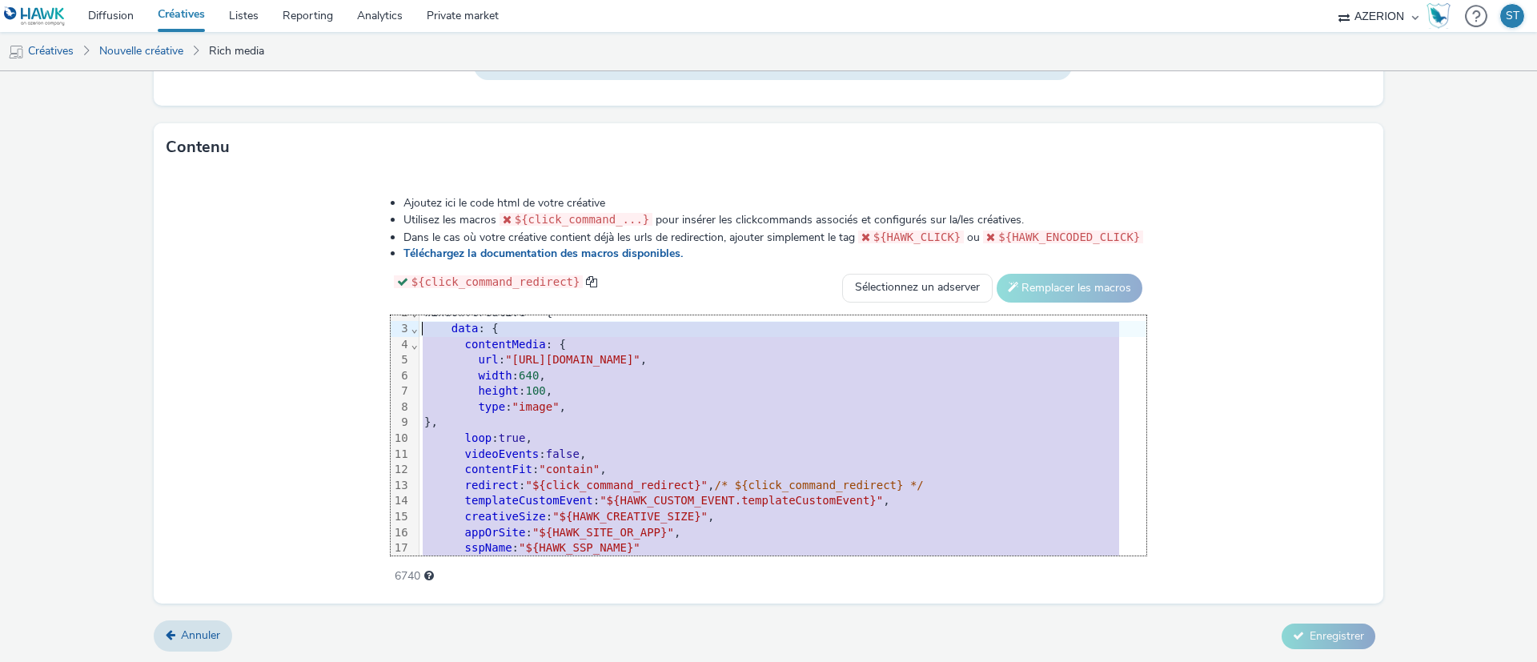
scroll to position [29, 0]
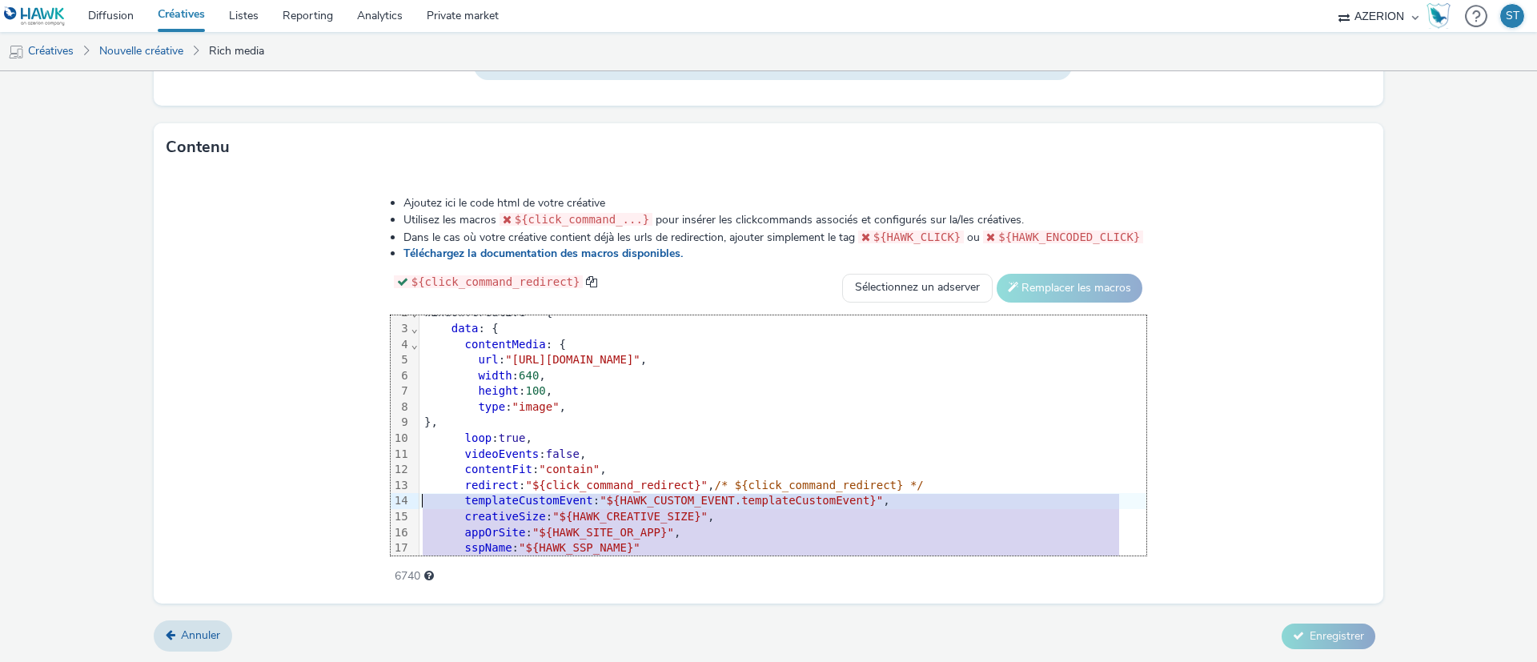
drag, startPoint x: 476, startPoint y: 526, endPoint x: 428, endPoint y: 475, distance: 70.2
click at [428, 475] on div "<script> window.creative = { data : { contentMedia : { url : "[URL][DOMAIN_NAME…" at bounding box center [783, 596] width 727 height 618
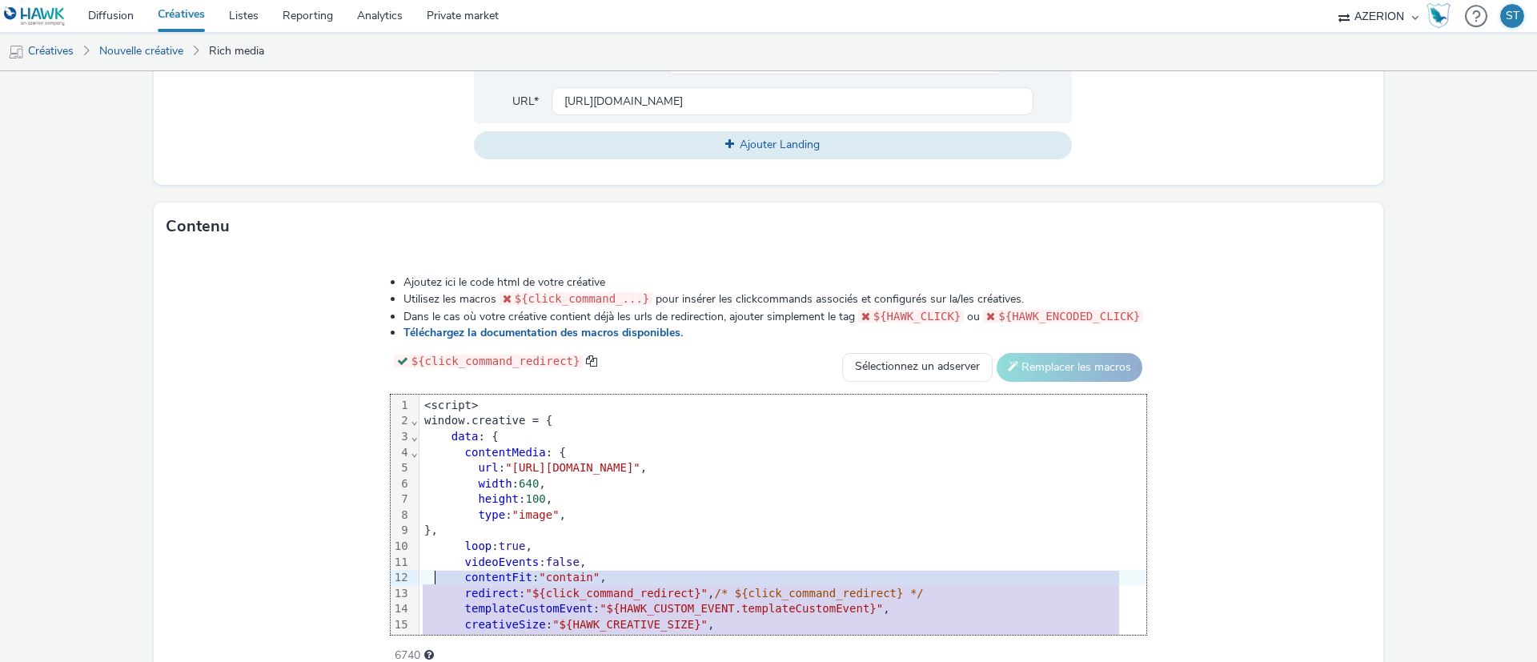
scroll to position [721, 0]
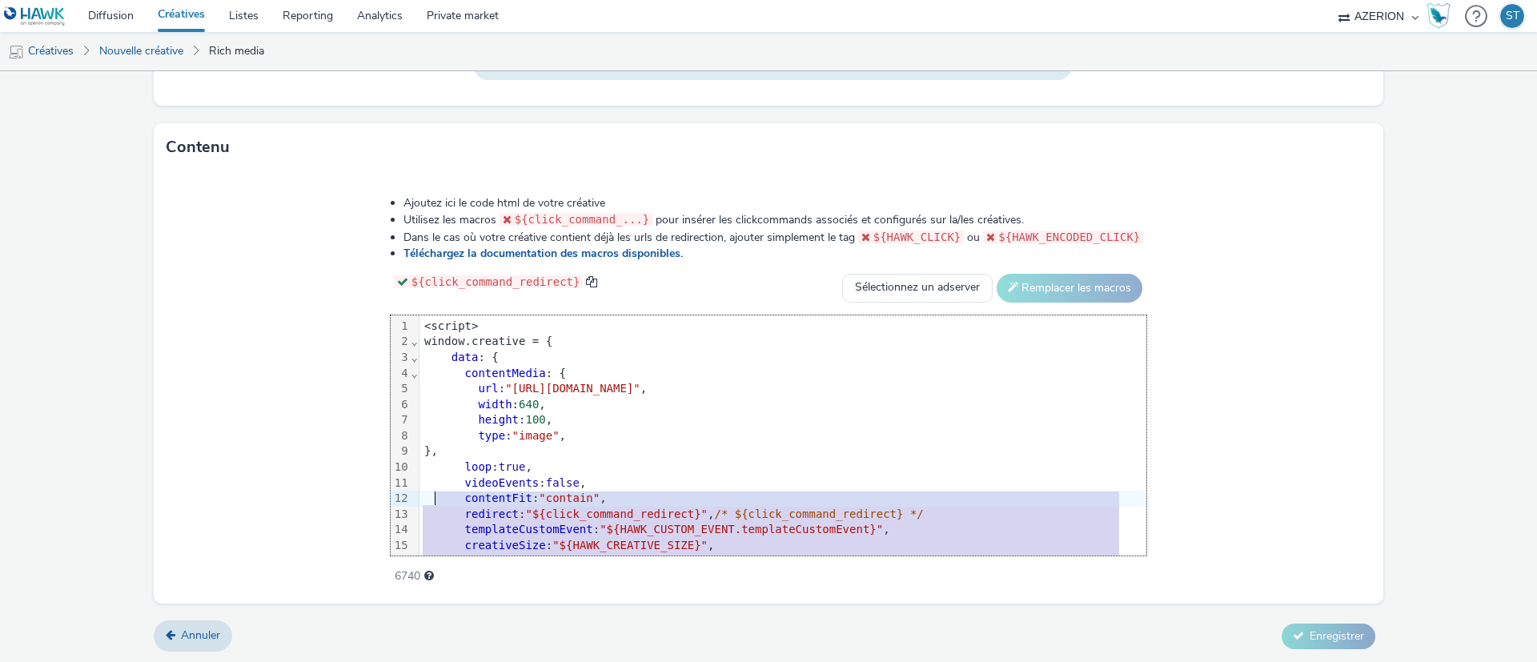
click at [627, 363] on div "data : {" at bounding box center [783, 358] width 727 height 16
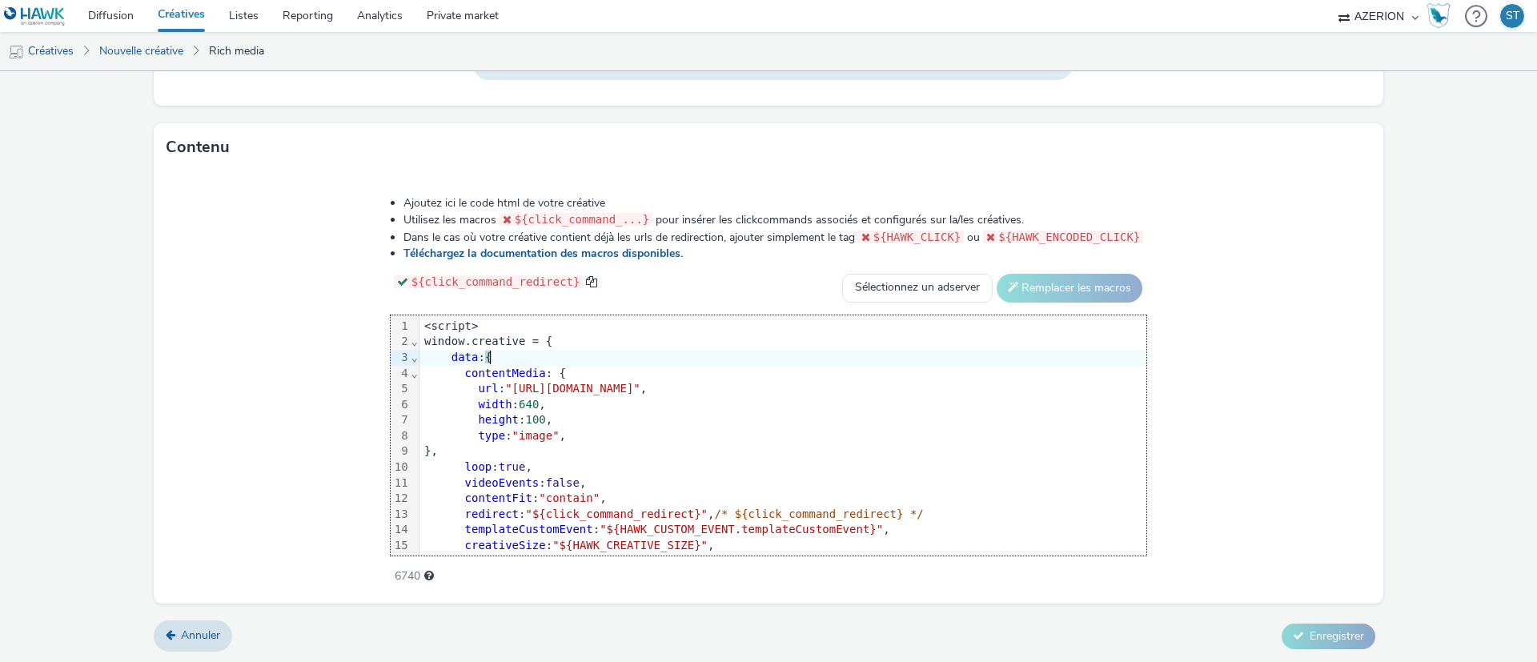
click at [430, 334] on div "window.creative = {" at bounding box center [783, 342] width 727 height 16
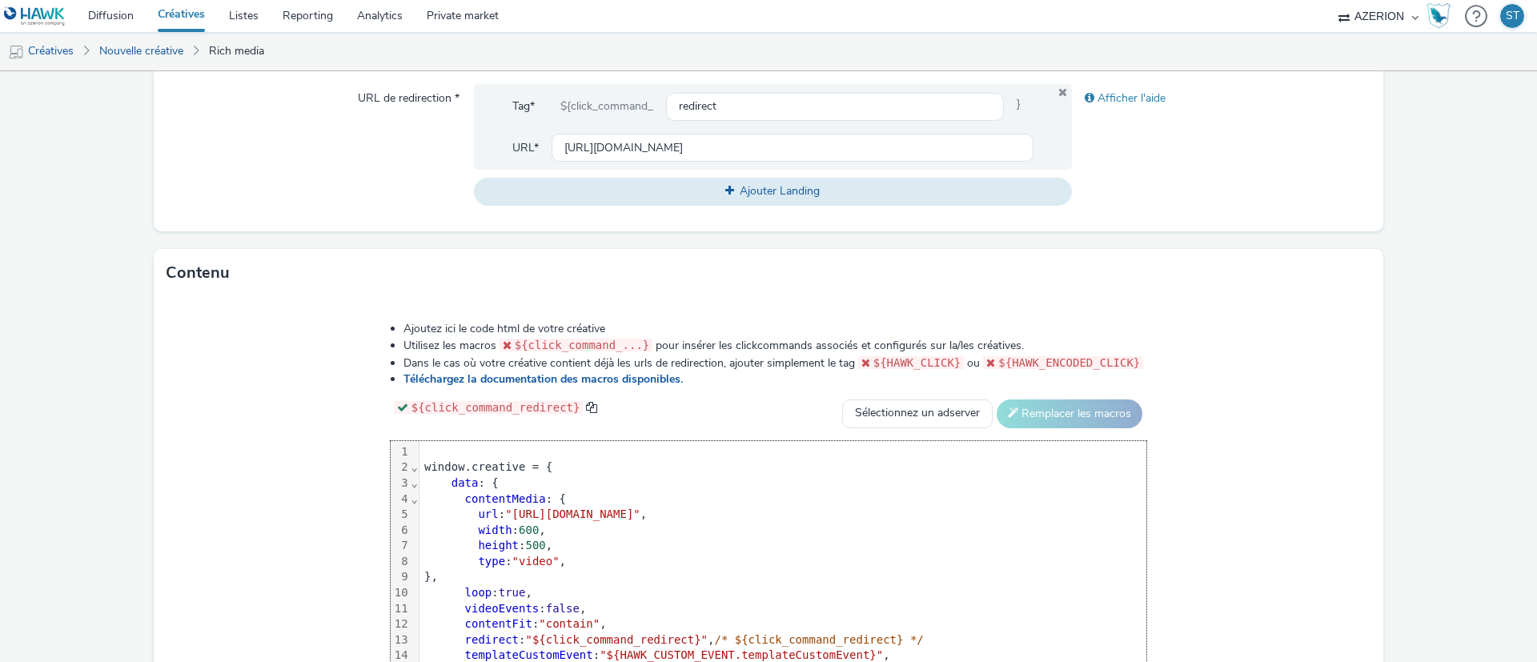
scroll to position [594, 0]
click at [460, 443] on div "window.creative = { data : { contentMedia : { url : "[URL][DOMAIN_NAME]" , widt…" at bounding box center [783, 603] width 727 height 320
click at [473, 463] on div "window.creative = {" at bounding box center [783, 469] width 727 height 16
click at [481, 453] on div at bounding box center [783, 454] width 727 height 16
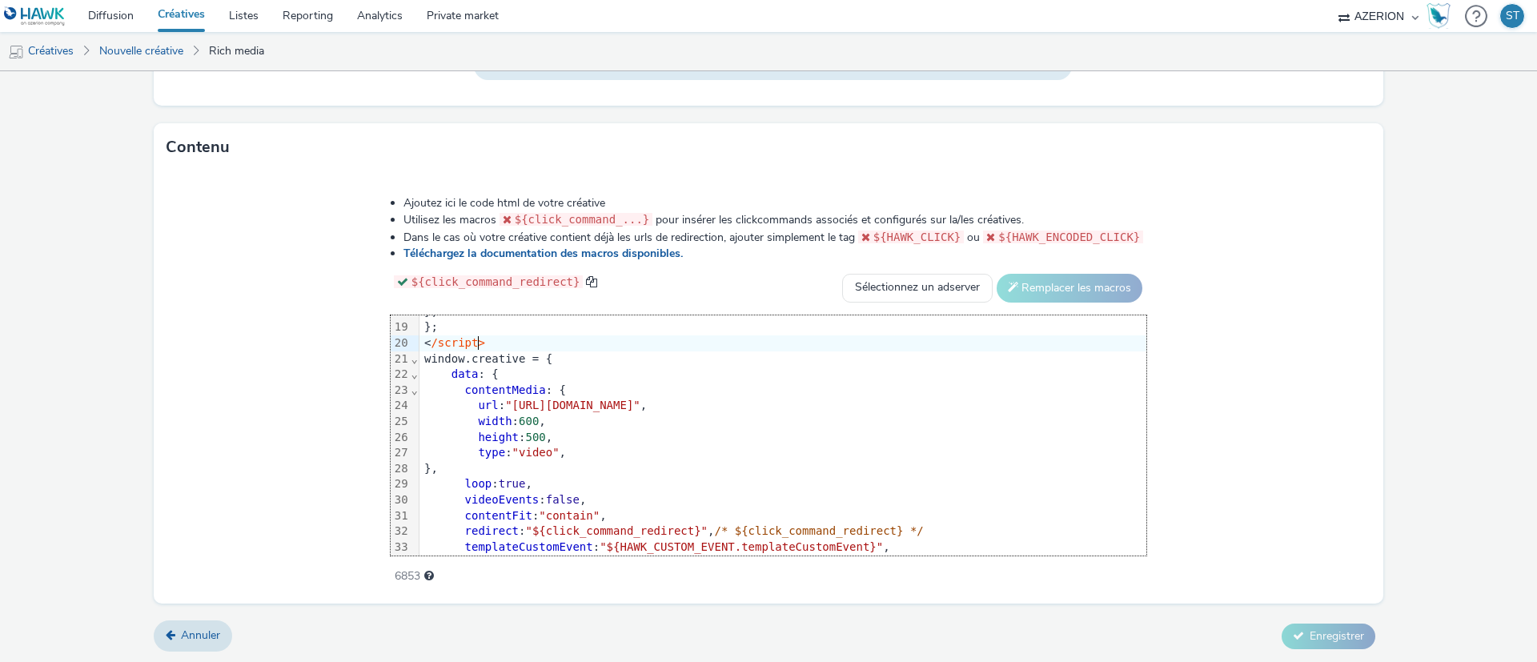
scroll to position [115, 0]
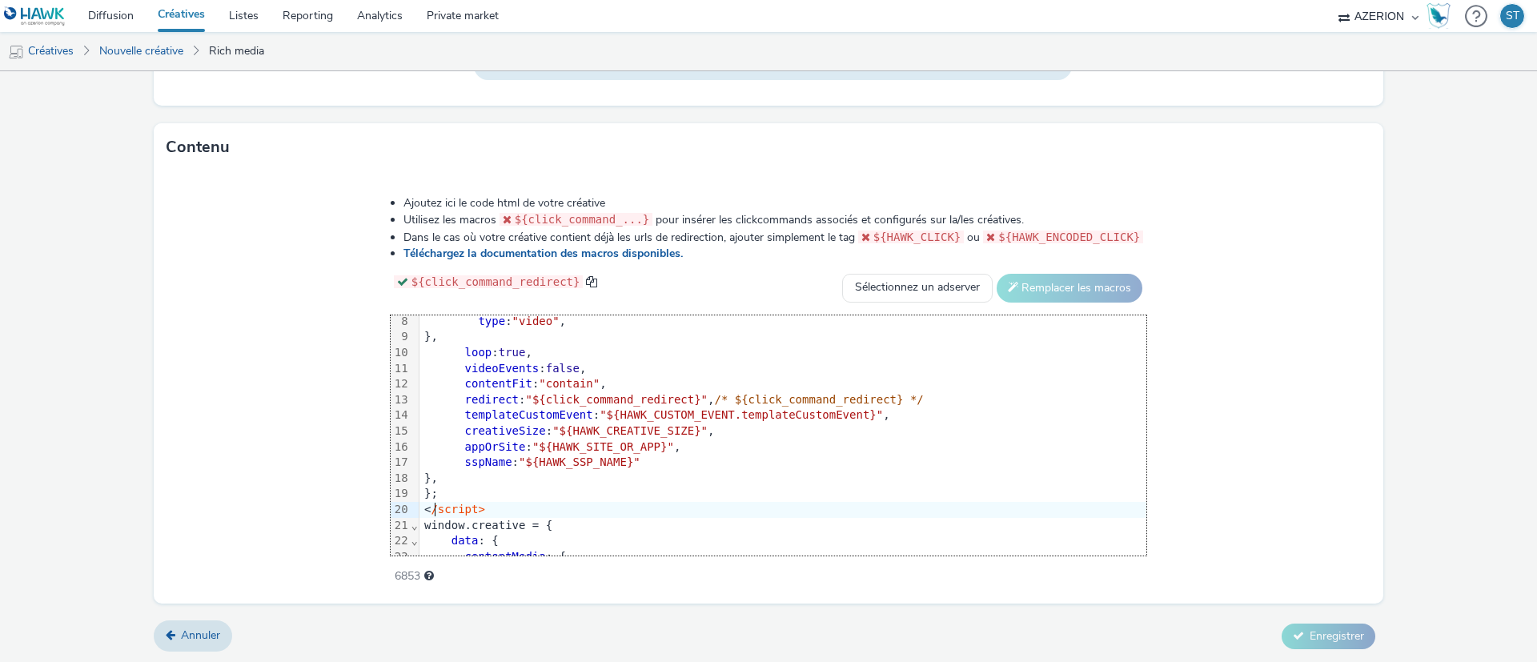
click at [437, 507] on span "/script>" at bounding box center [458, 509] width 54 height 13
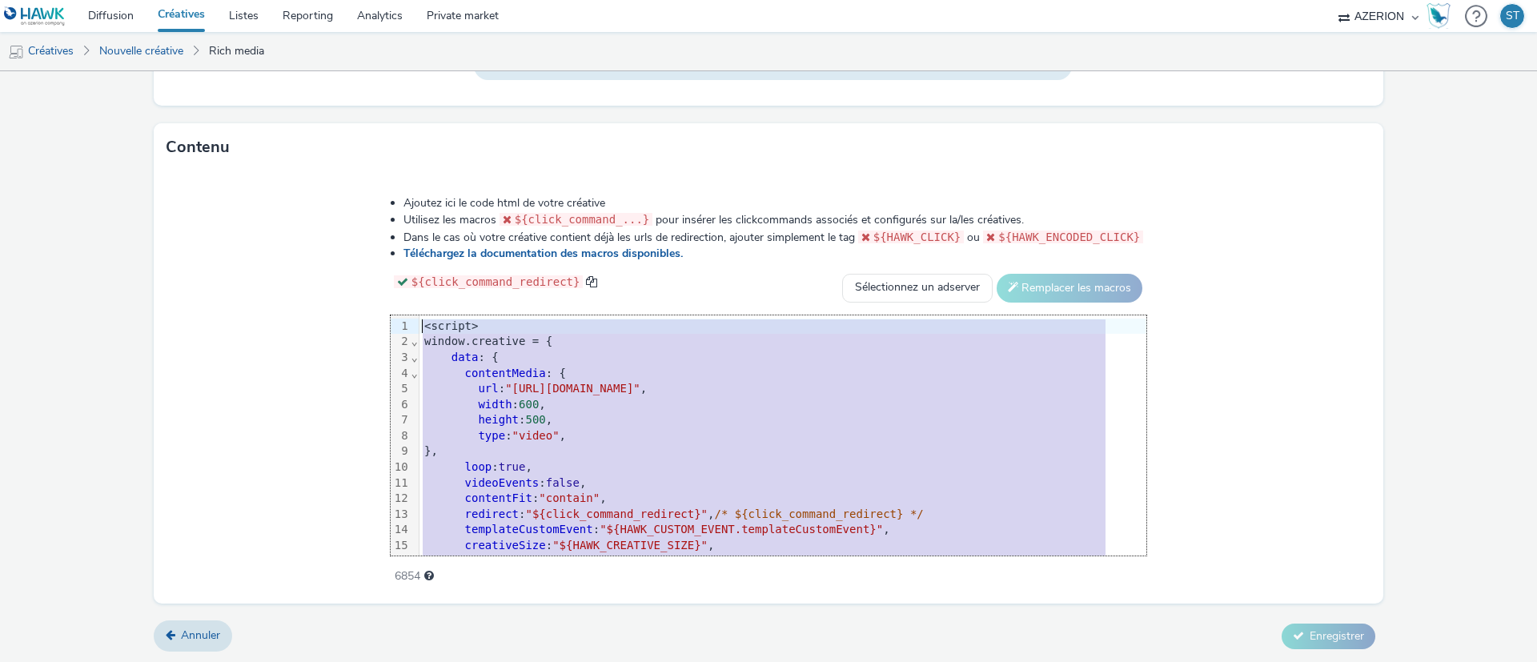
scroll to position [0, 0]
drag, startPoint x: 476, startPoint y: 489, endPoint x: 356, endPoint y: 285, distance: 236.9
click at [356, 285] on div "Ajoutez ici le code html de votre créative Utilisez les macros ${click_command_…" at bounding box center [769, 381] width 872 height 394
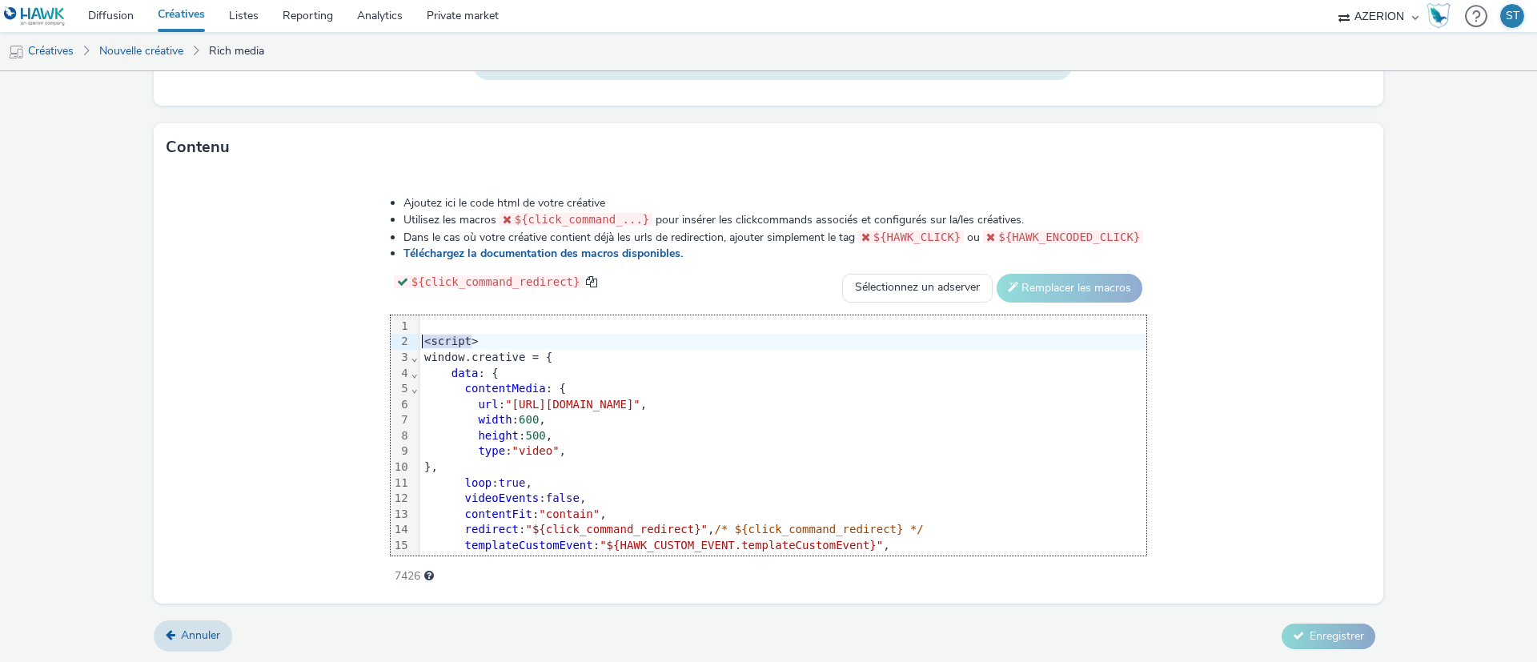
drag, startPoint x: 496, startPoint y: 336, endPoint x: 416, endPoint y: 341, distance: 81.0
click at [416, 341] on div "99 1 2 3 4 5 6 7 8 9 10 11 12 13 14 15 16 17 18 19 20 21 › ⌄ ⌄ ⌄ <script> windo…" at bounding box center [769, 436] width 757 height 240
copy div "<script>"
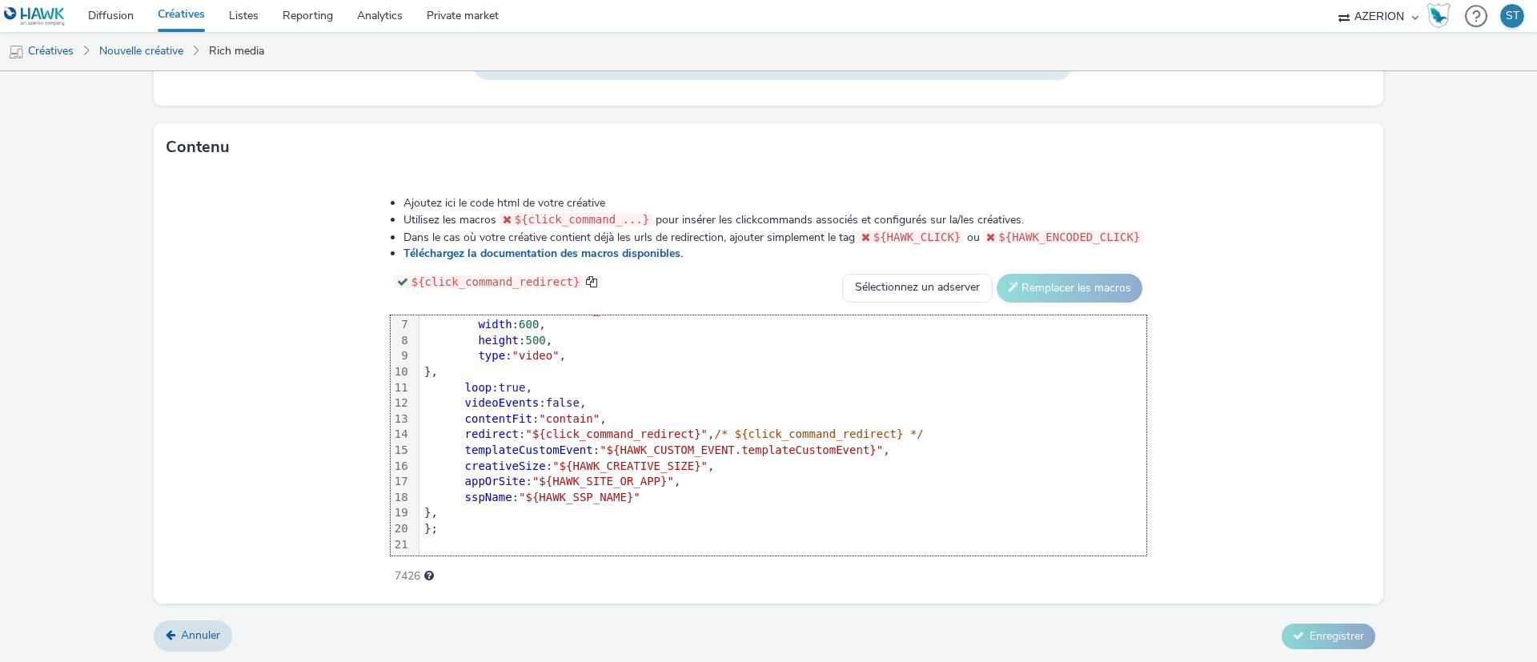
click at [456, 541] on div at bounding box center [783, 545] width 727 height 16
click at [435, 540] on div "<script>" at bounding box center [783, 545] width 727 height 16
click at [511, 545] on div "< /script>" at bounding box center [783, 545] width 727 height 16
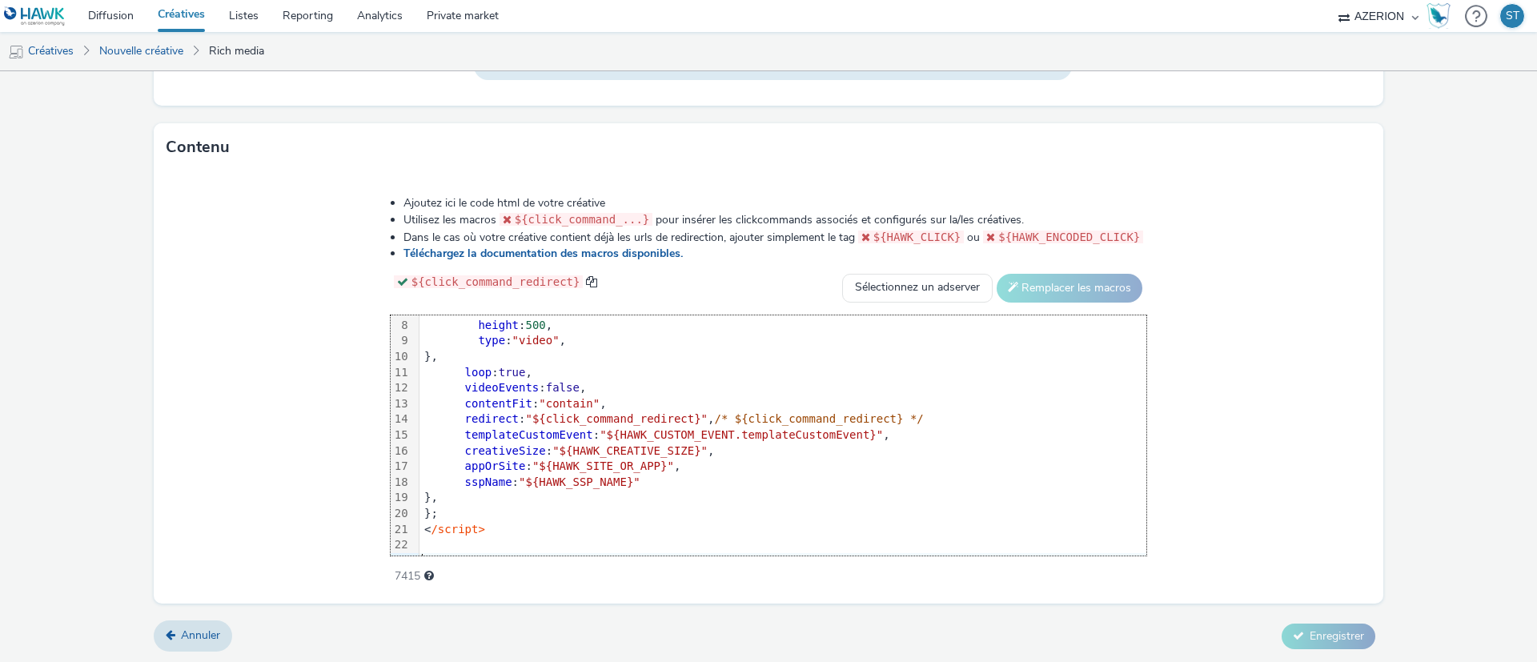
scroll to position [127, 0]
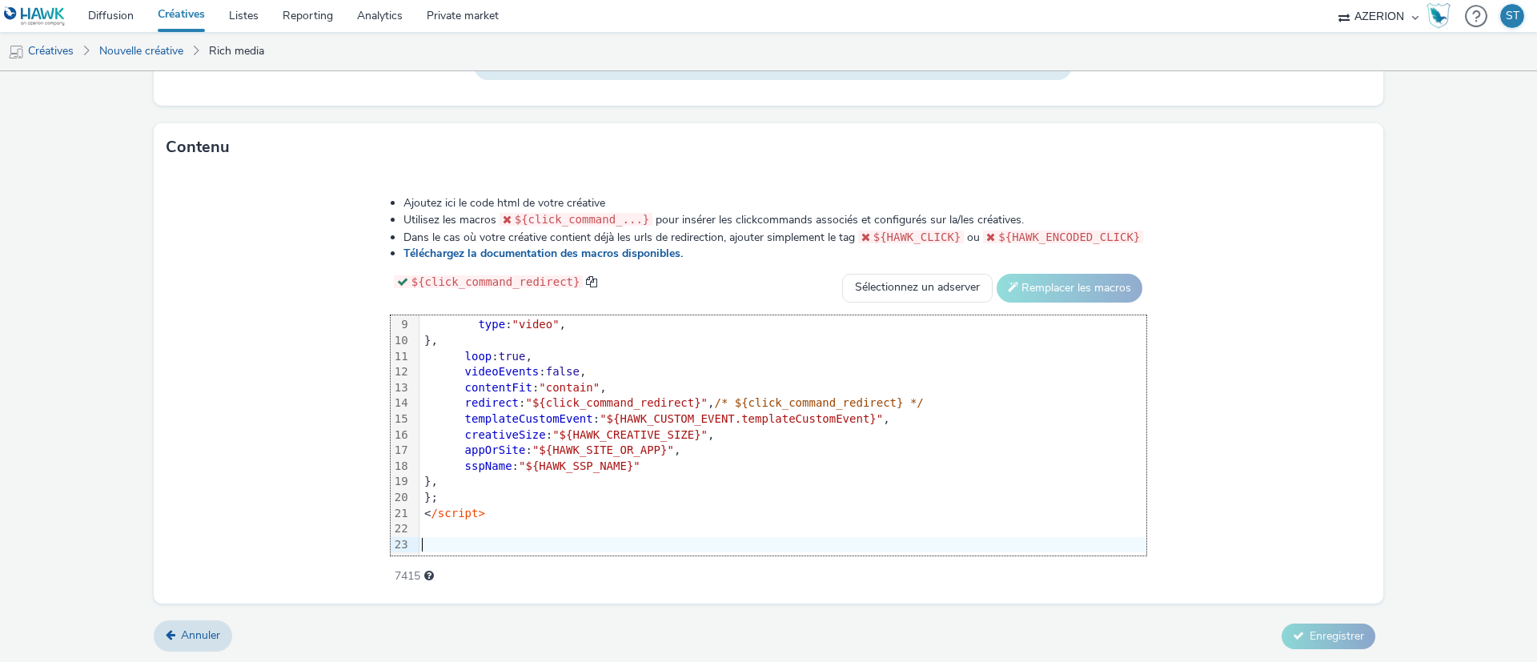
click at [485, 537] on div at bounding box center [783, 545] width 727 height 16
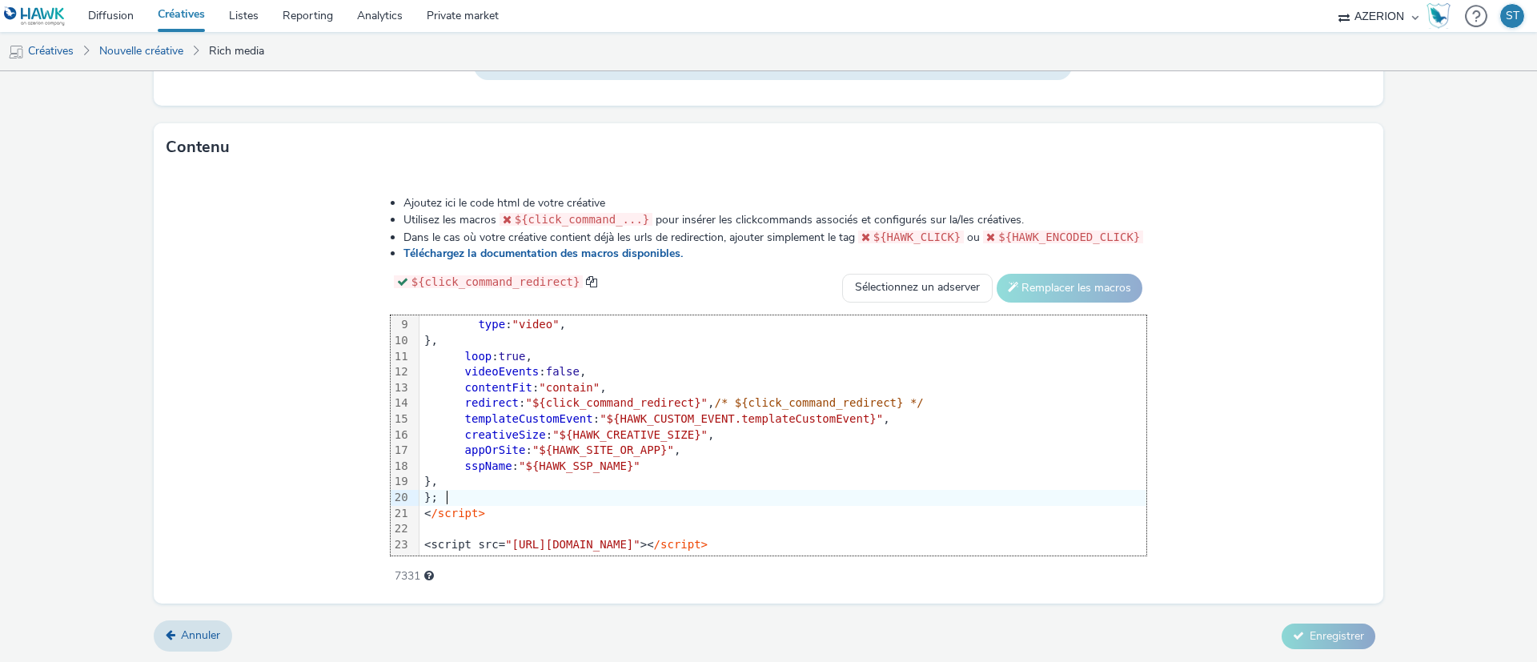
click at [595, 501] on div "};" at bounding box center [783, 498] width 727 height 16
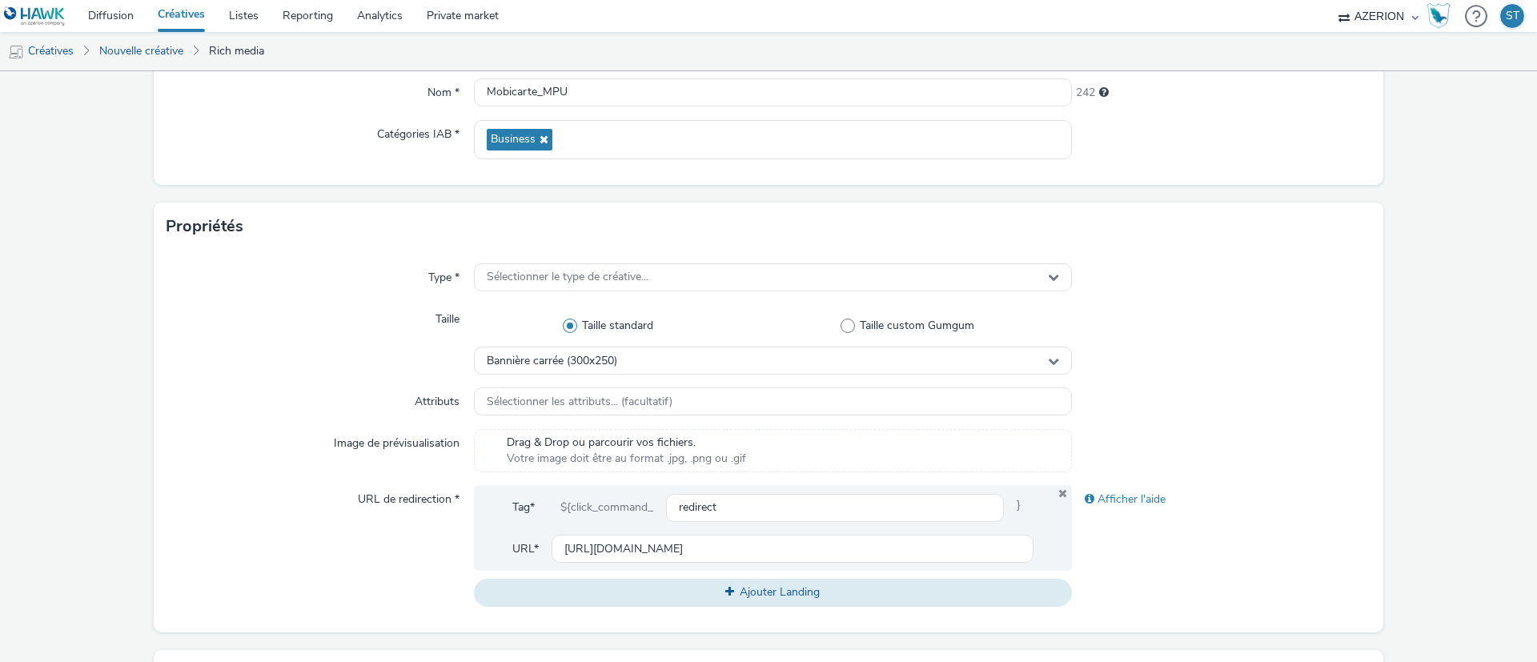
scroll to position [156, 0]
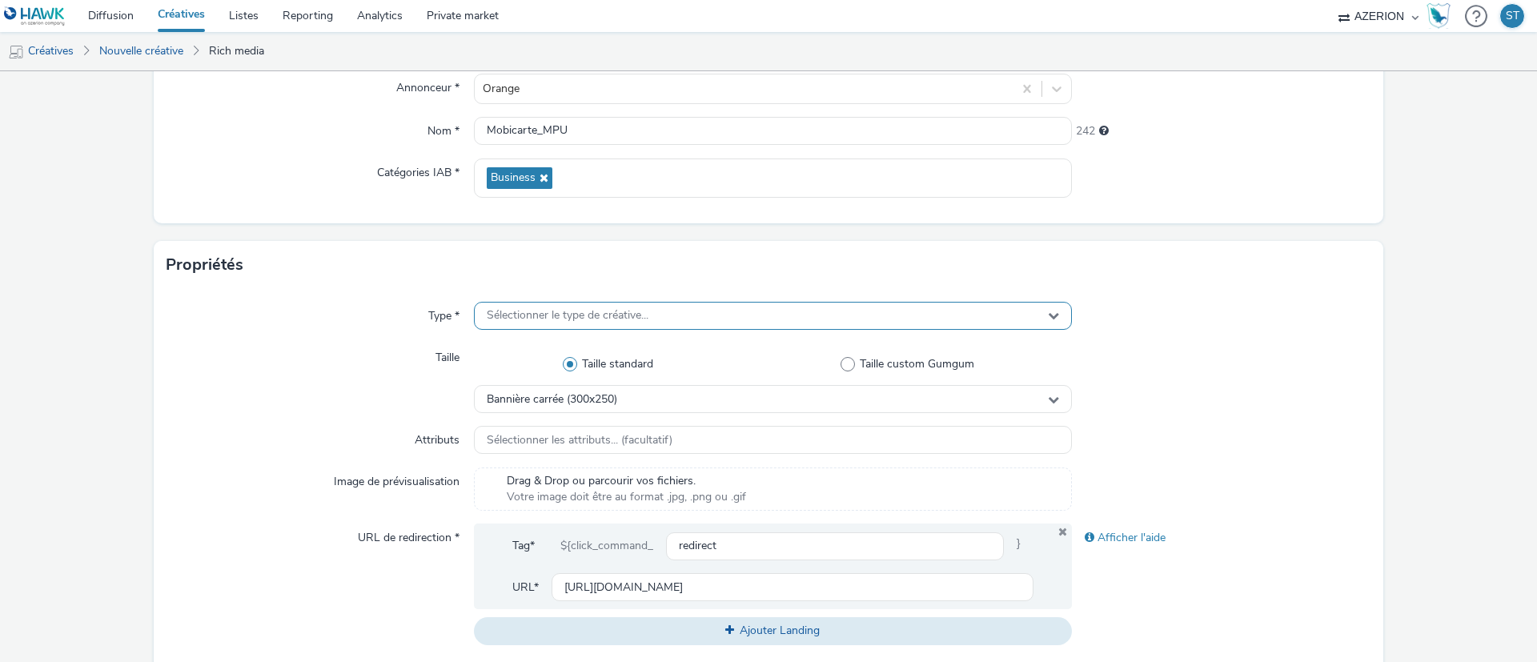
click at [832, 302] on div "Sélectionner le type de créative..." at bounding box center [773, 316] width 598 height 28
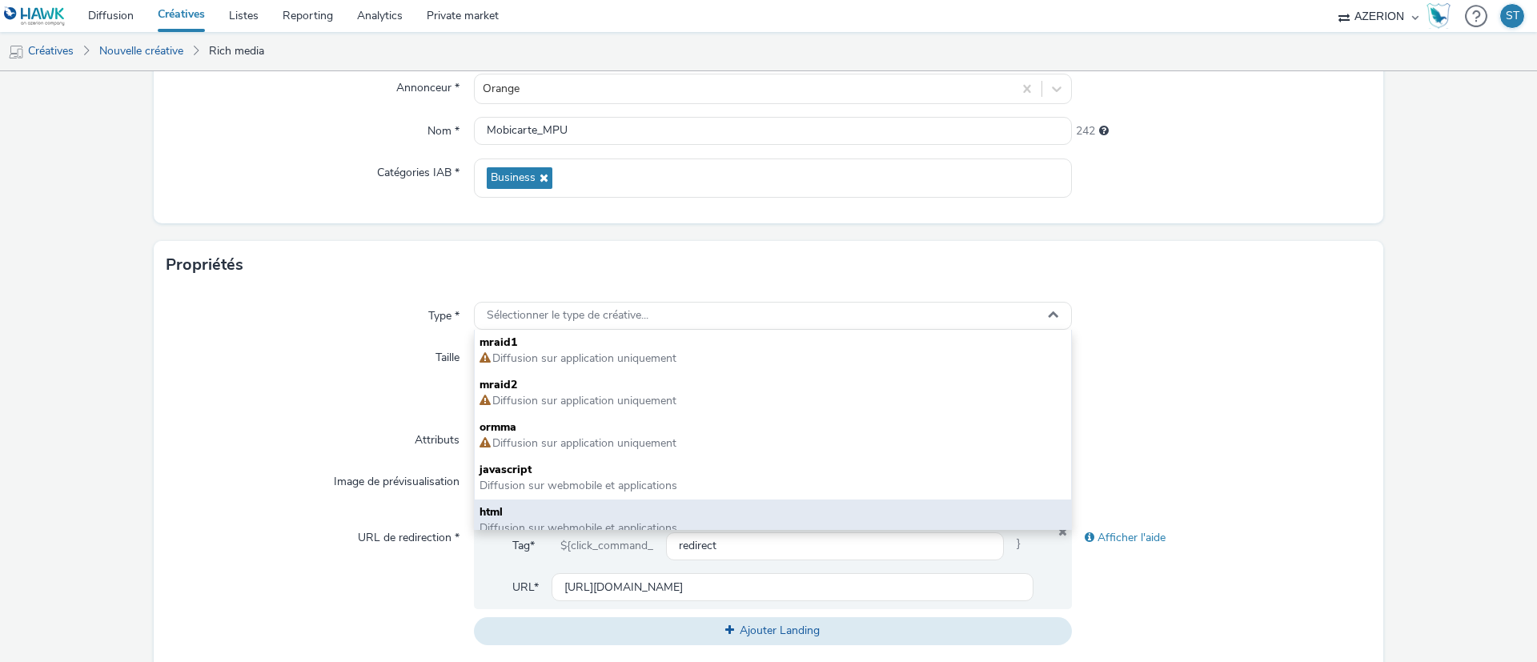
click at [621, 510] on span "html" at bounding box center [773, 512] width 587 height 16
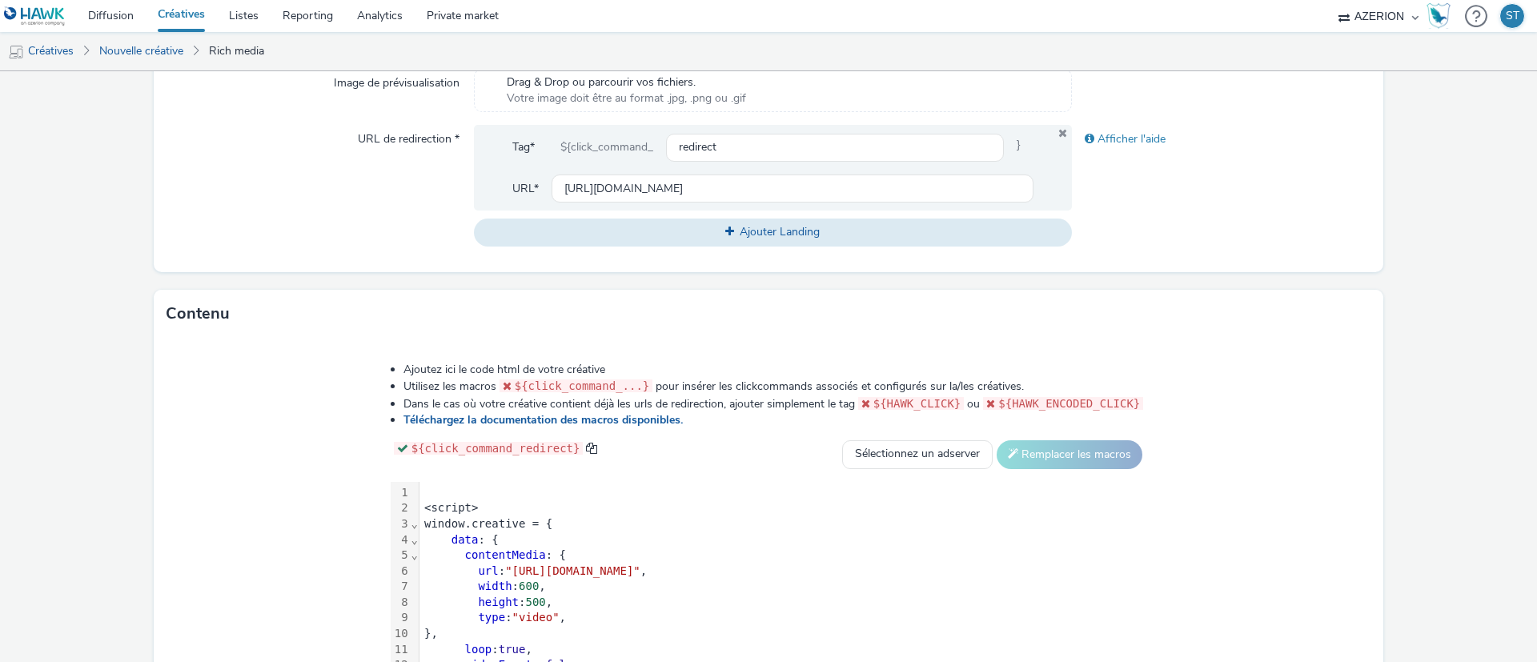
scroll to position [721, 0]
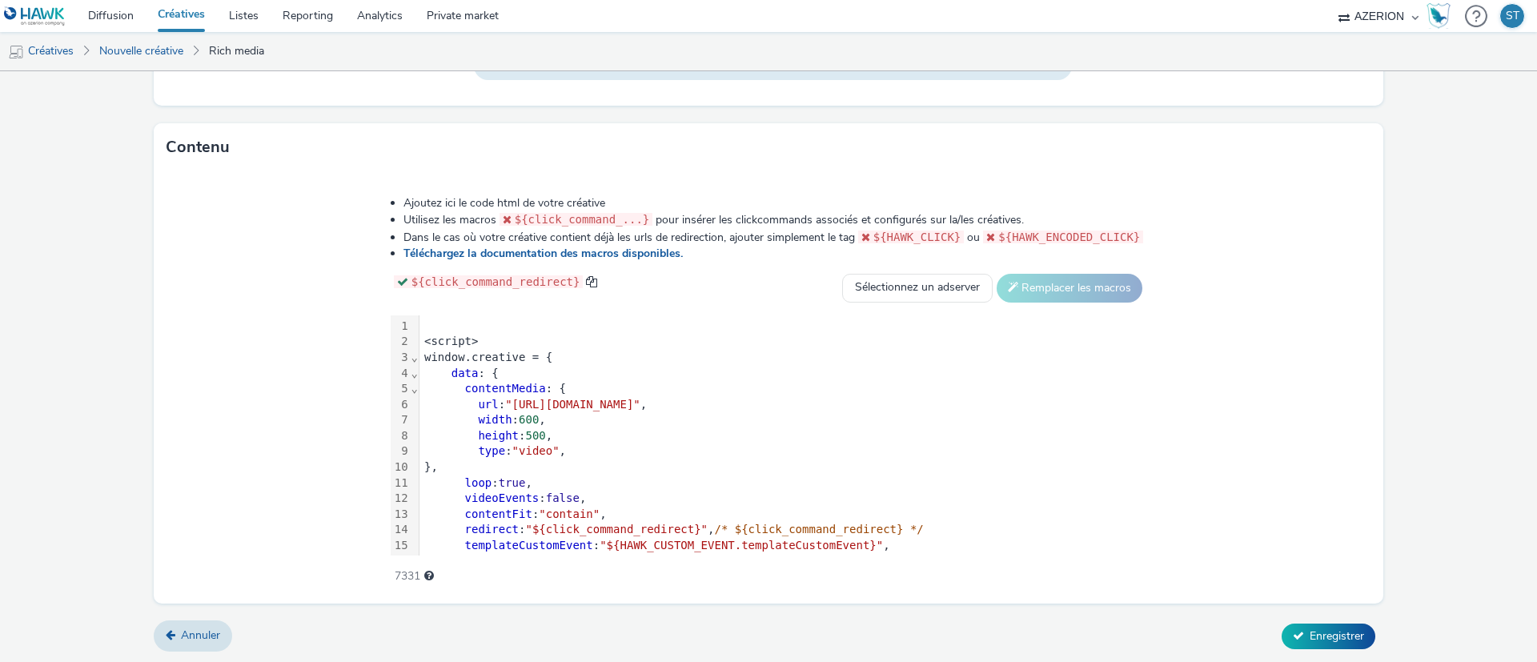
click at [1354, 588] on div "Annuler Enregistrer" at bounding box center [769, 636] width 1230 height 29
click at [1310, 588] on span "Enregistrer" at bounding box center [1337, 636] width 54 height 15
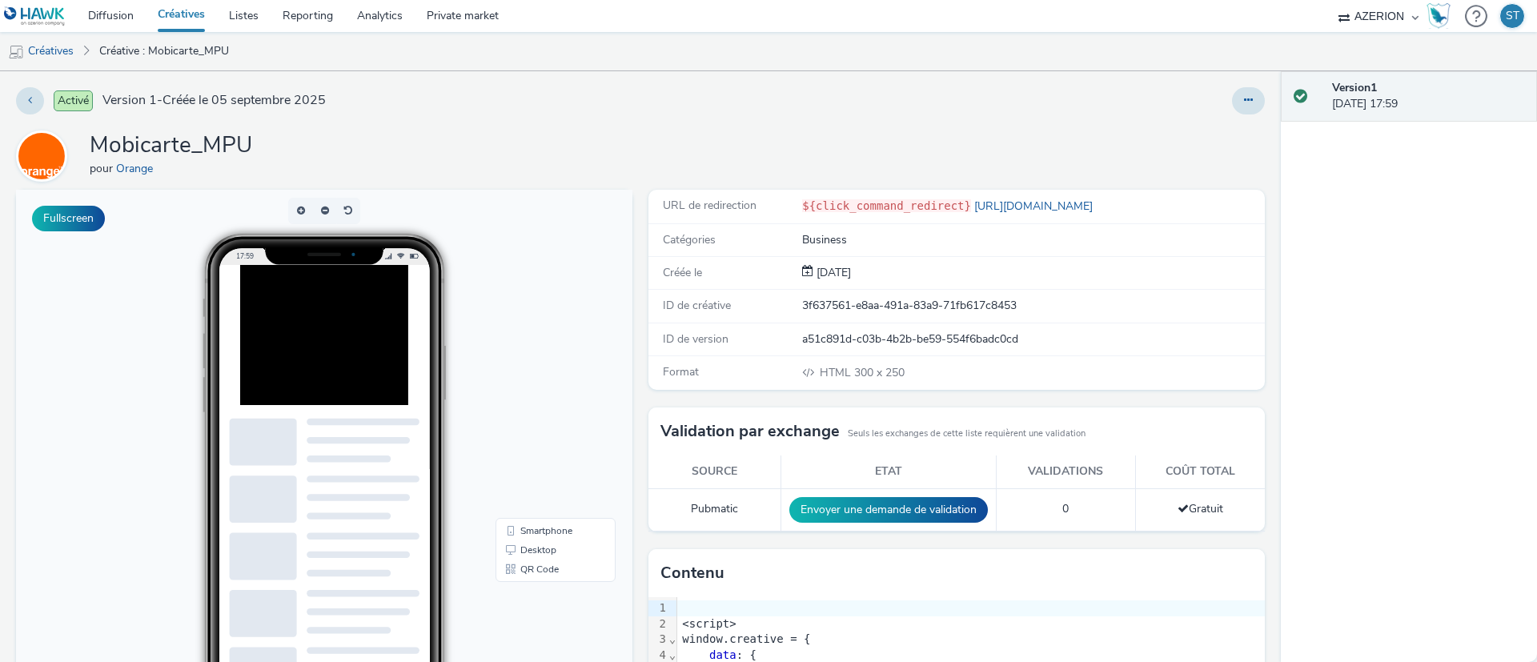
scroll to position [2, 0]
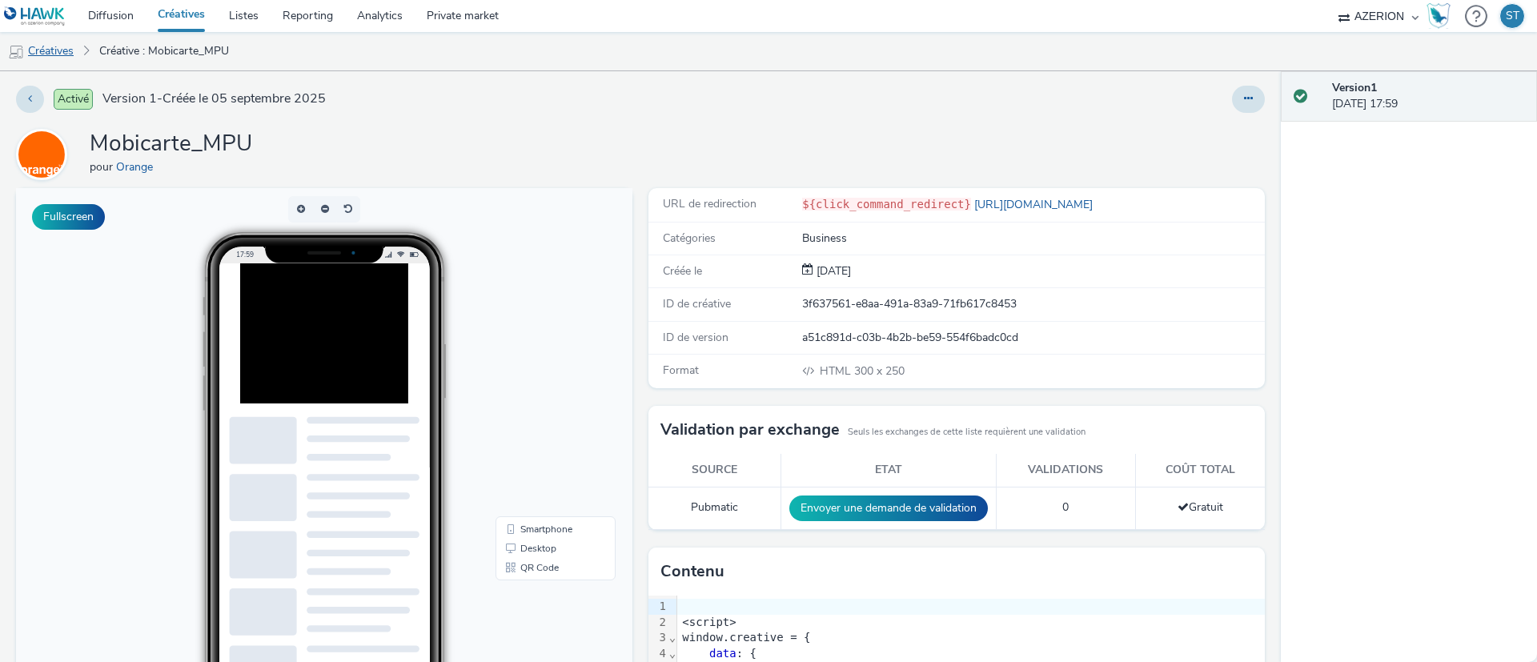
click at [56, 47] on link "Créatives" at bounding box center [41, 51] width 82 height 38
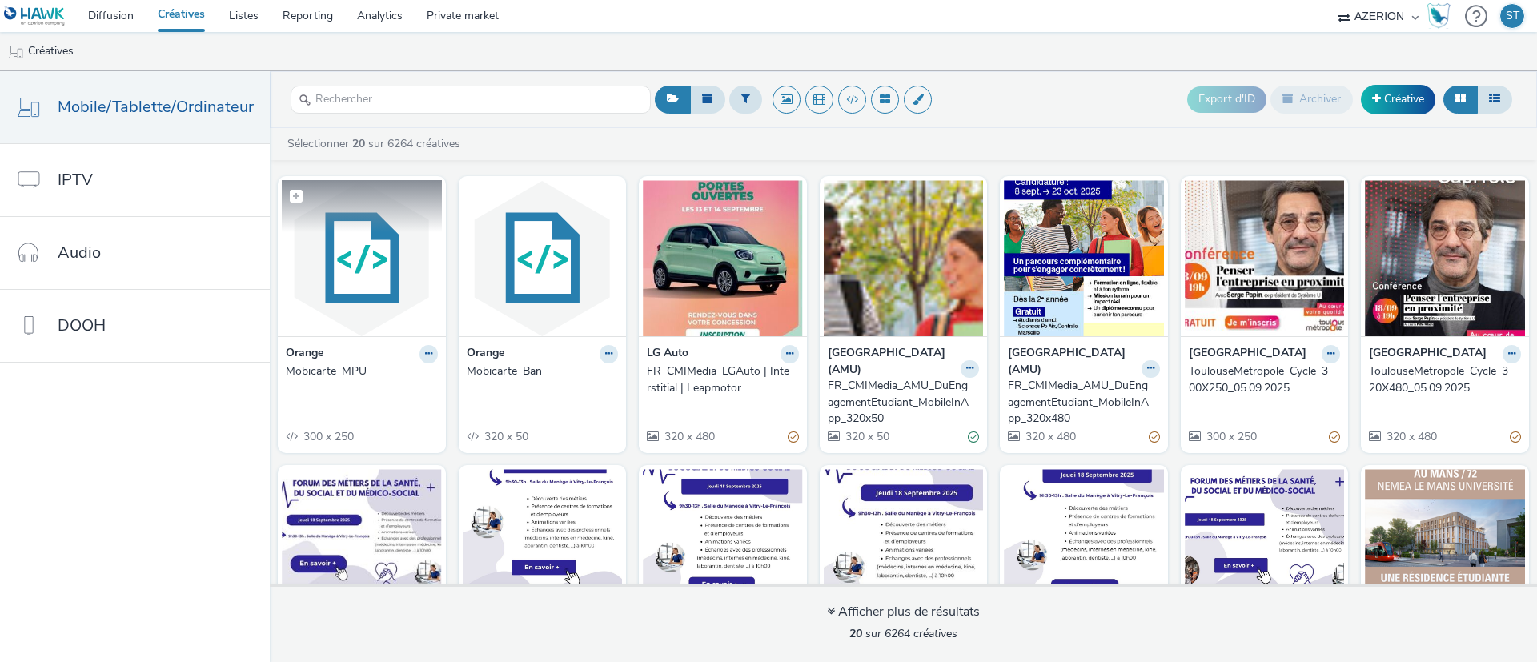
click at [374, 269] on img at bounding box center [362, 258] width 160 height 156
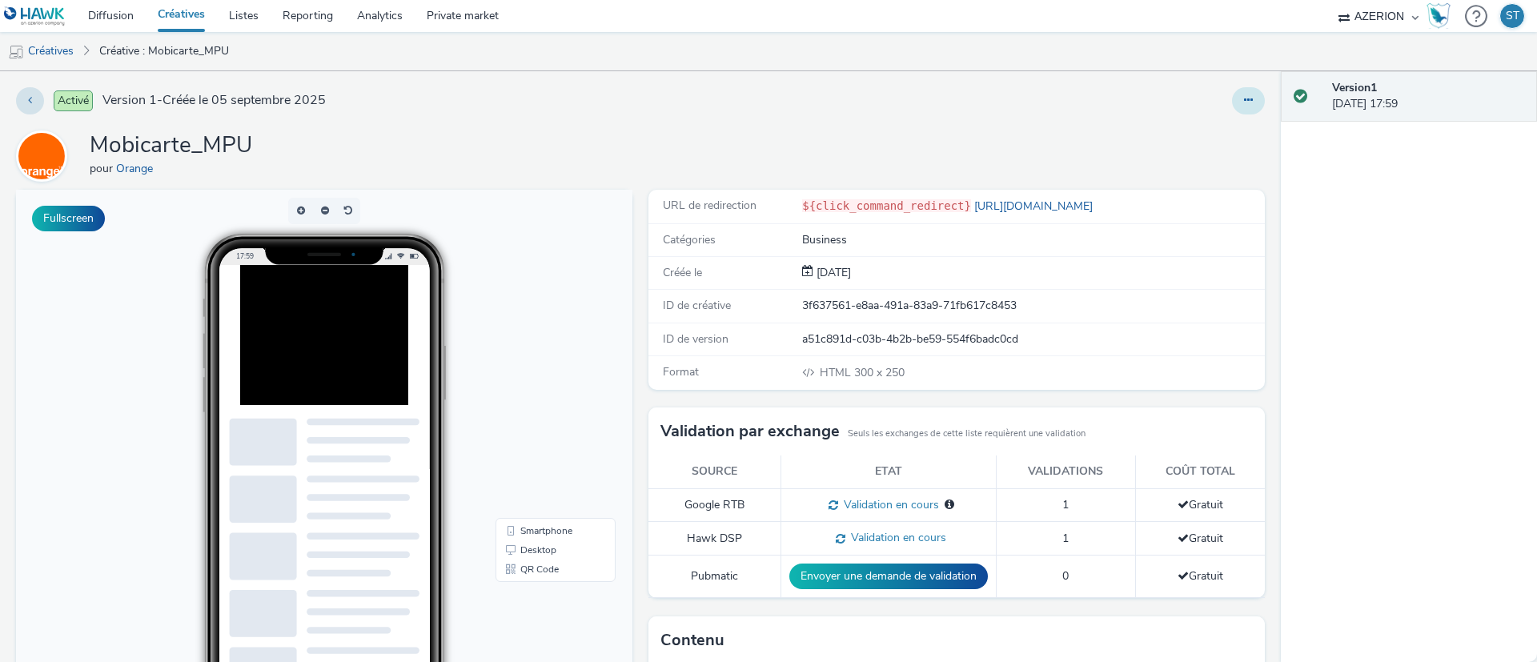
click at [1238, 99] on button at bounding box center [1248, 100] width 33 height 27
click at [1176, 142] on link "Modifier" at bounding box center [1205, 133] width 120 height 32
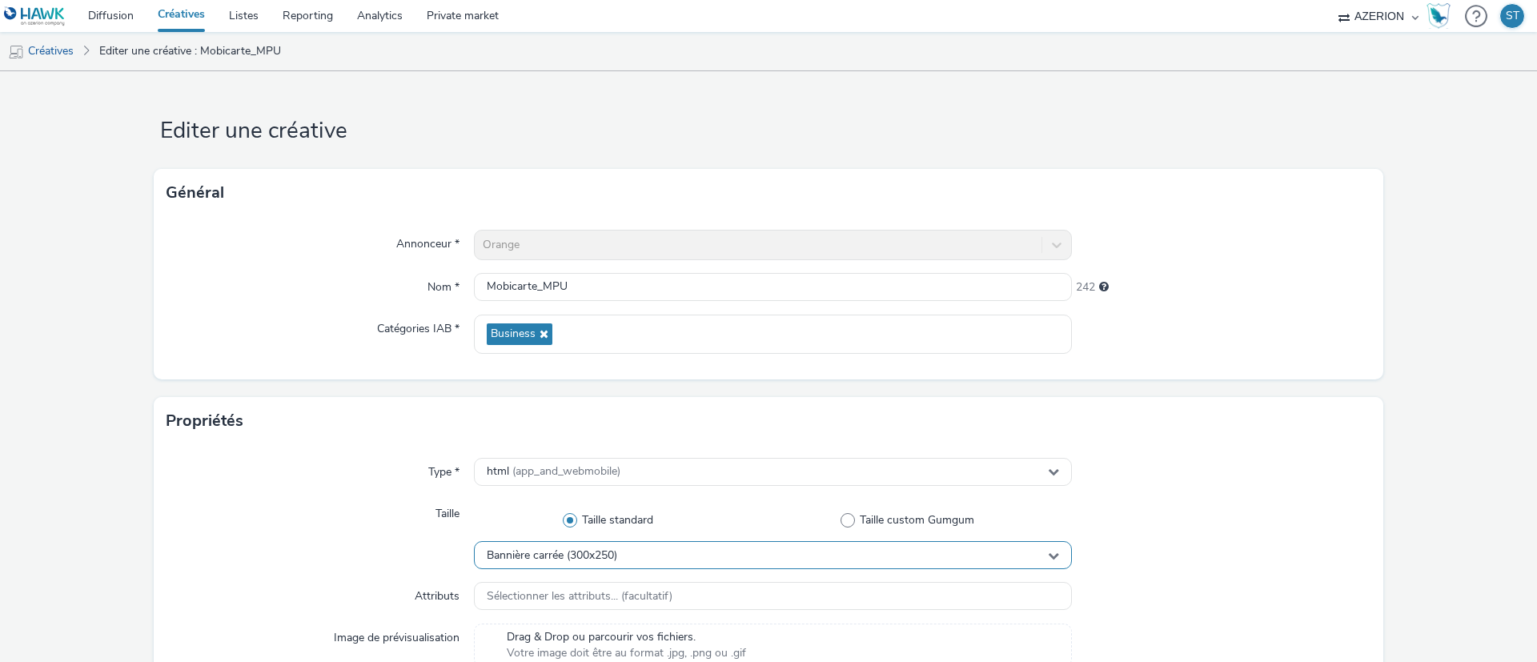
scroll to position [47, 0]
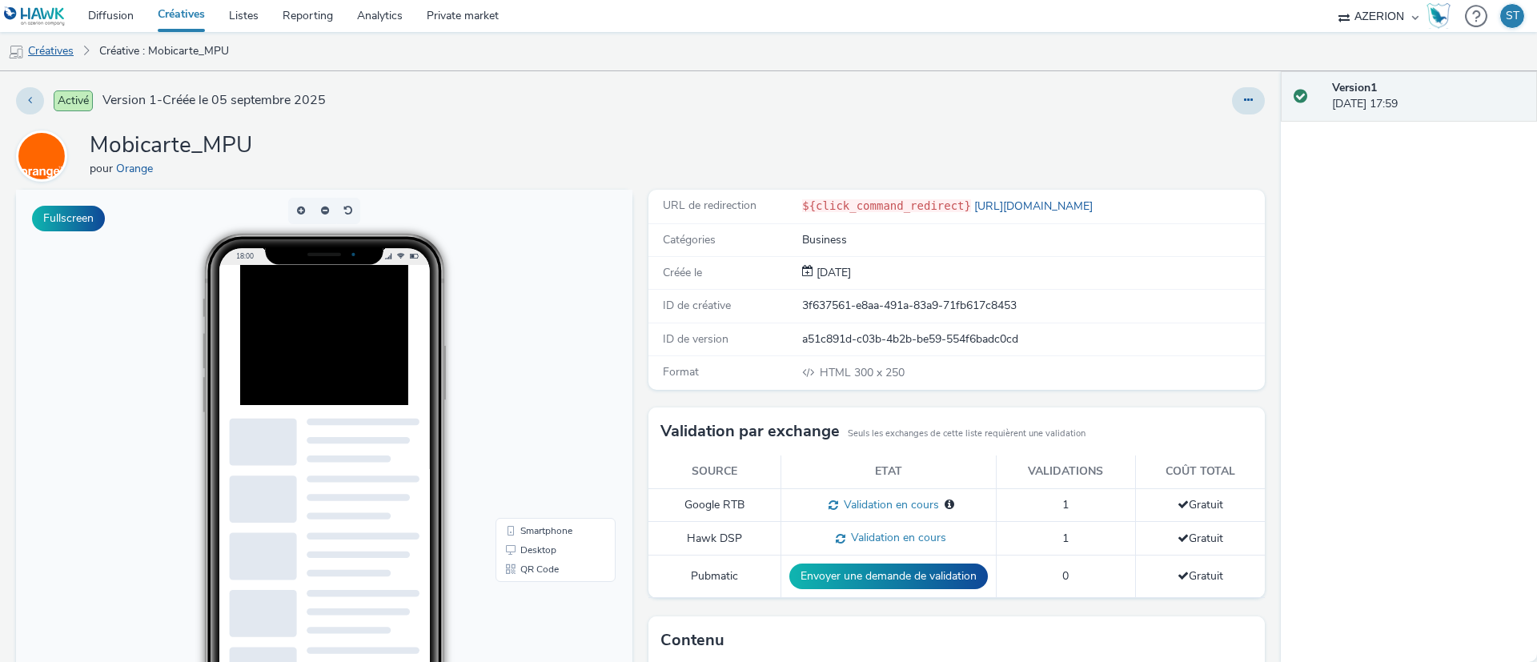
click at [34, 50] on link "Créatives" at bounding box center [41, 51] width 82 height 38
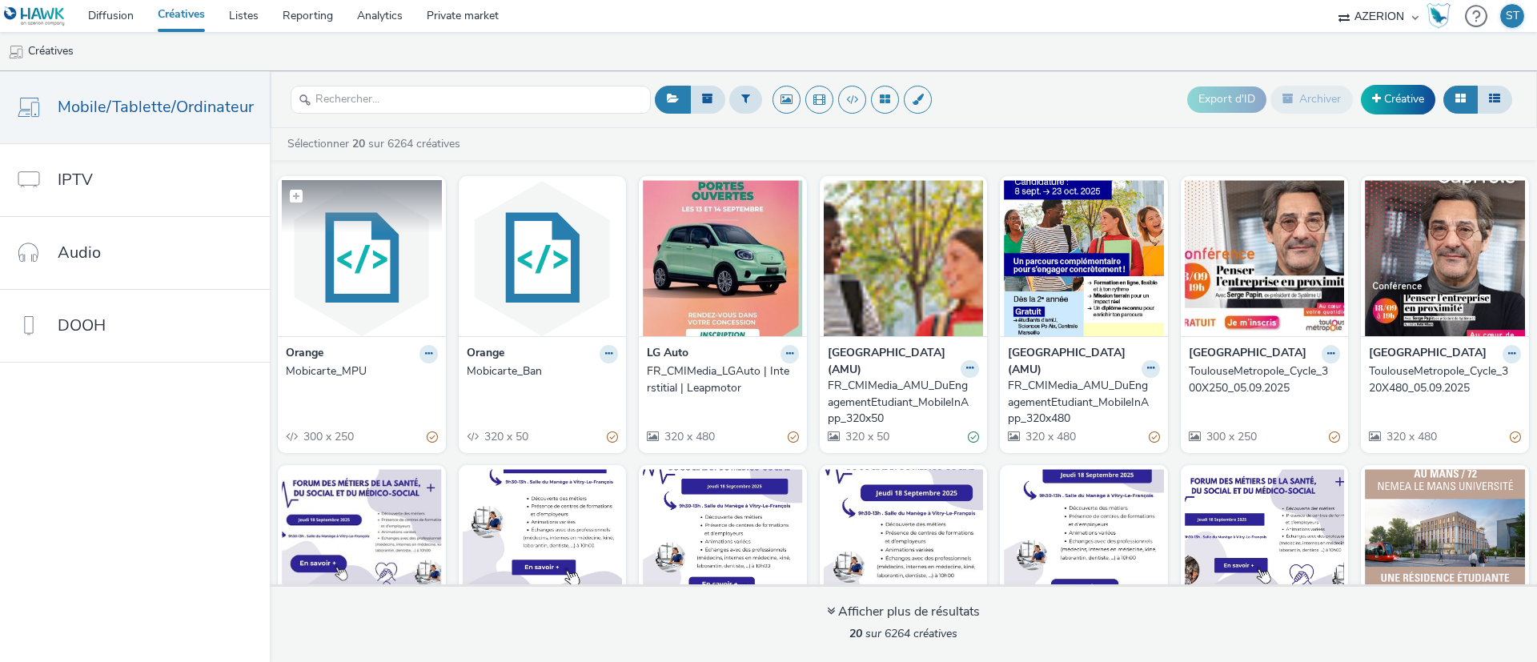
click at [348, 259] on img at bounding box center [362, 258] width 160 height 156
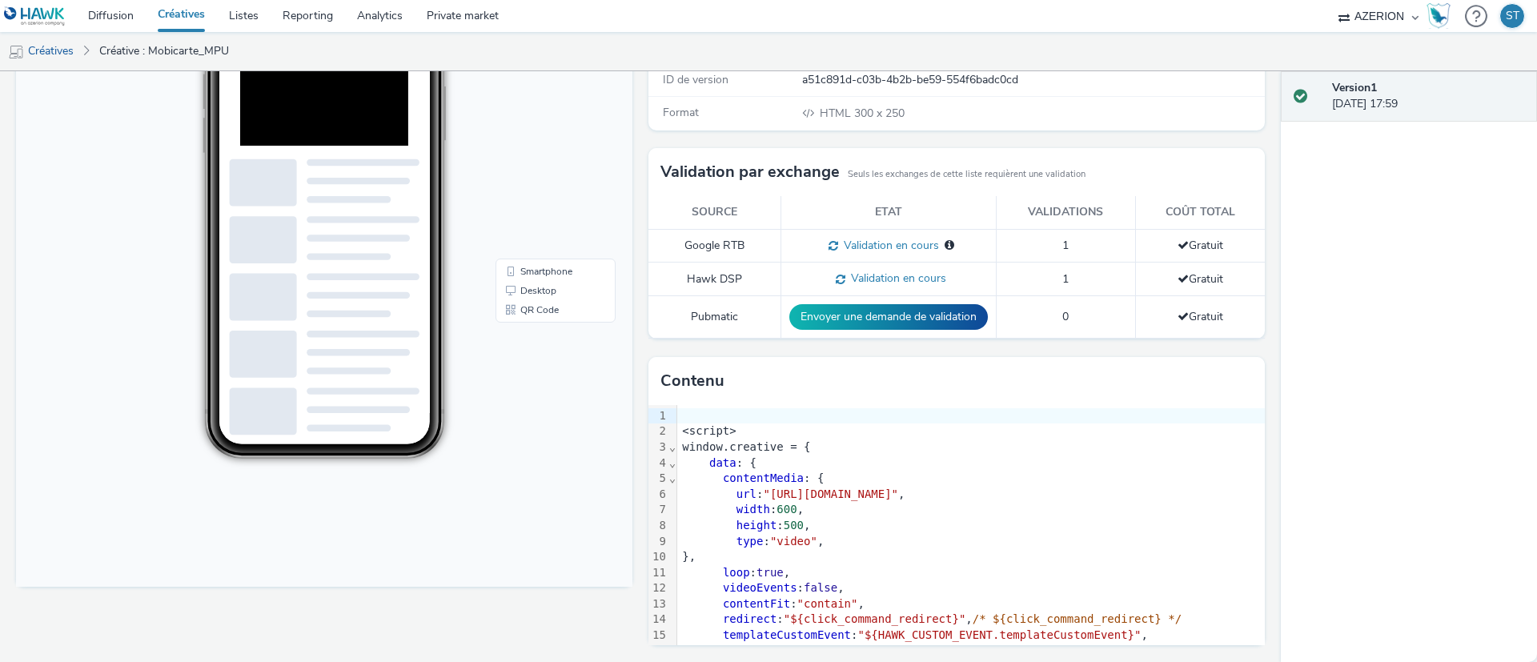
scroll to position [23, 0]
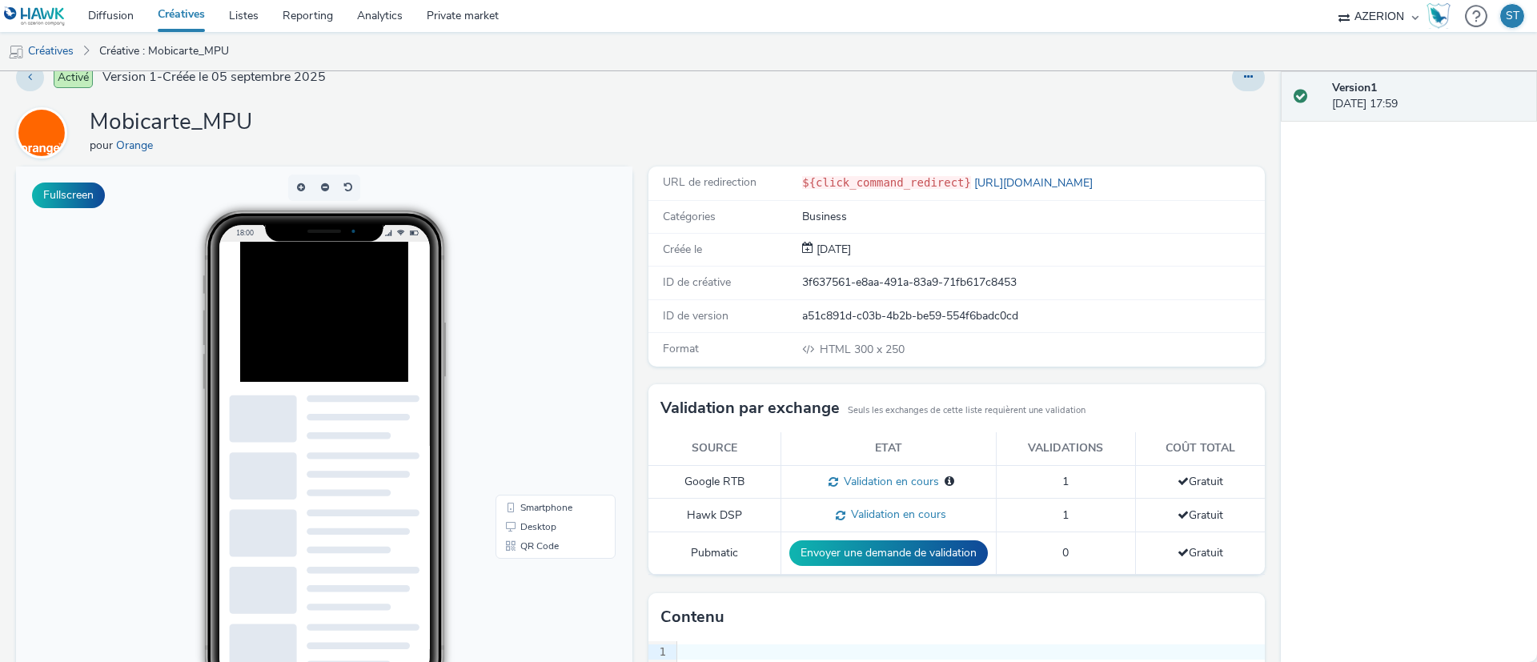
click at [1227, 92] on div "Activé Version 1 - Créée le [DATE] Mobicarte_MPU pour Orange Fullscreen URL de …" at bounding box center [640, 343] width 1281 height 591
click at [1232, 90] on button at bounding box center [1248, 77] width 33 height 27
click at [770, 105] on div "Activé Version 1 - Créée le [DATE] Mobicarte_MPU pour Orange Fullscreen URL de …" at bounding box center [640, 343] width 1281 height 591
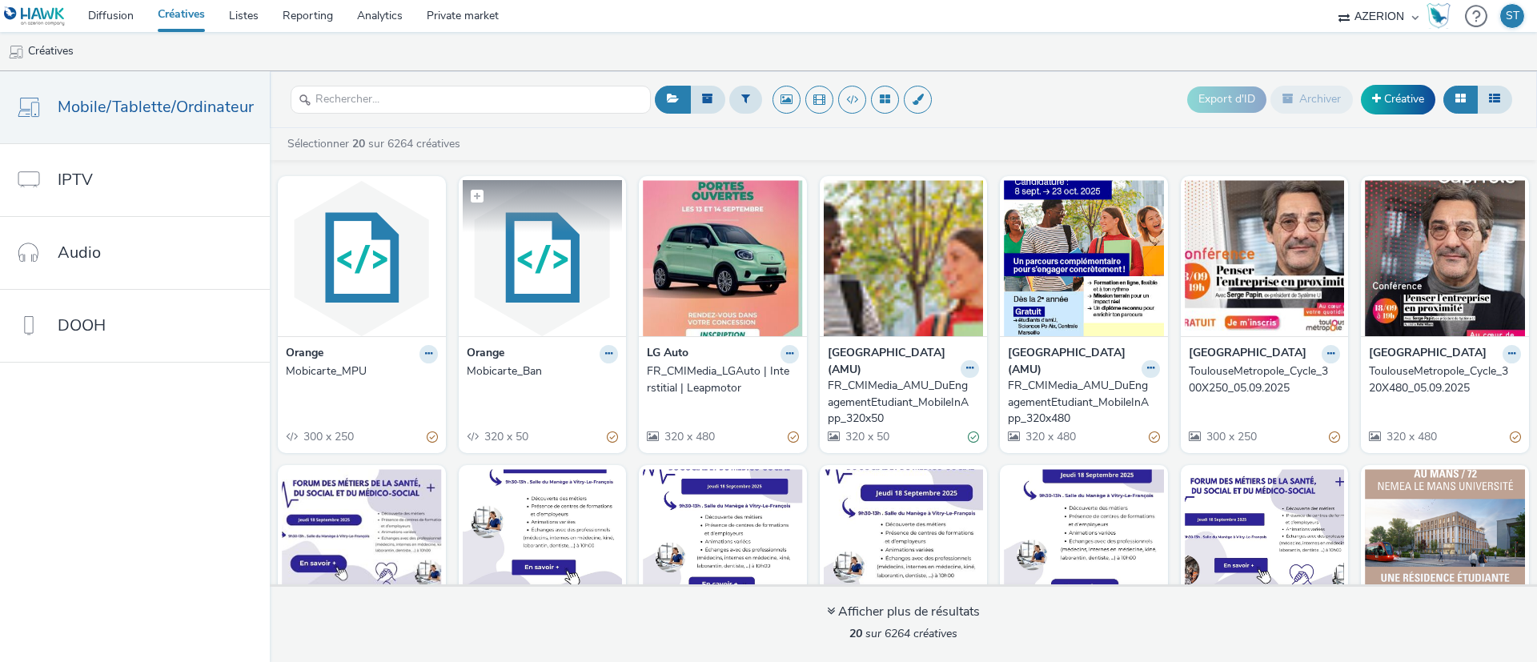
click at [526, 263] on img at bounding box center [543, 258] width 160 height 156
click at [111, 15] on link "Diffusion" at bounding box center [111, 16] width 70 height 32
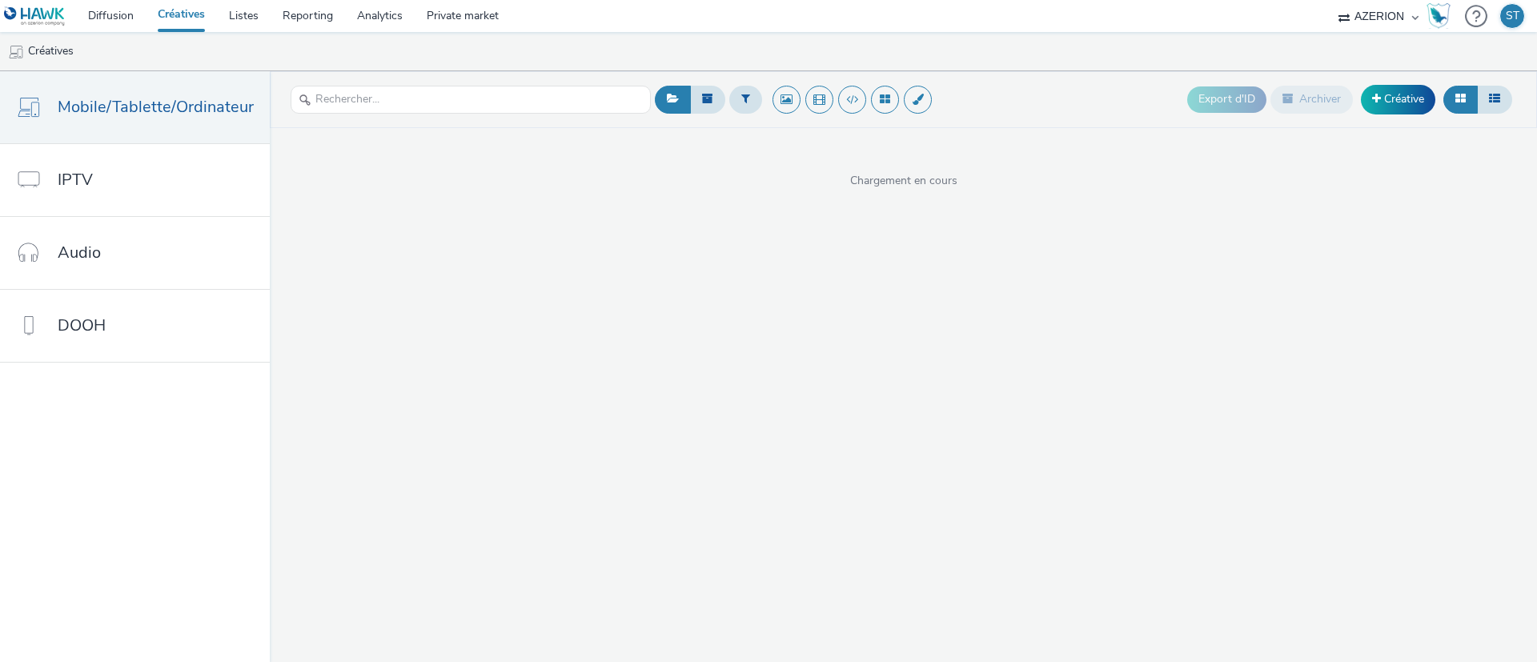
click at [436, 124] on header "Export d'ID Archiver Créative" at bounding box center [904, 99] width 1268 height 57
click at [459, 108] on input "text" at bounding box center [471, 100] width 360 height 28
type input "ORANGE"
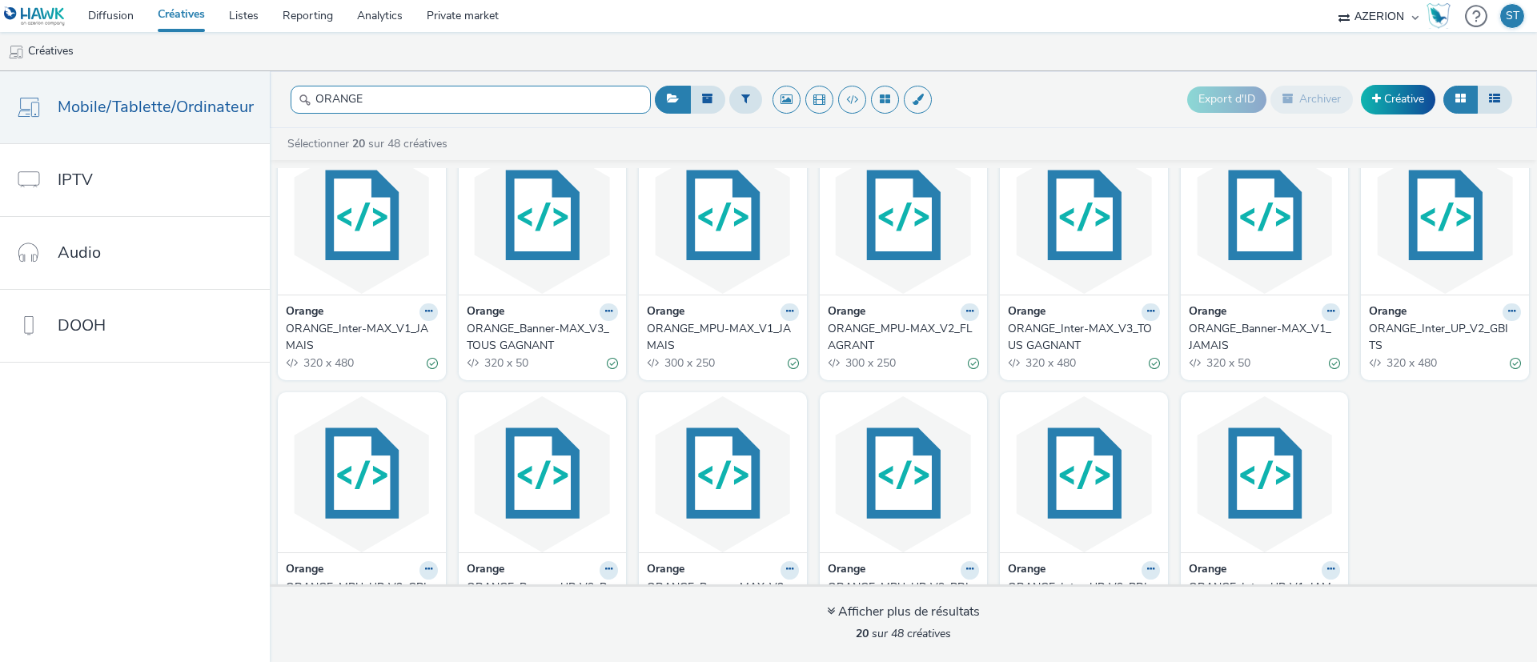
scroll to position [360, 0]
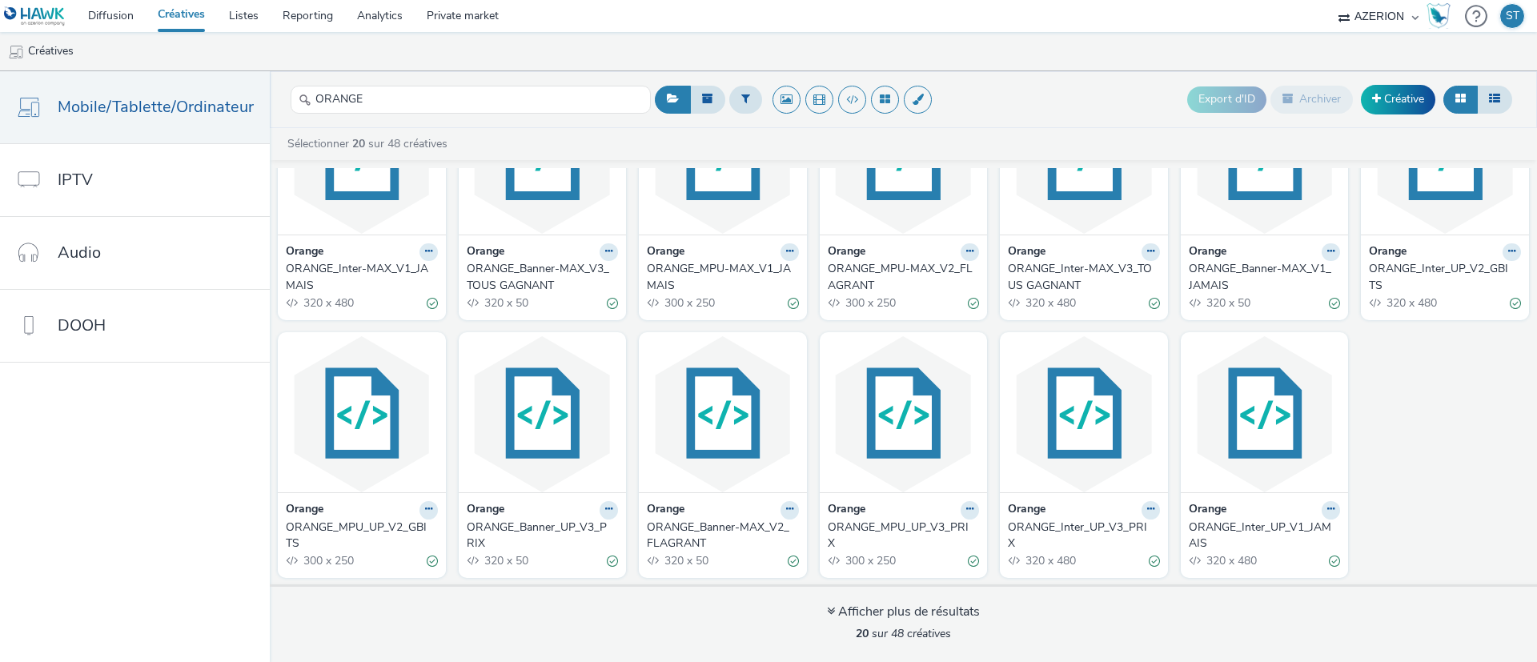
click at [537, 215] on img at bounding box center [543, 156] width 160 height 156
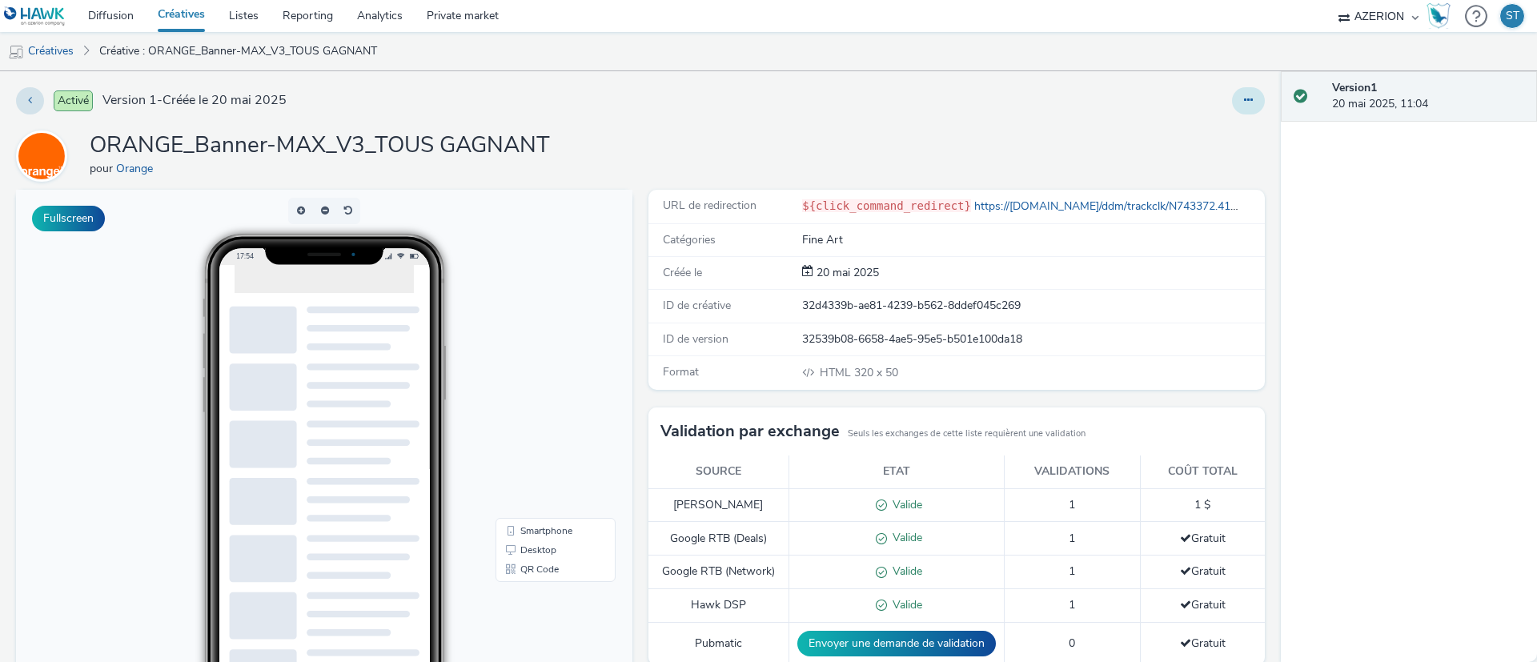
click at [1236, 102] on button at bounding box center [1248, 100] width 33 height 27
click at [1201, 117] on link "Modifier" at bounding box center [1205, 133] width 120 height 32
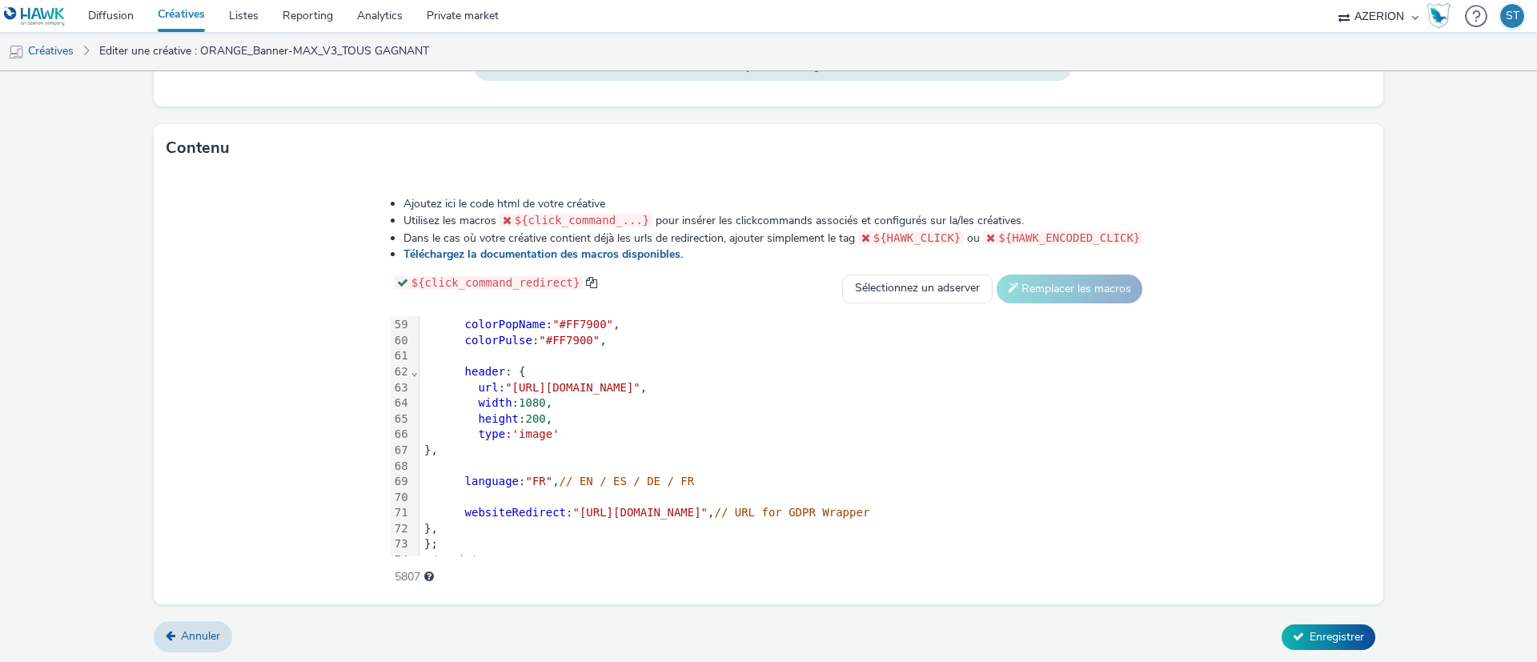
scroll to position [961, 0]
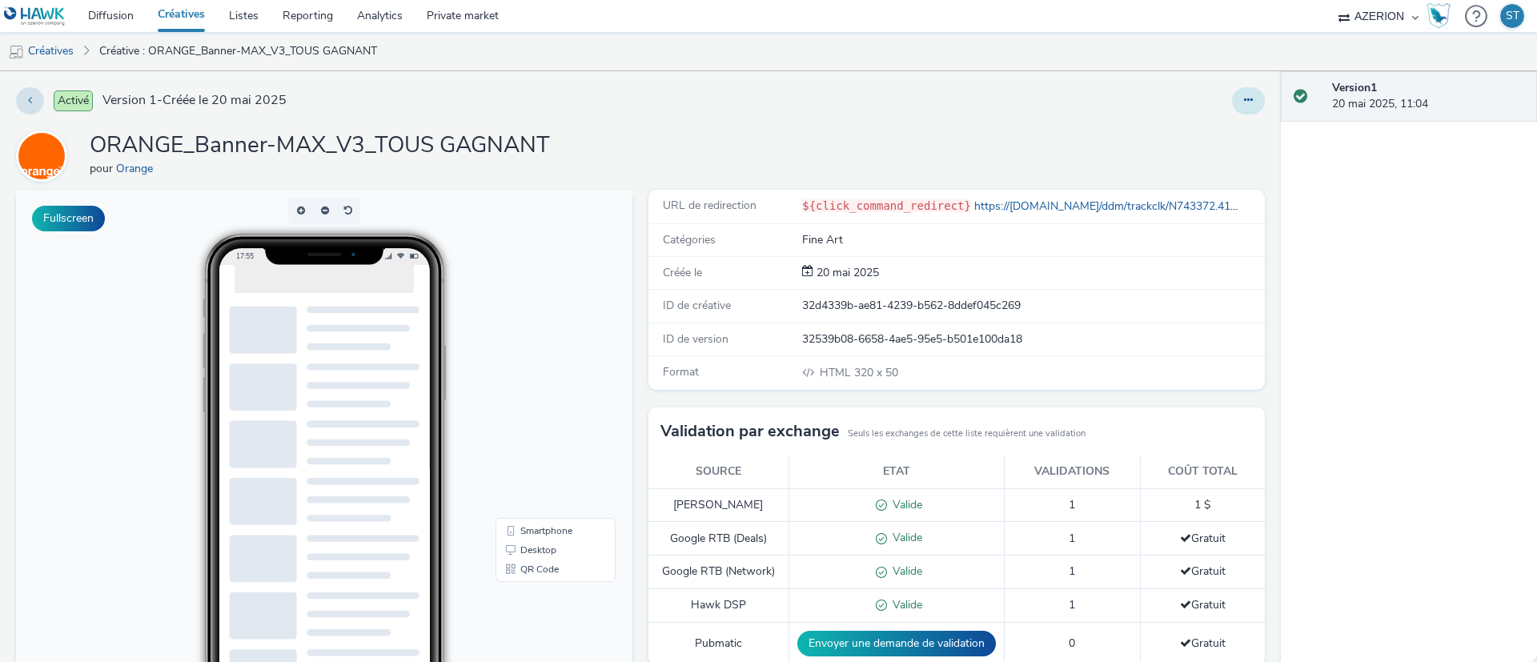
click at [1232, 92] on button at bounding box center [1248, 100] width 33 height 27
click at [1210, 126] on link "Modifier" at bounding box center [1205, 133] width 120 height 32
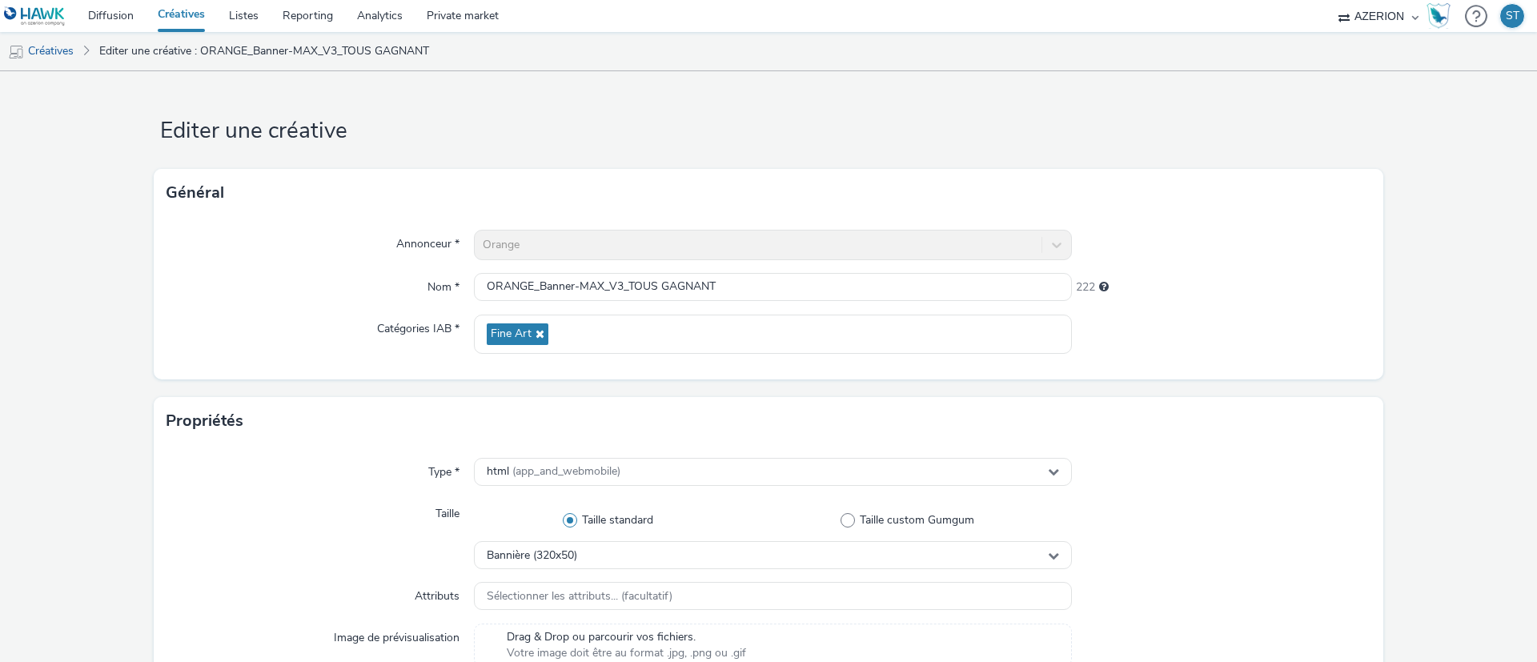
scroll to position [346, 0]
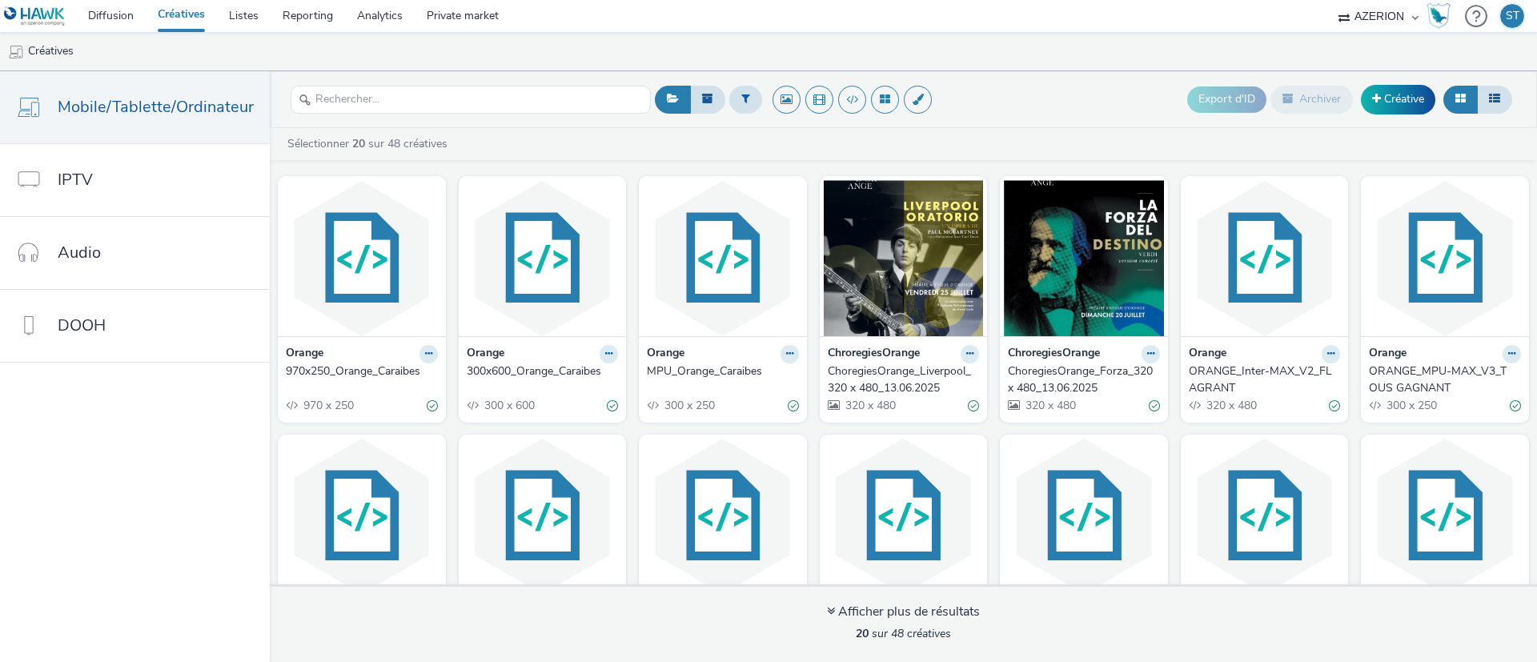
scroll to position [154, 0]
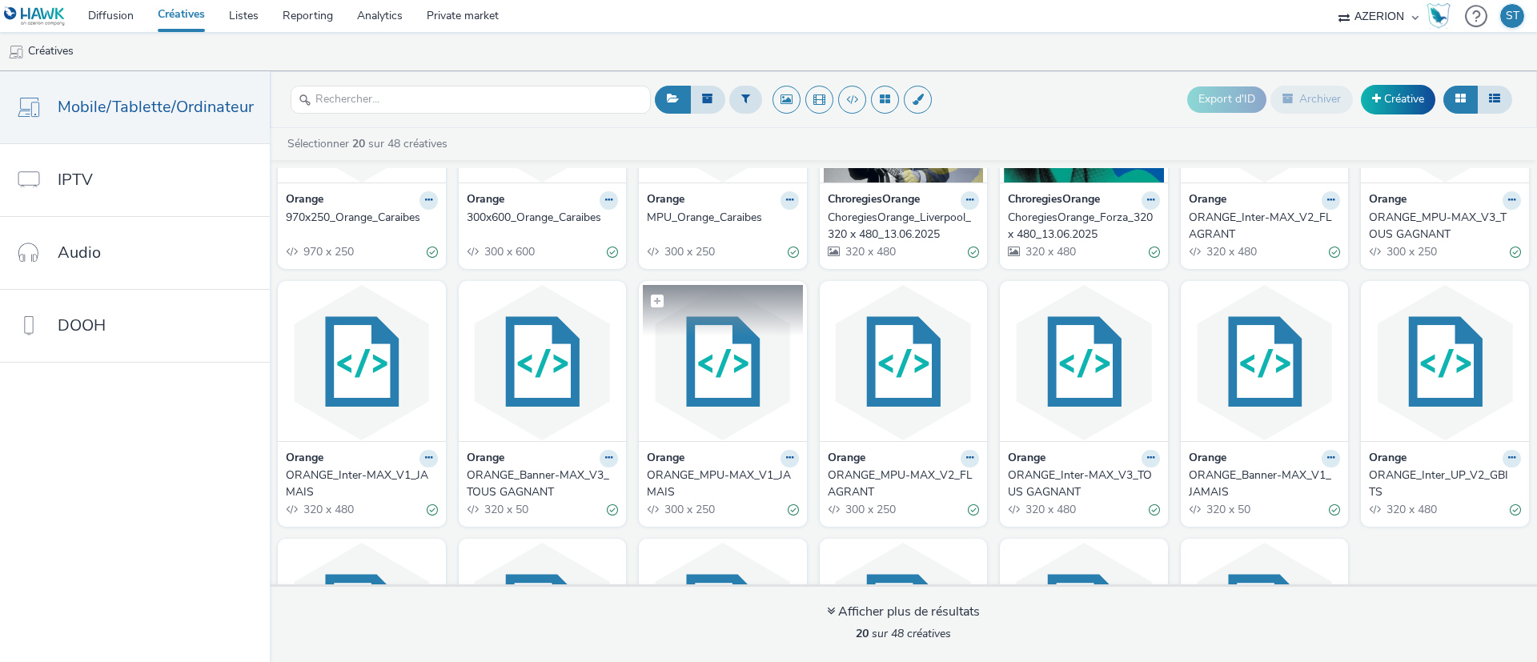
click at [702, 396] on img at bounding box center [723, 363] width 160 height 156
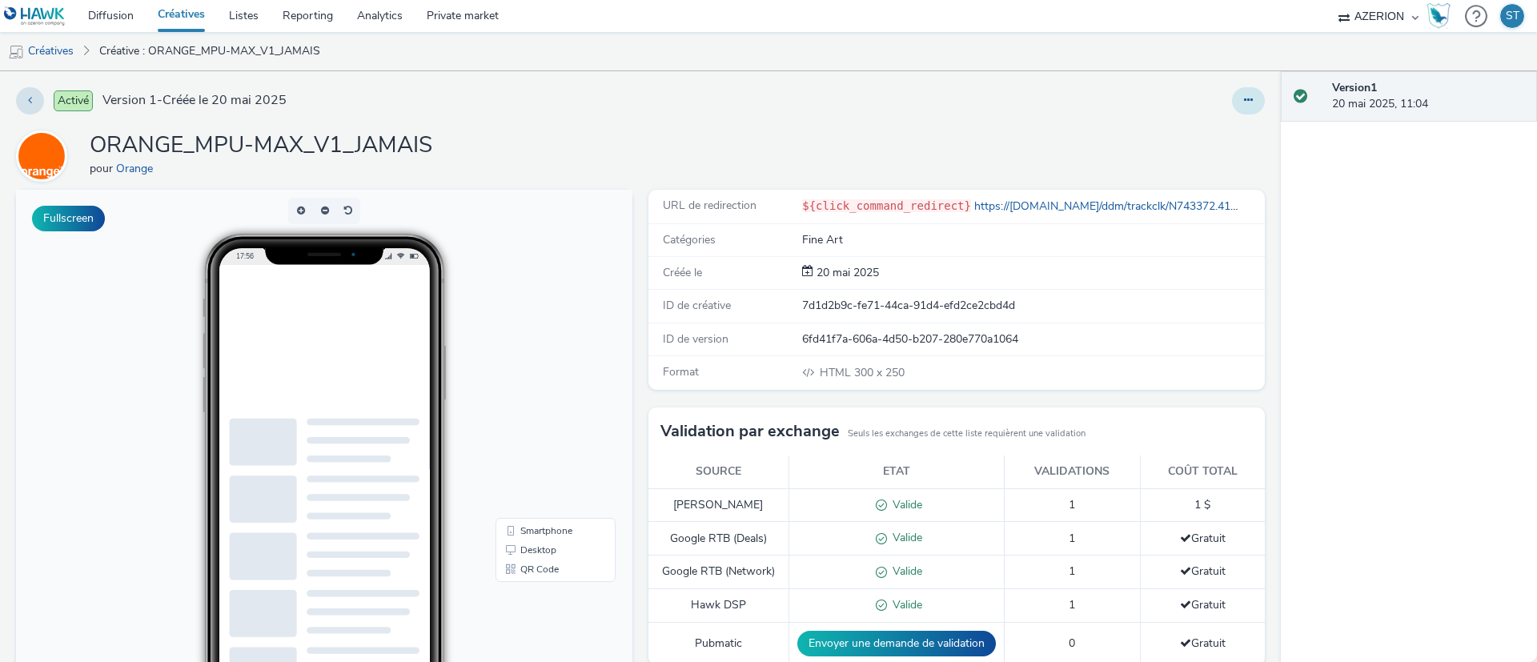
click at [1233, 111] on button at bounding box center [1248, 100] width 33 height 27
click at [1203, 137] on link "Modifier" at bounding box center [1205, 133] width 120 height 32
